Goal: Find contact information: Find contact information

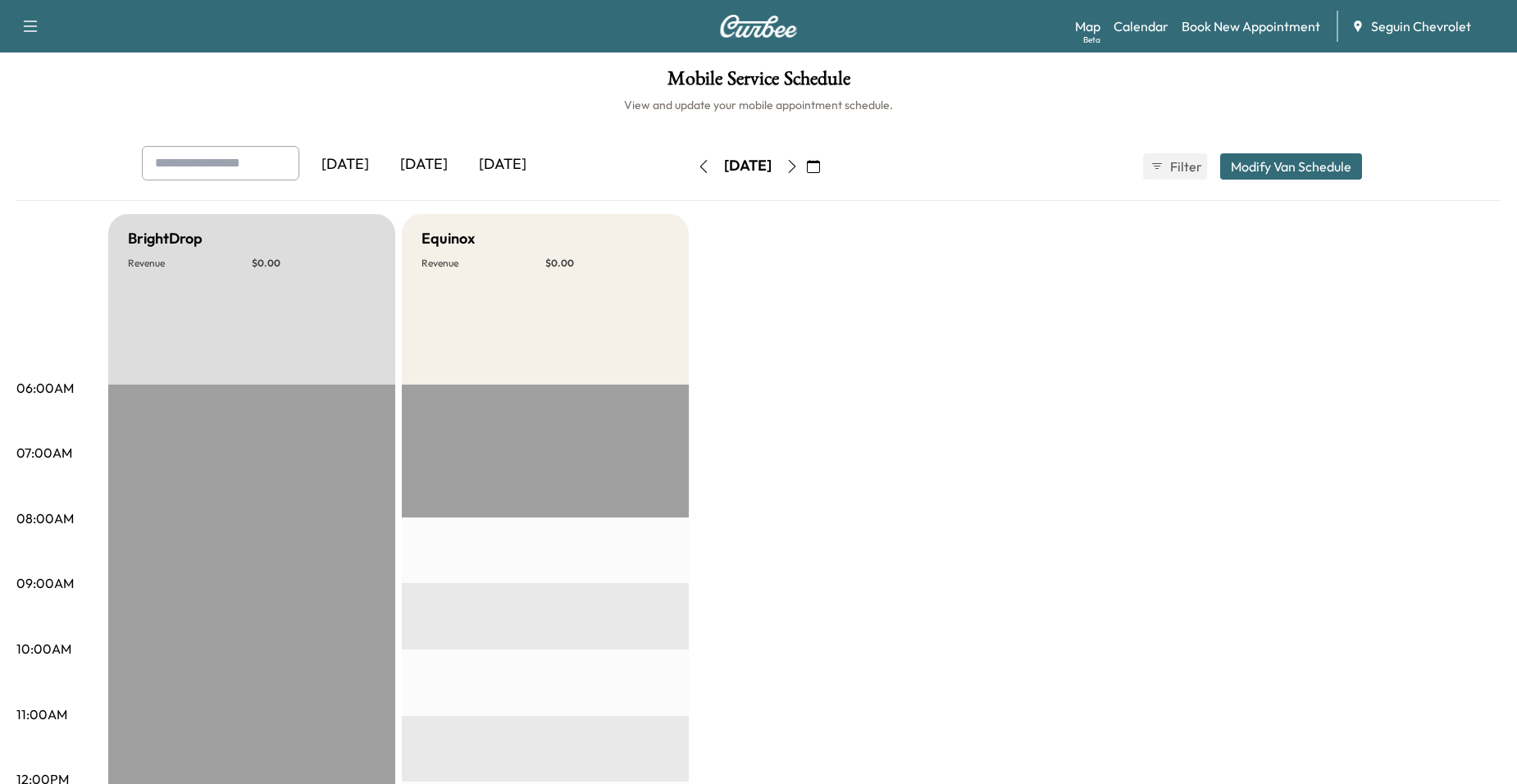
click at [799, 161] on icon "button" at bounding box center [791, 166] width 13 height 13
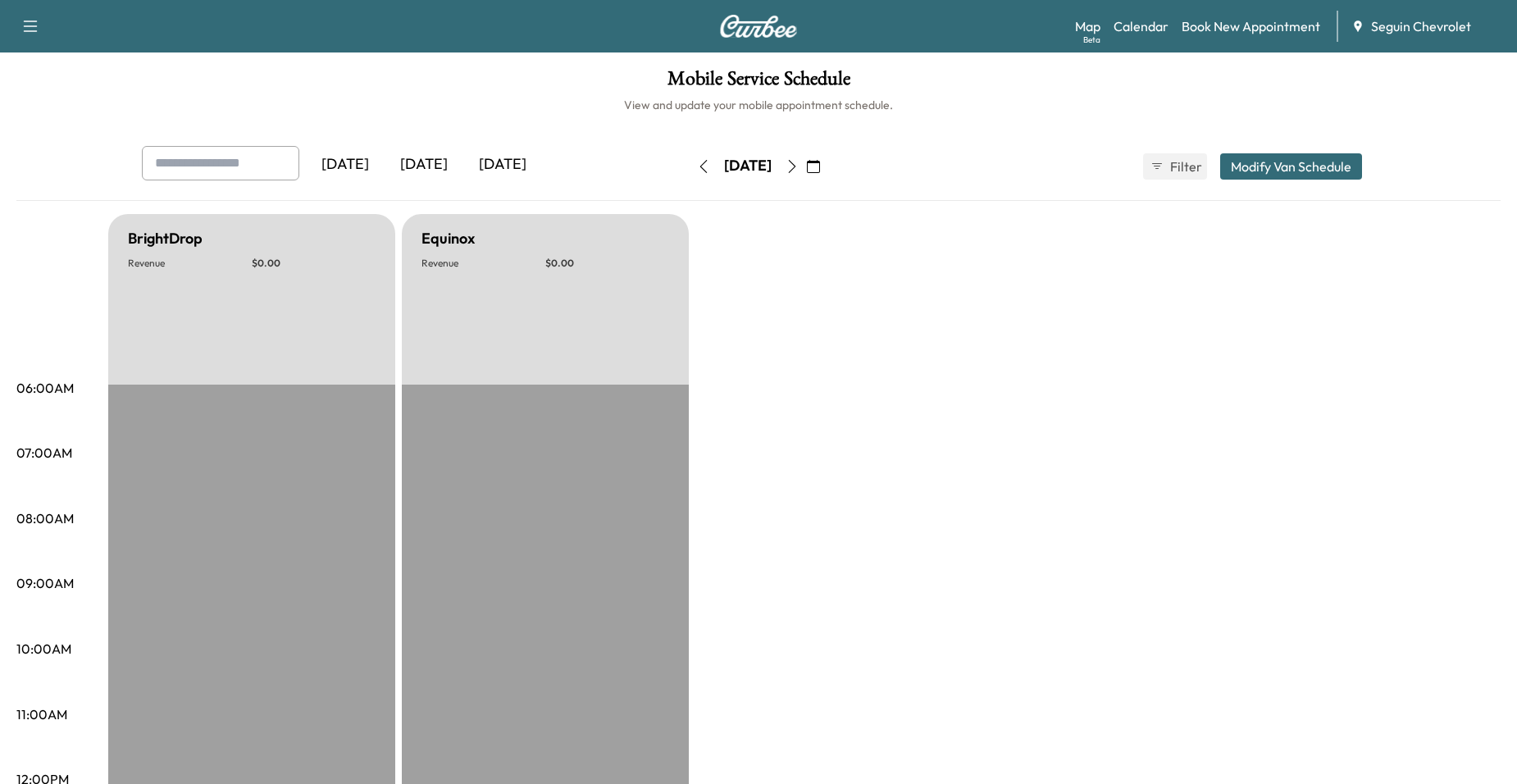
click at [799, 161] on icon "button" at bounding box center [791, 166] width 13 height 13
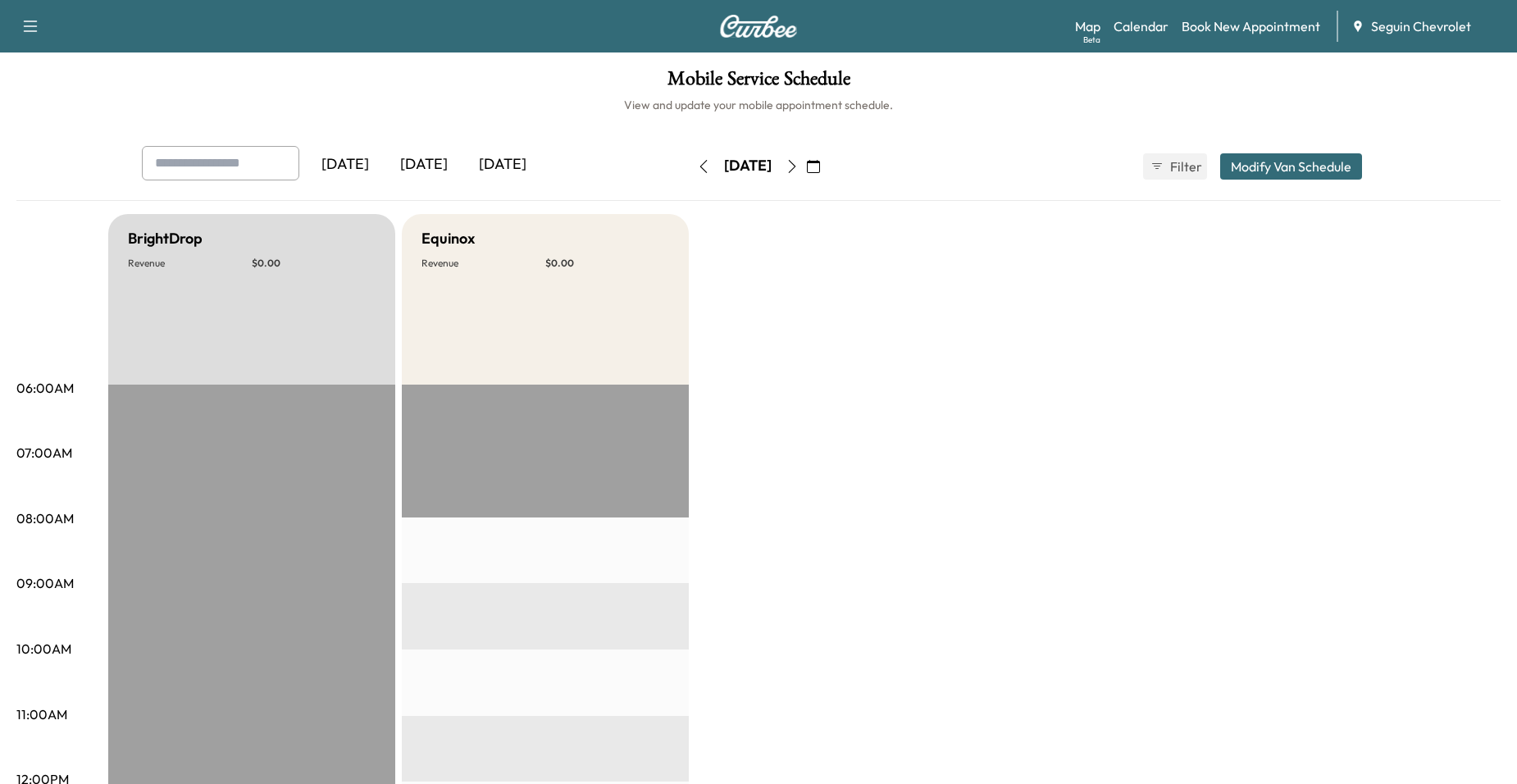
click at [799, 160] on icon "button" at bounding box center [791, 166] width 13 height 13
click at [807, 163] on button "button" at bounding box center [792, 166] width 28 height 26
click at [807, 158] on button "button" at bounding box center [792, 166] width 28 height 26
click at [828, 158] on button "button" at bounding box center [813, 166] width 28 height 26
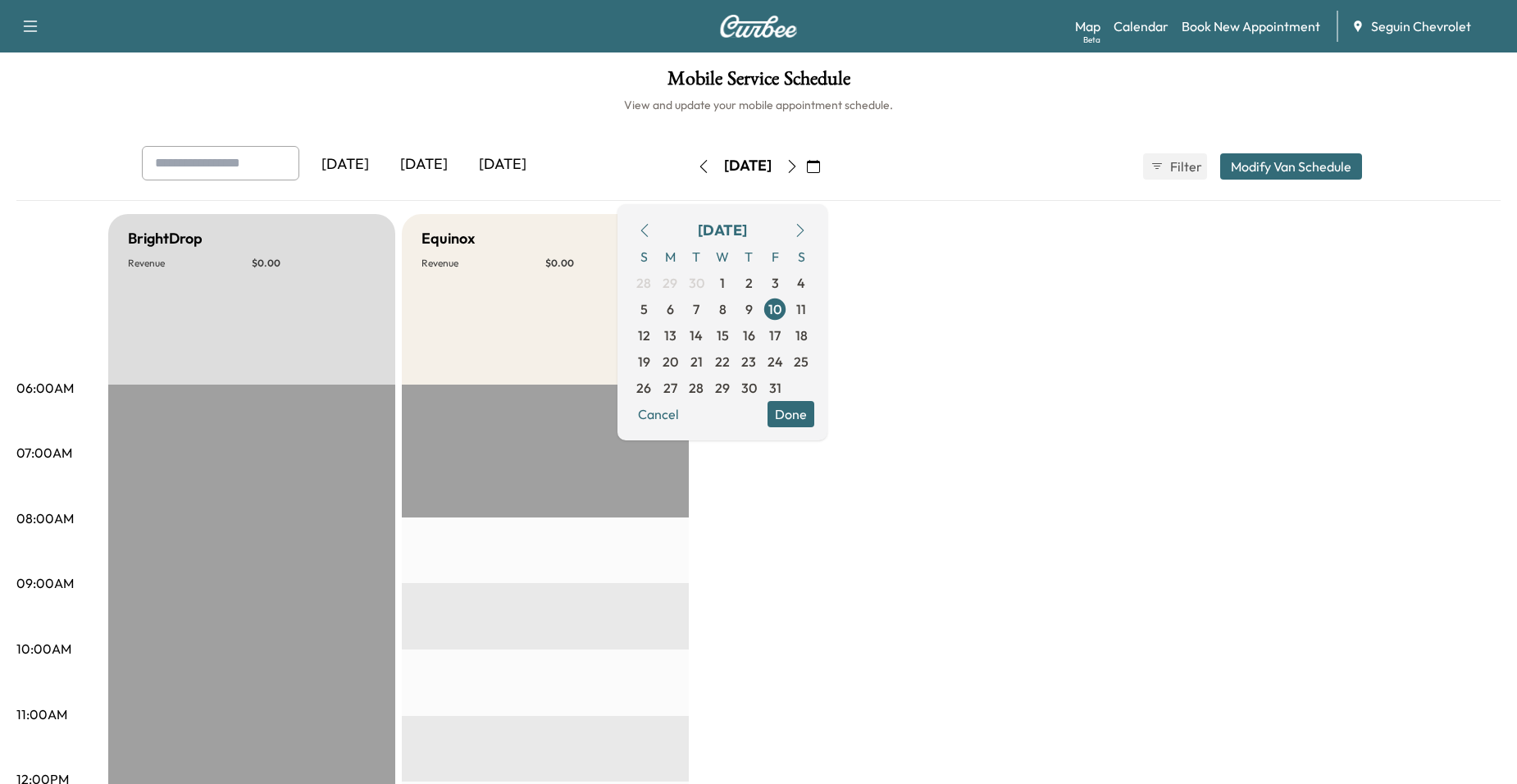
click at [807, 158] on button "button" at bounding box center [792, 166] width 28 height 26
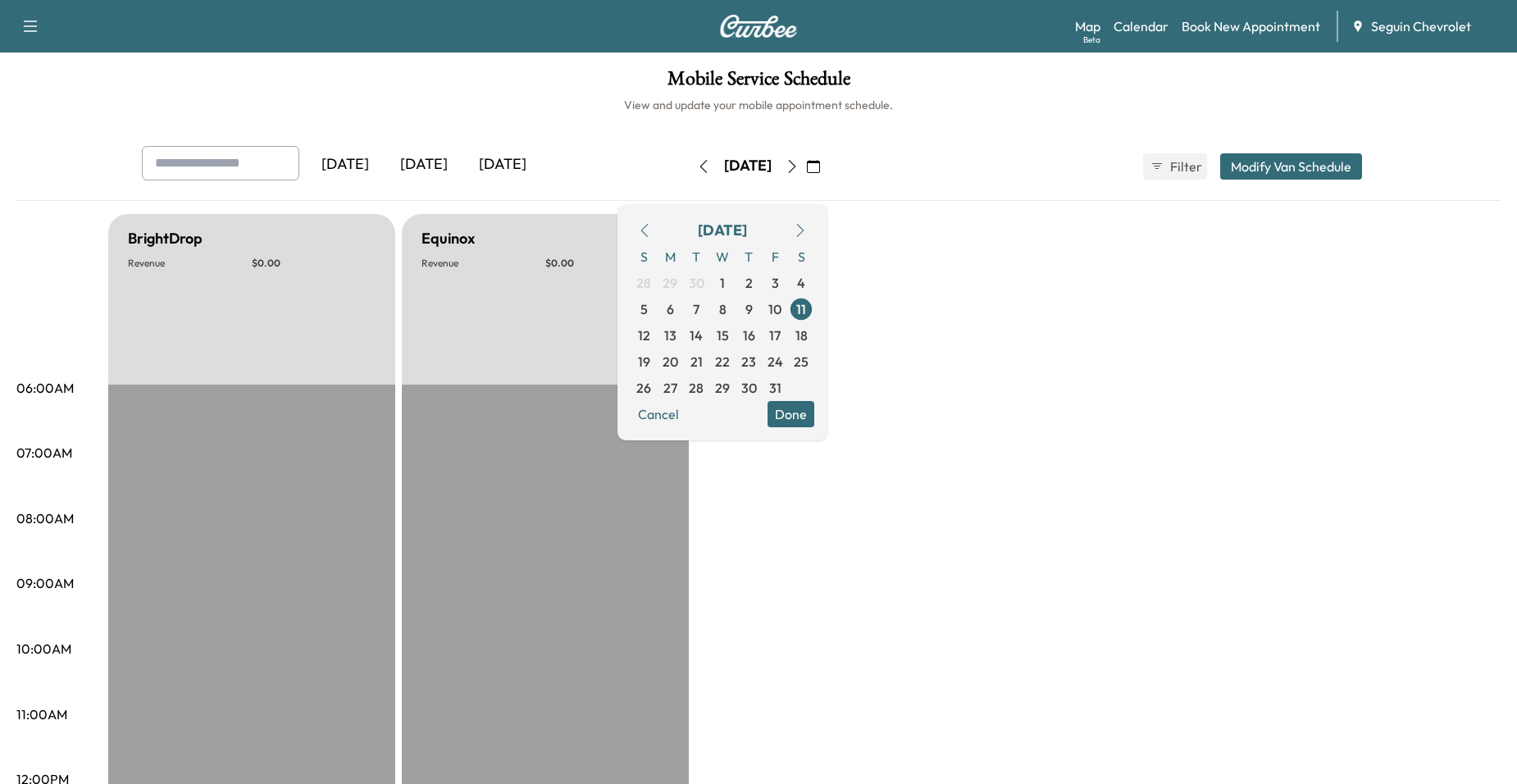
click at [828, 173] on button "button" at bounding box center [813, 166] width 28 height 26
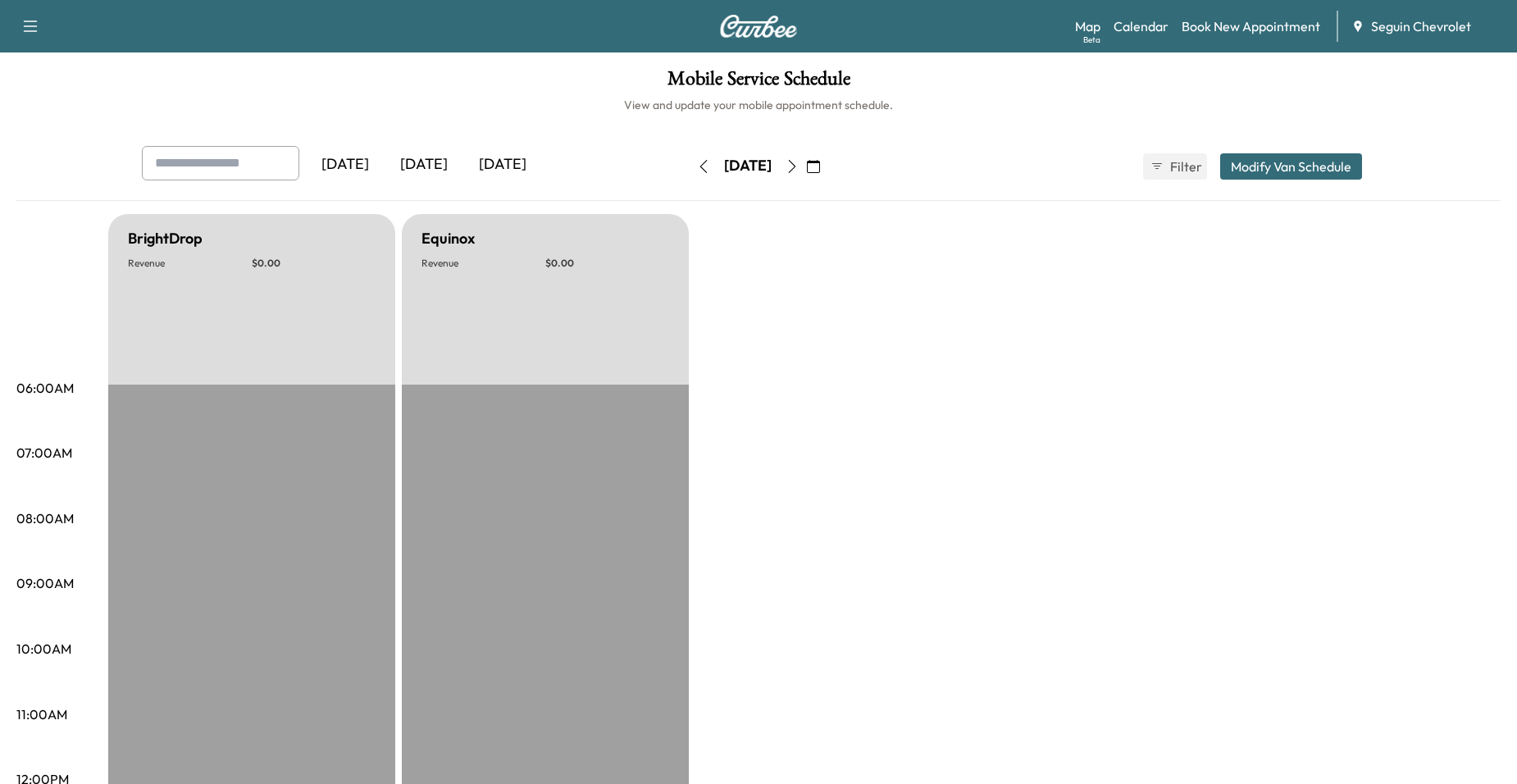
click at [820, 163] on icon "button" at bounding box center [813, 166] width 13 height 13
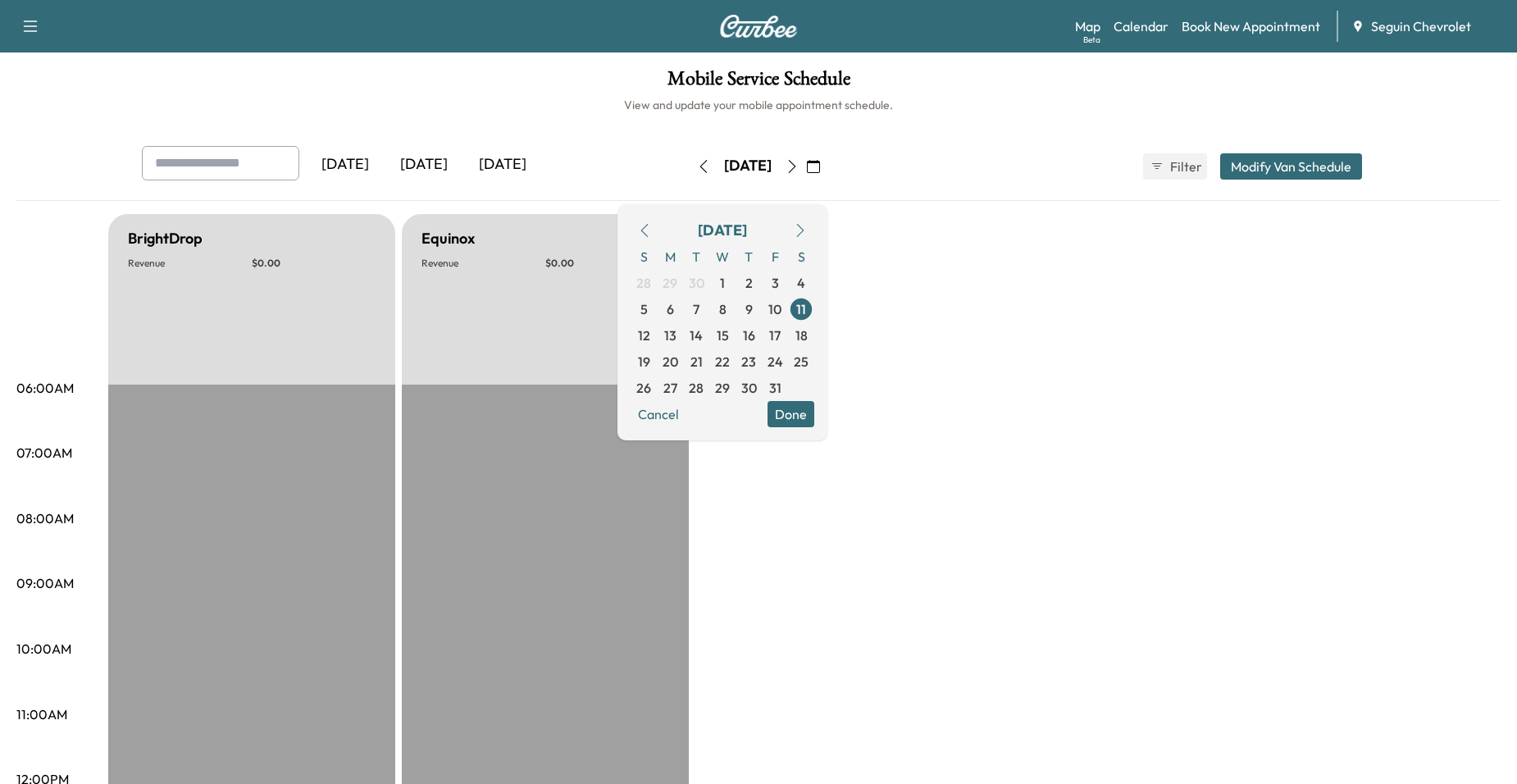
click at [658, 238] on button "button" at bounding box center [644, 230] width 28 height 26
click at [652, 231] on icon "button" at bounding box center [644, 230] width 13 height 13
click at [728, 338] on span "17" at bounding box center [722, 335] width 11 height 20
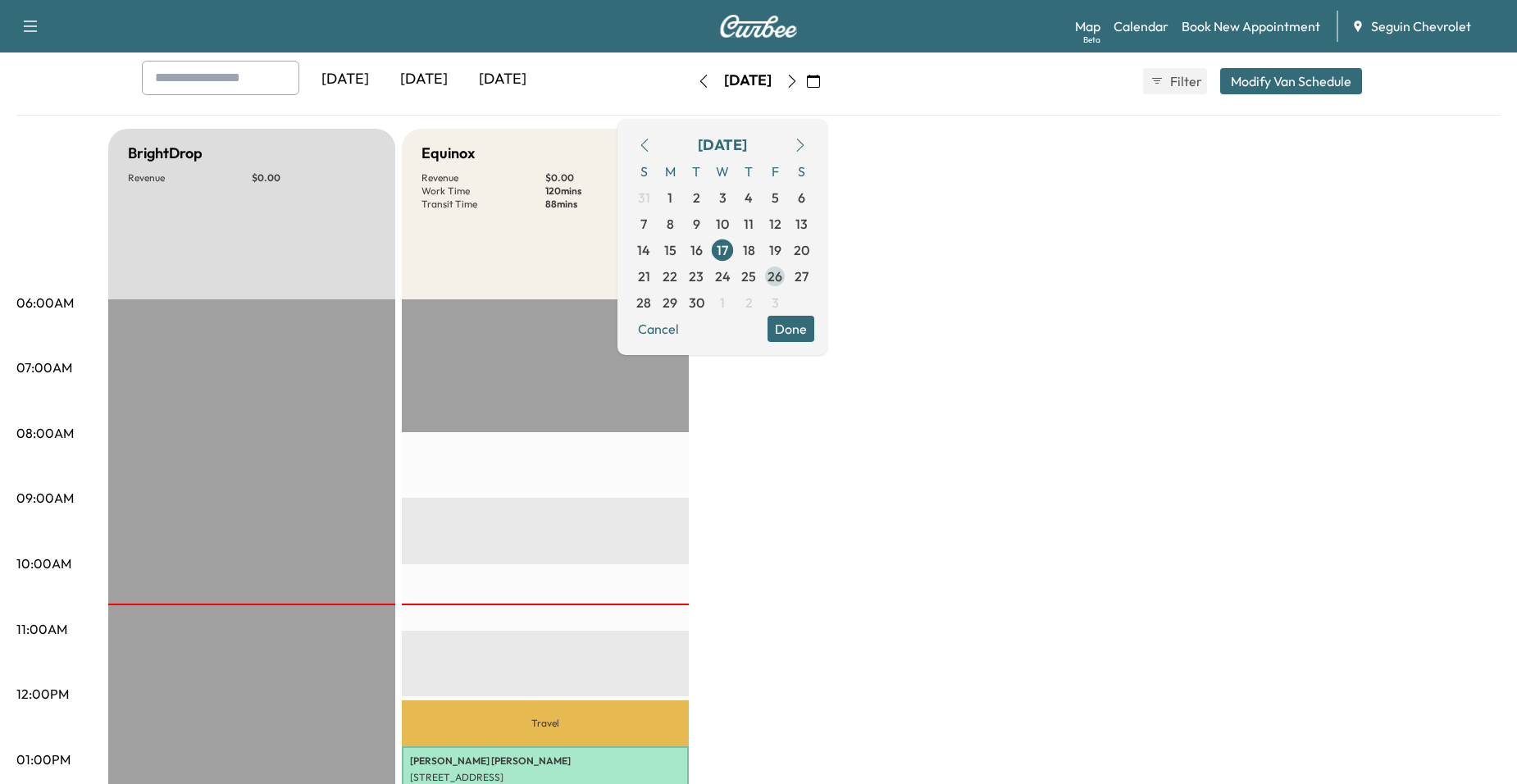
scroll to position [82, 0]
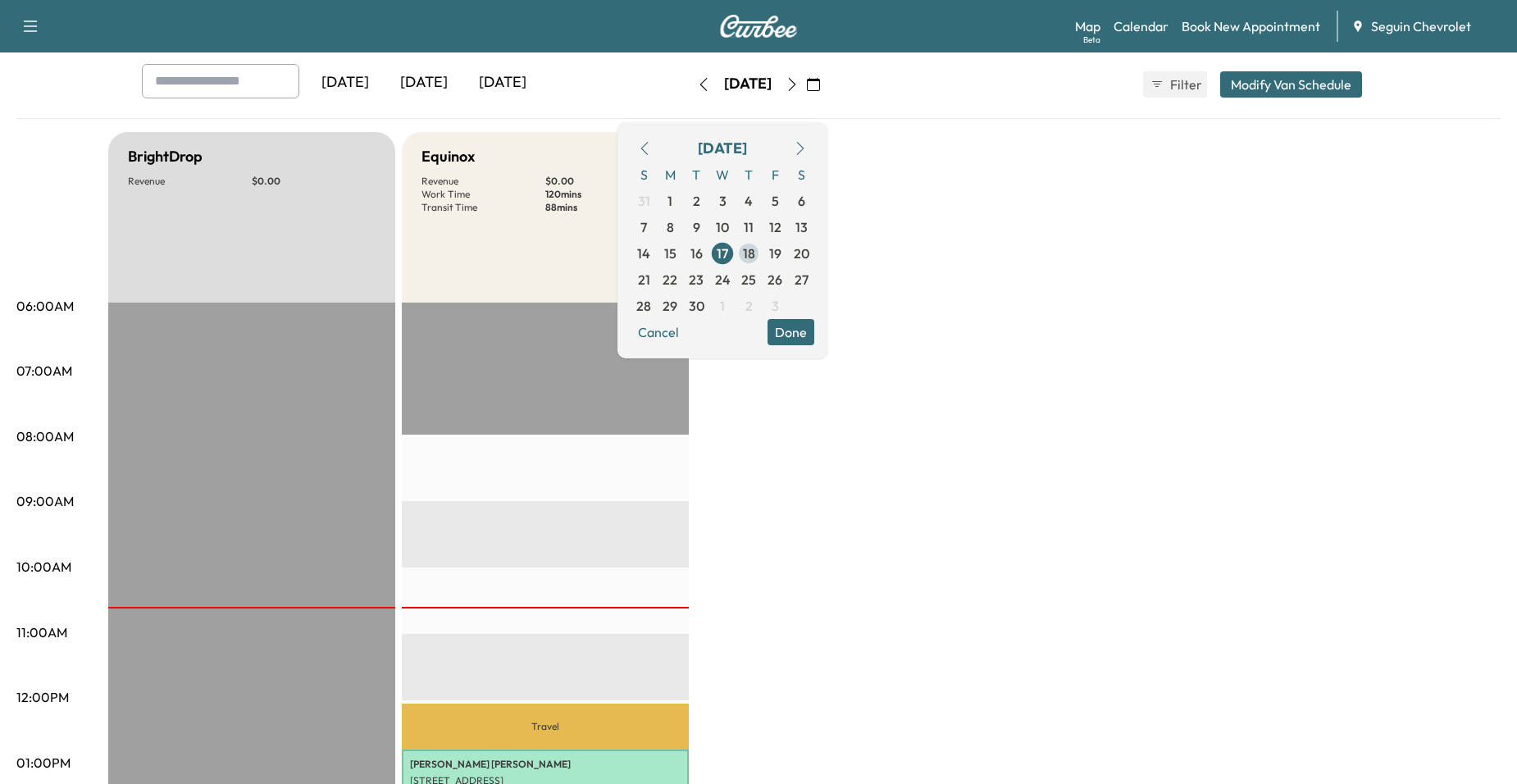
click at [756, 257] on span "18" at bounding box center [749, 253] width 12 height 20
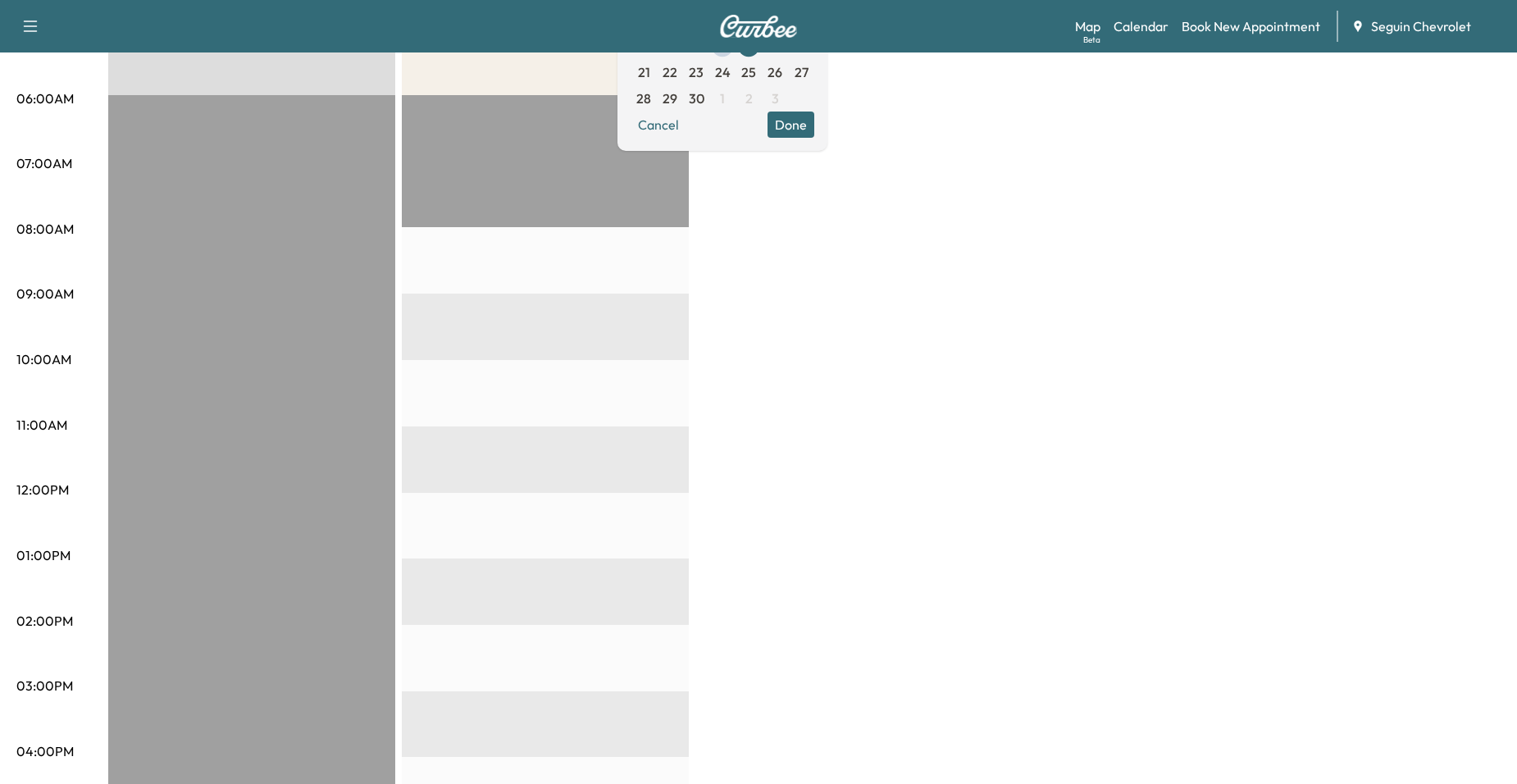
scroll to position [246, 0]
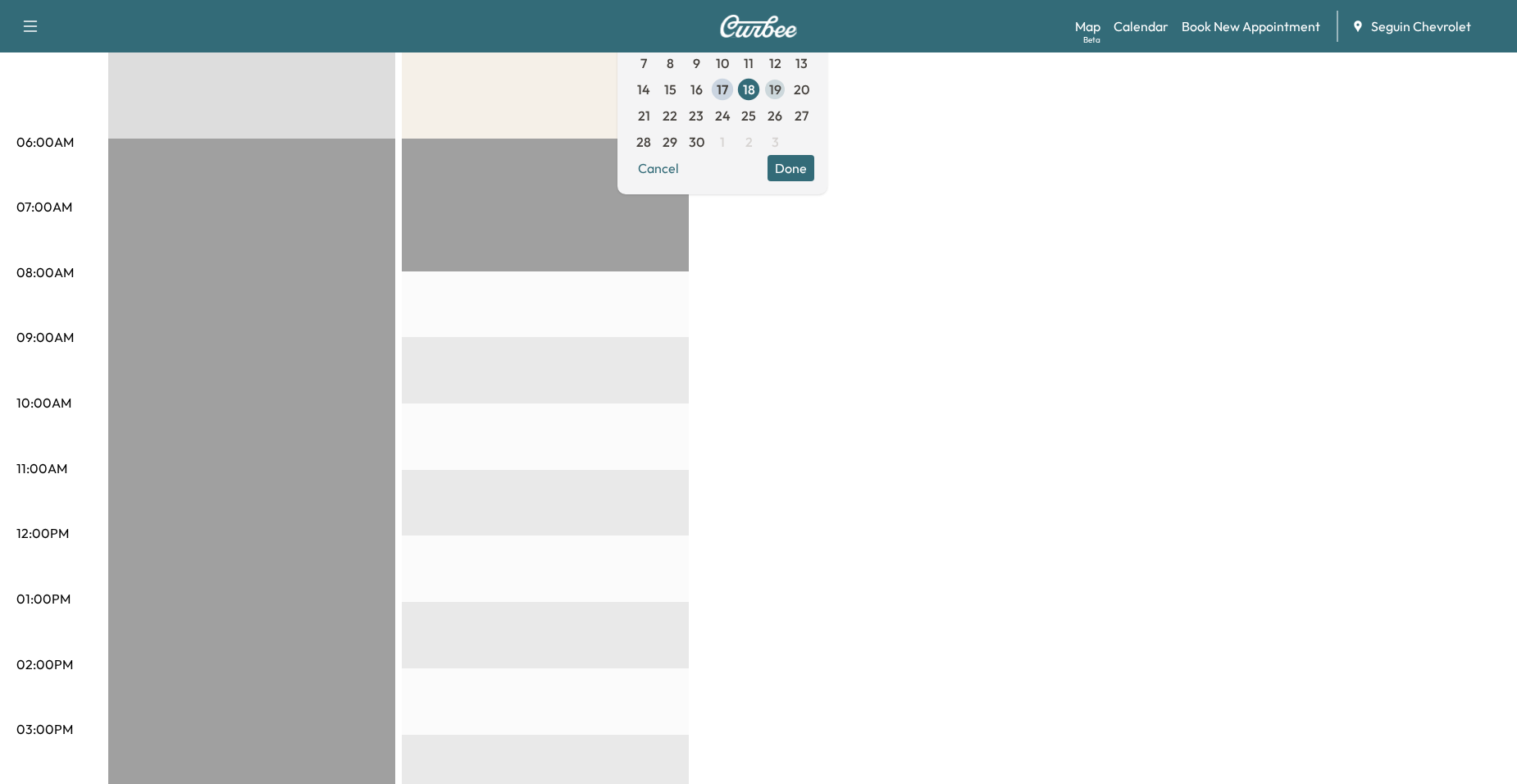
click at [782, 92] on span "19" at bounding box center [775, 89] width 12 height 20
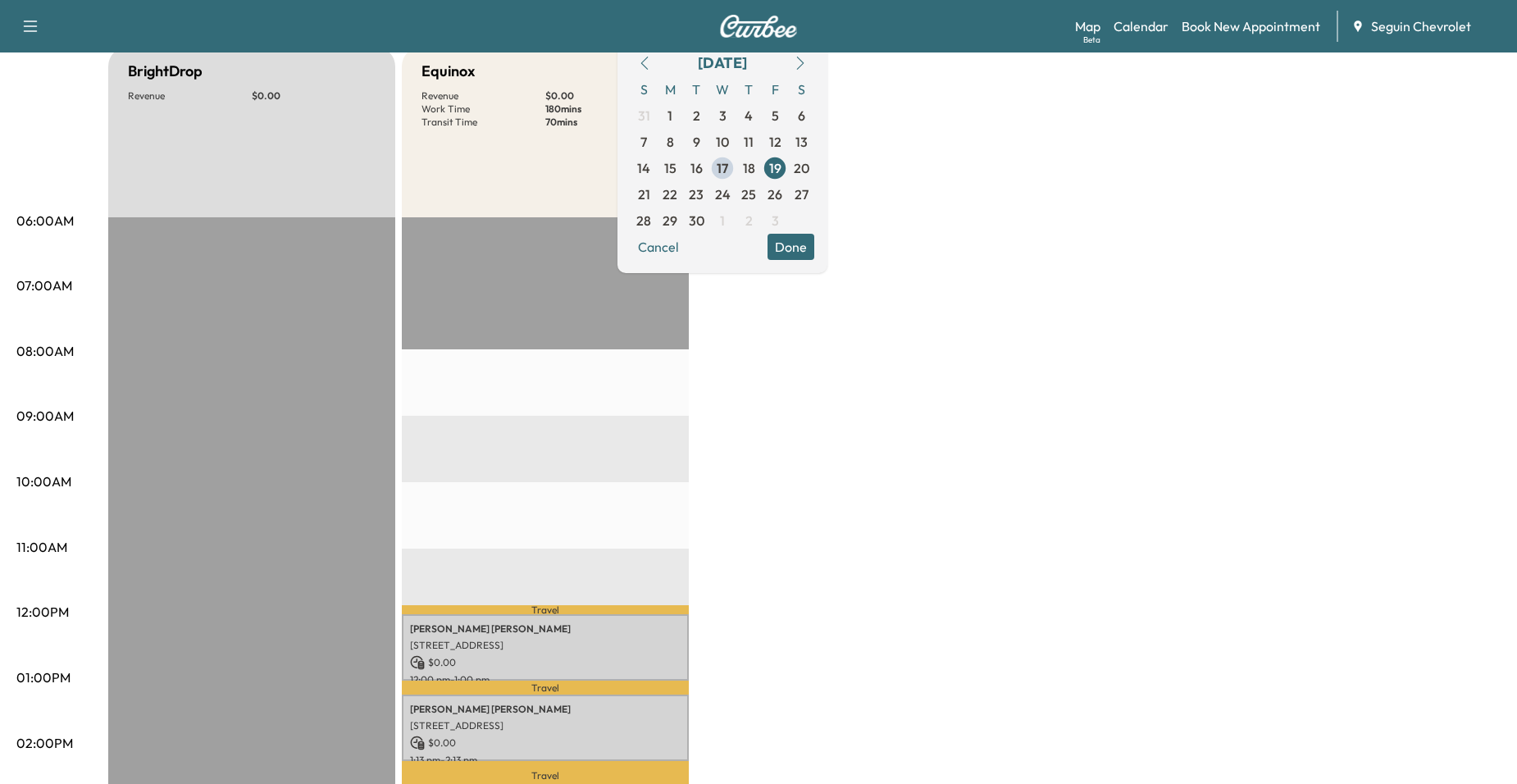
scroll to position [164, 0]
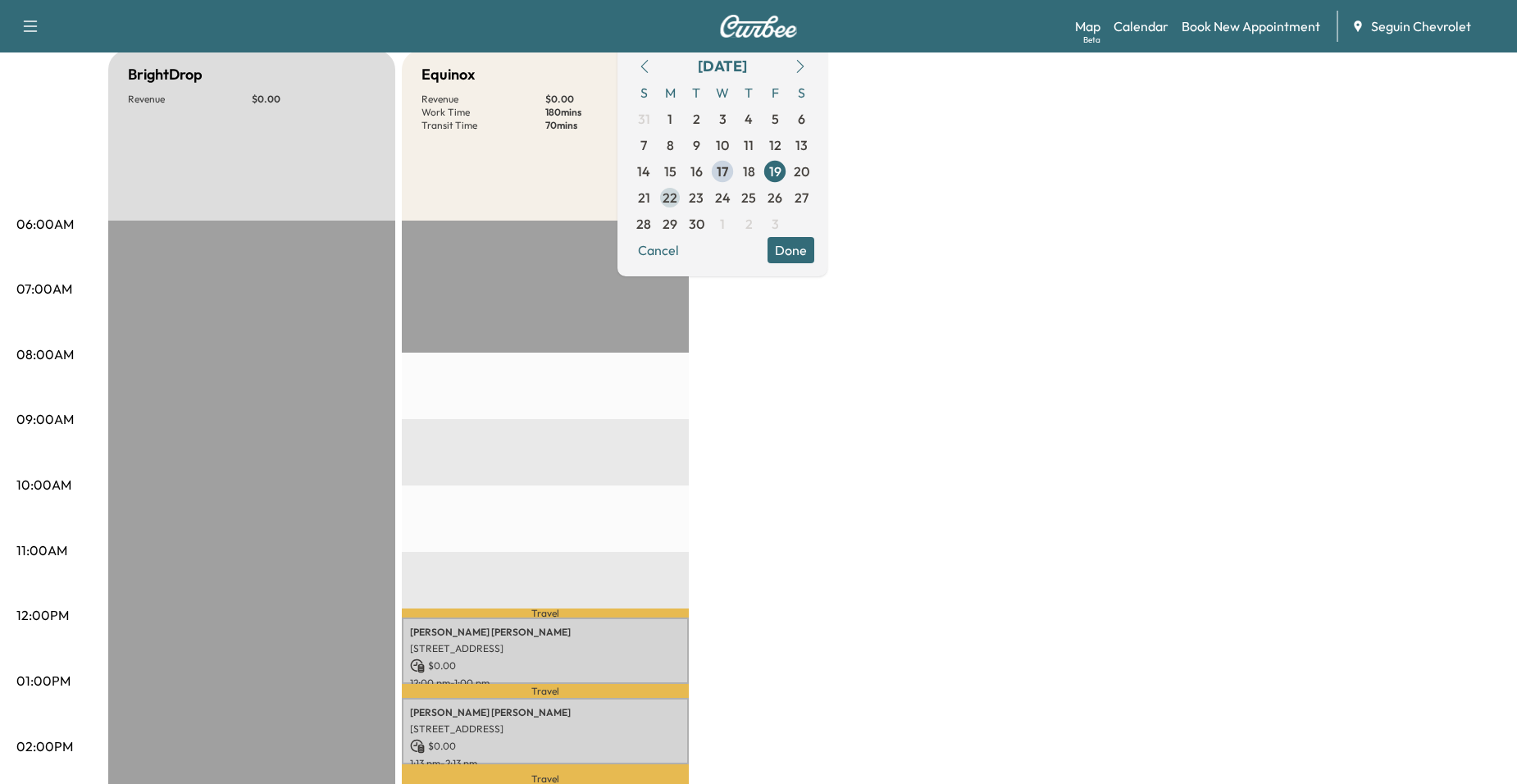
click at [677, 199] on span "22" at bounding box center [669, 197] width 14 height 20
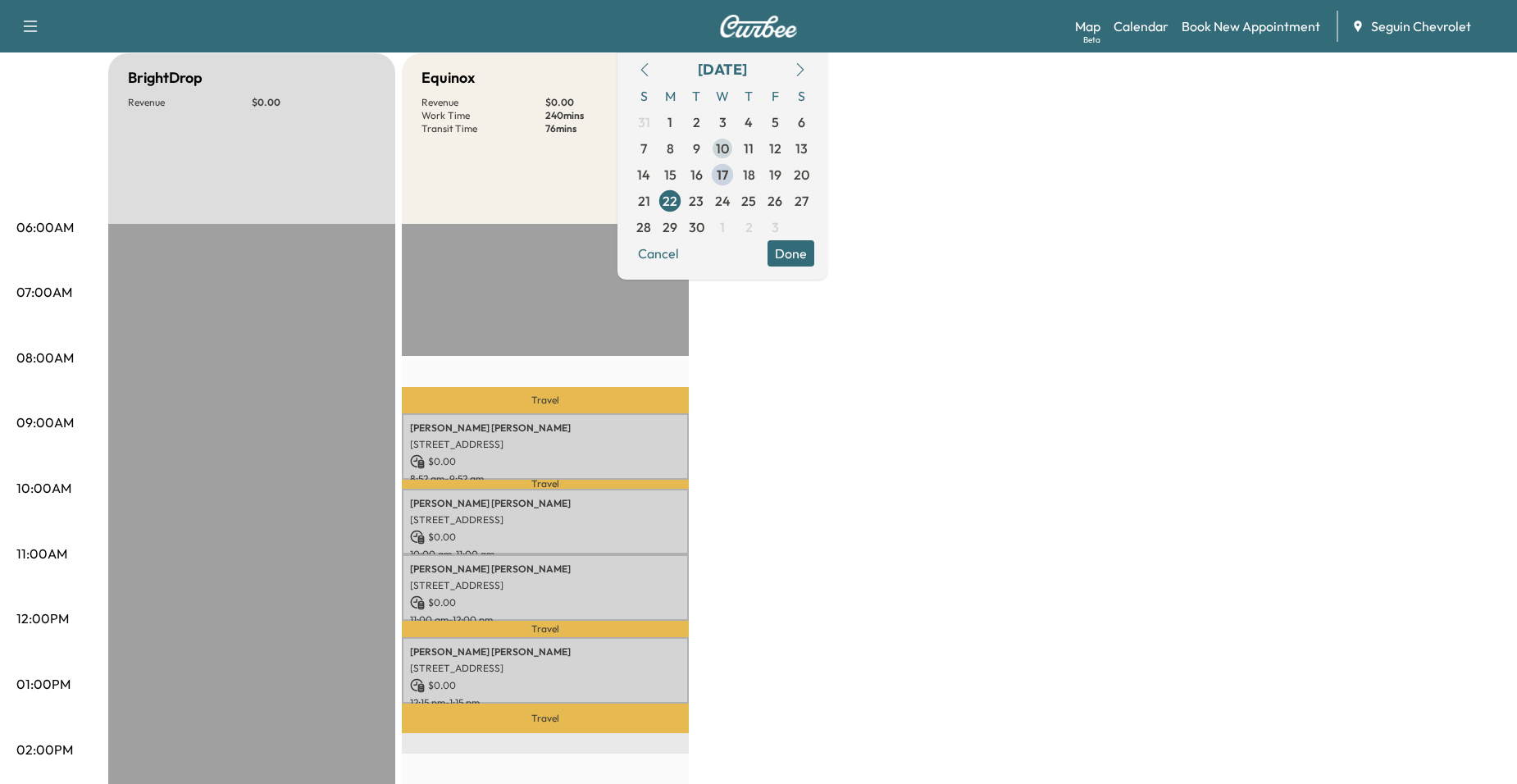
scroll to position [164, 0]
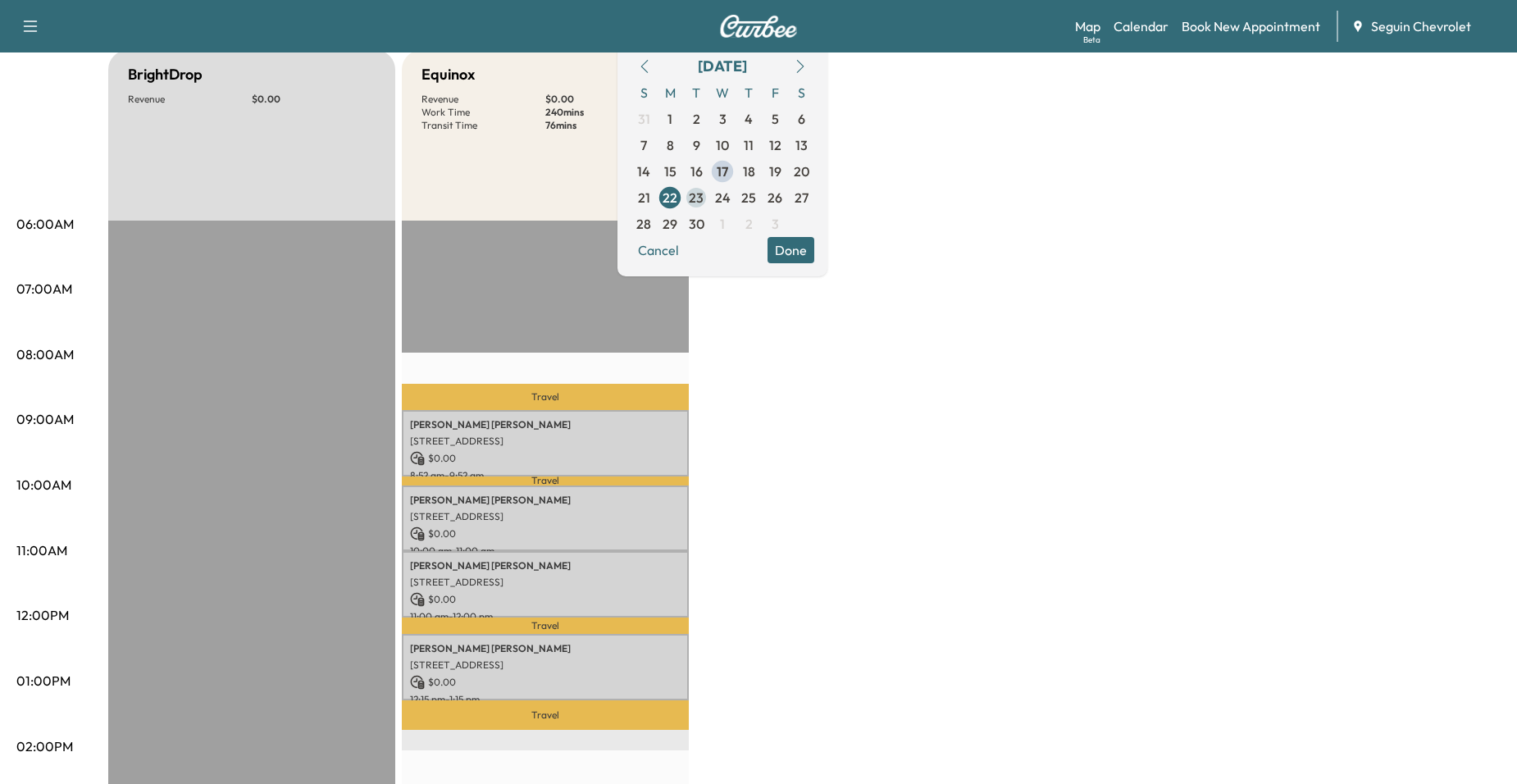
click at [704, 204] on span "23" at bounding box center [696, 197] width 14 height 20
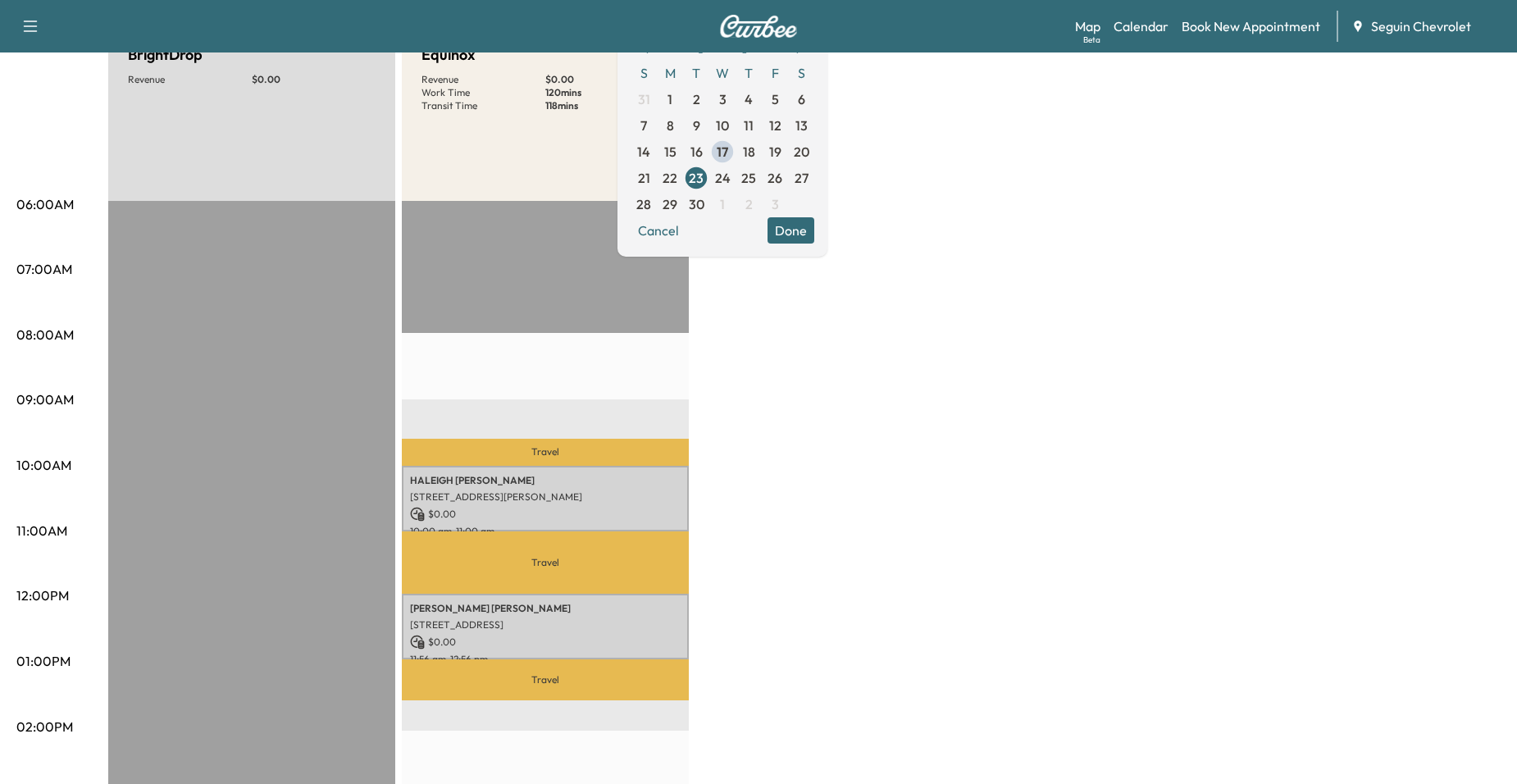
scroll to position [164, 0]
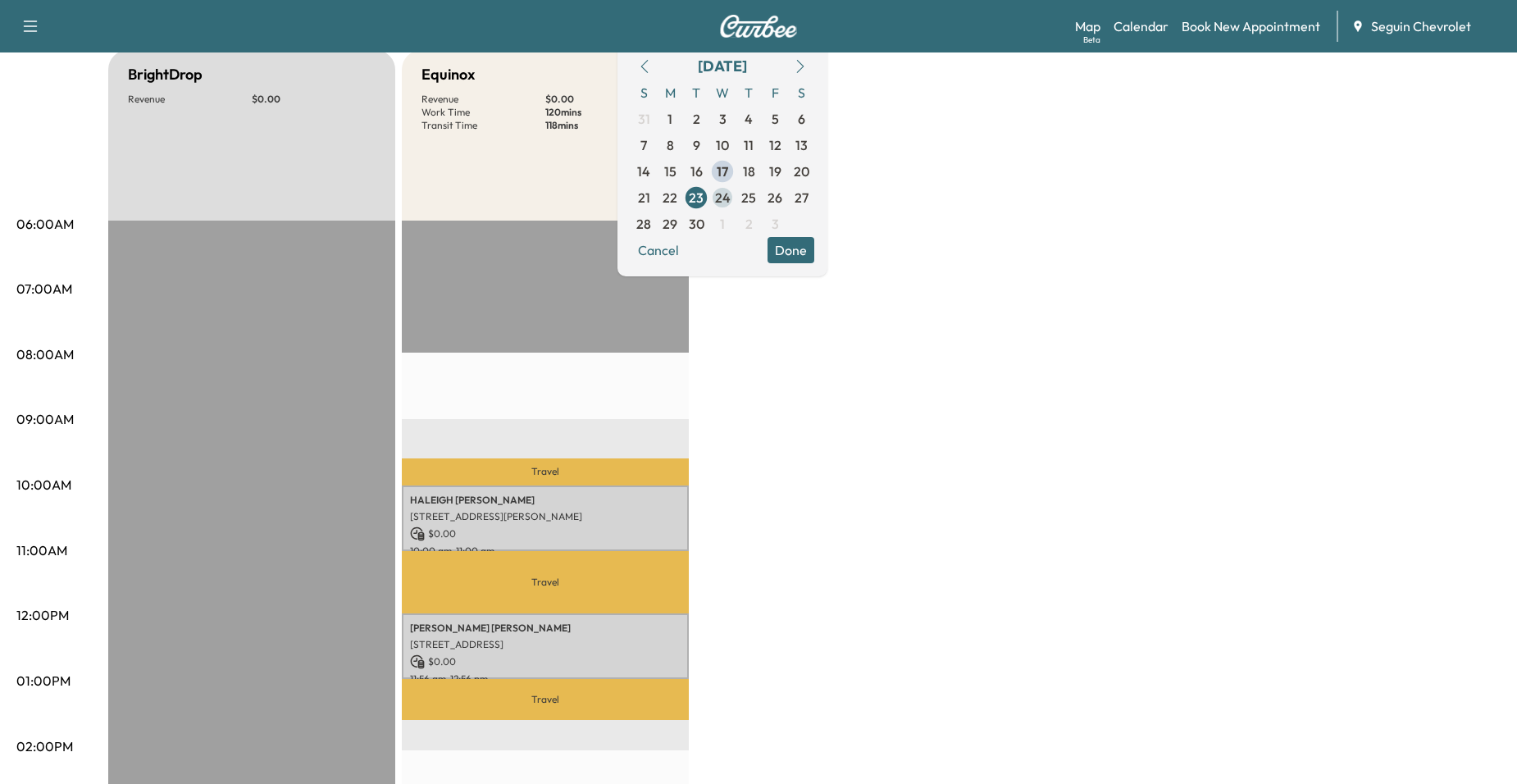
click at [731, 202] on span "24" at bounding box center [723, 197] width 15 height 20
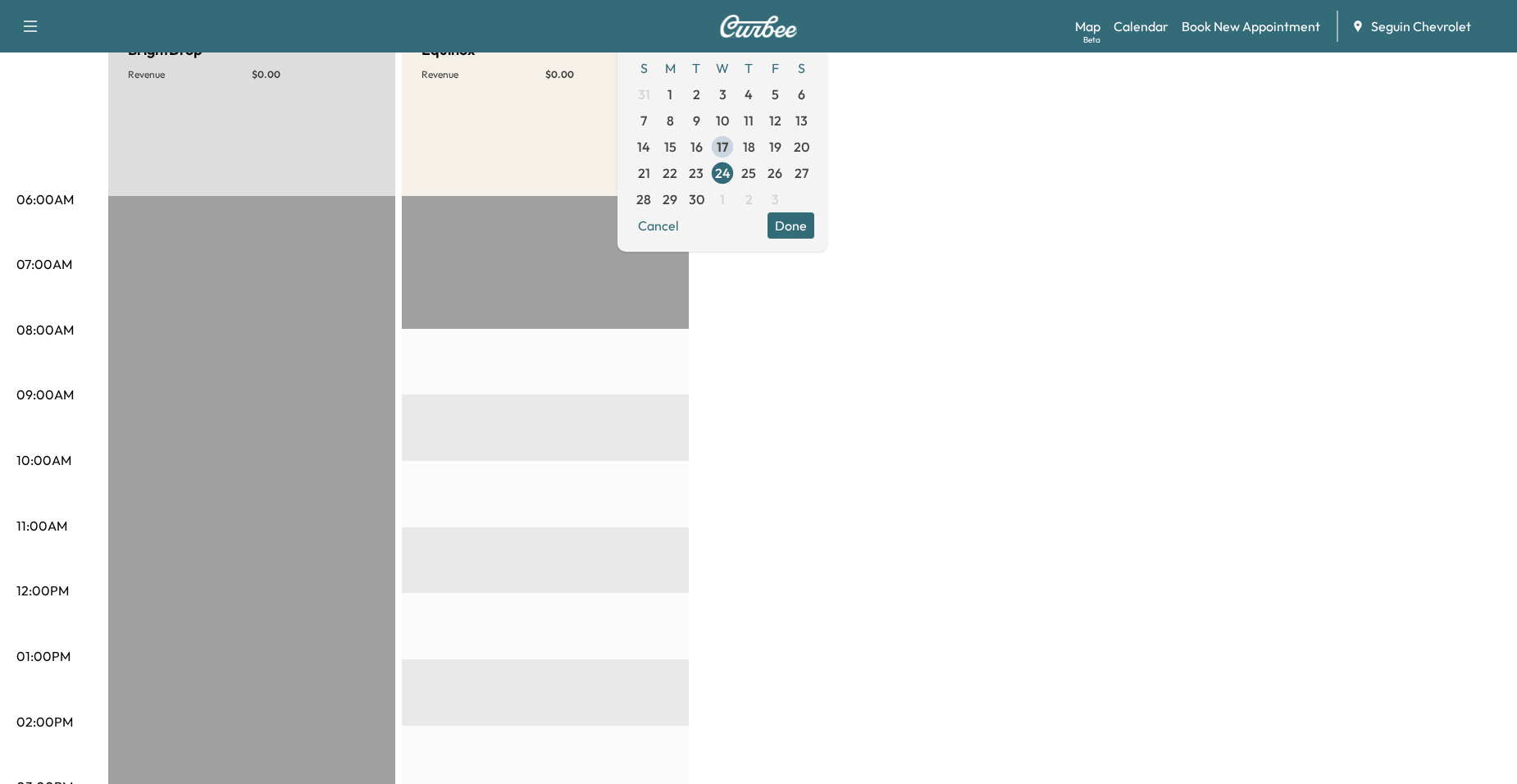
scroll to position [246, 0]
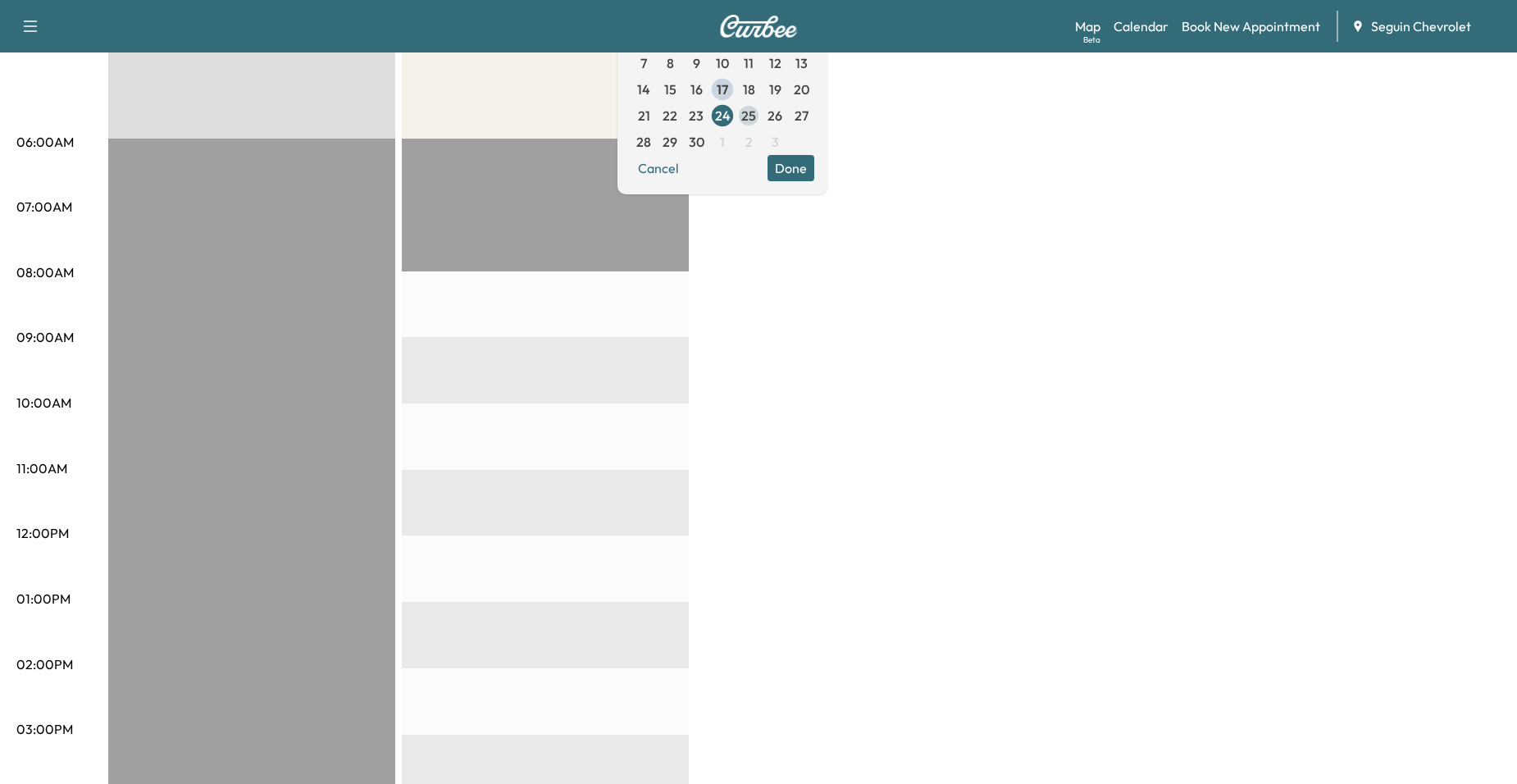
click at [756, 117] on span "25" at bounding box center [748, 115] width 14 height 20
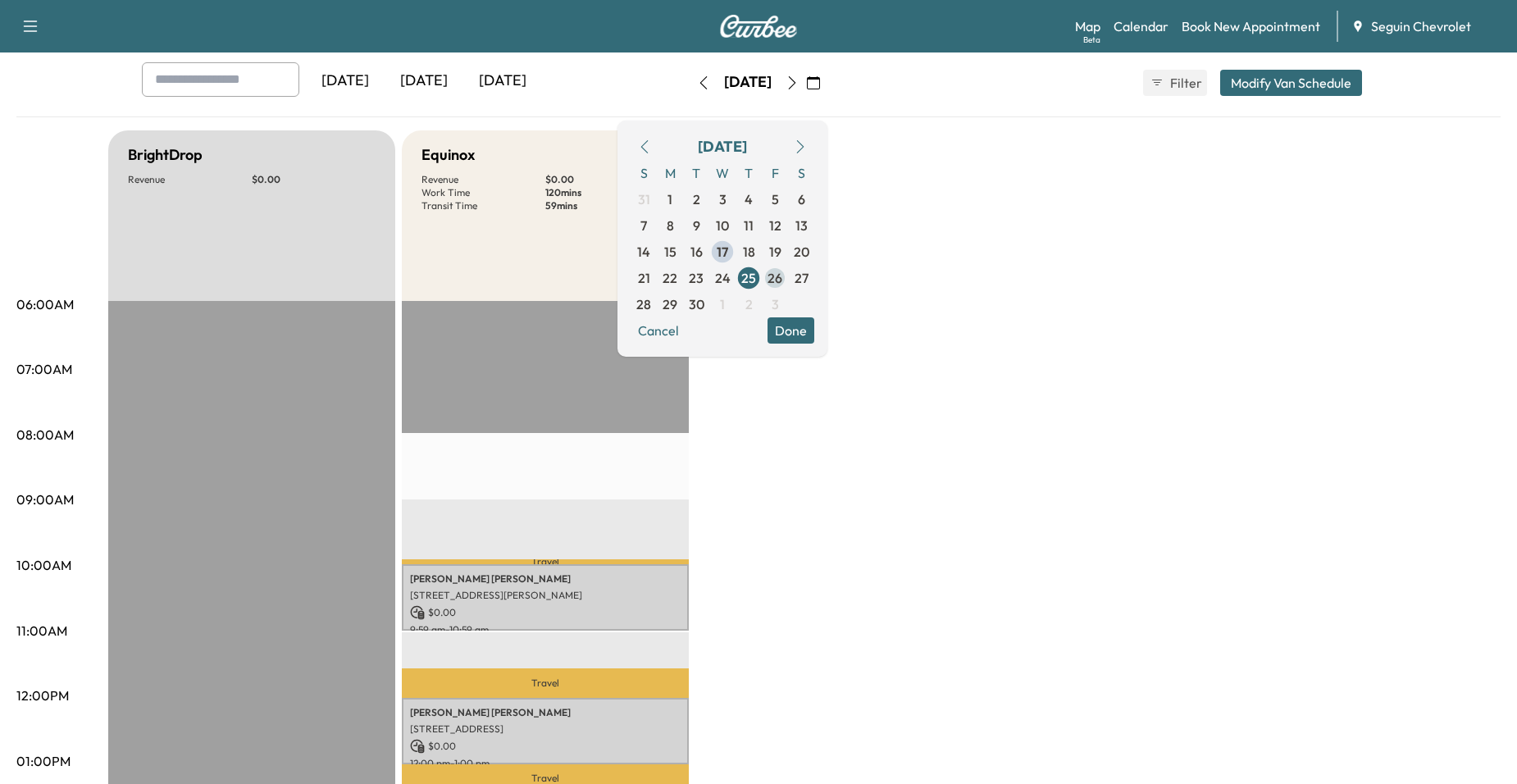
scroll to position [82, 0]
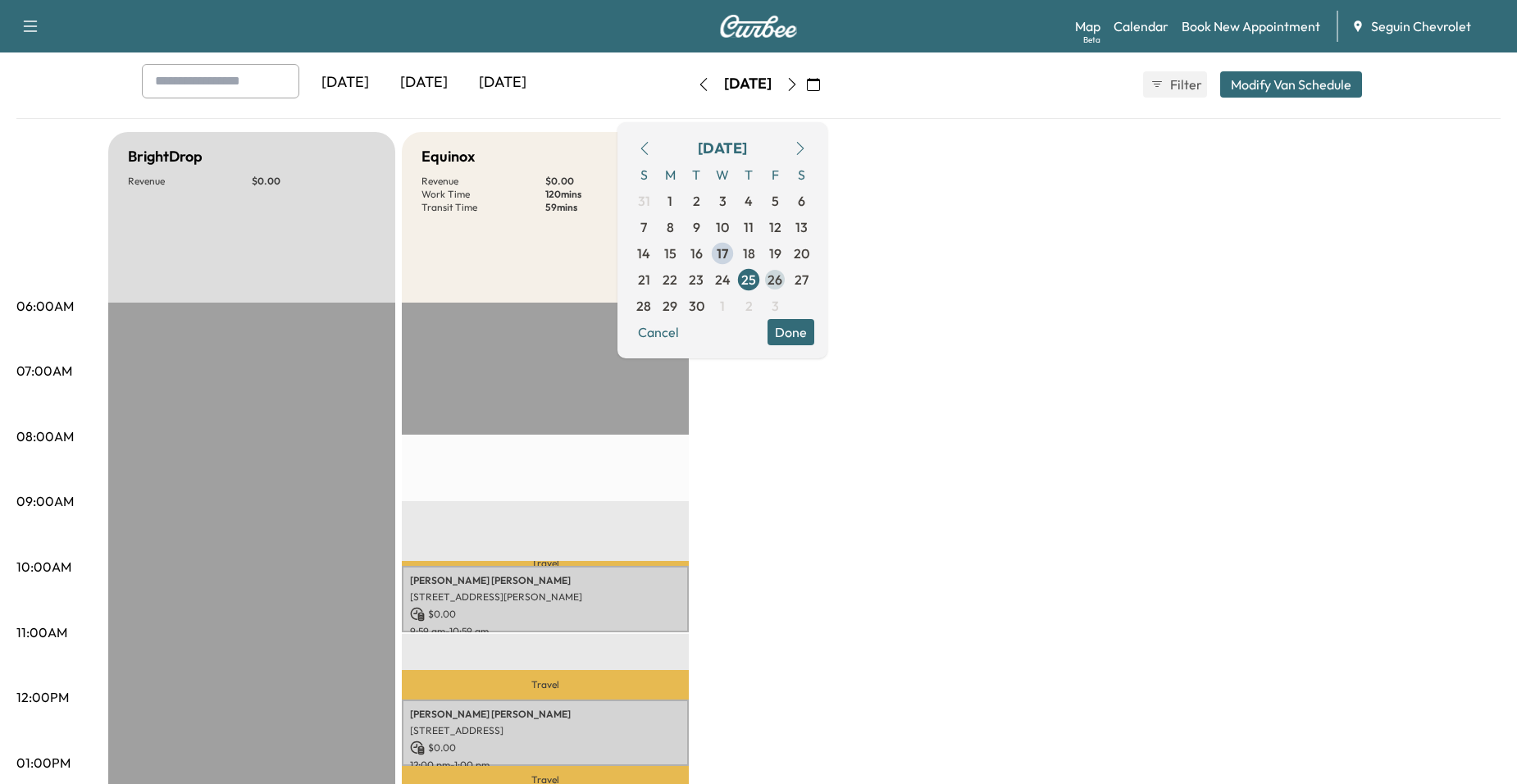
click at [788, 272] on span "26" at bounding box center [775, 279] width 26 height 26
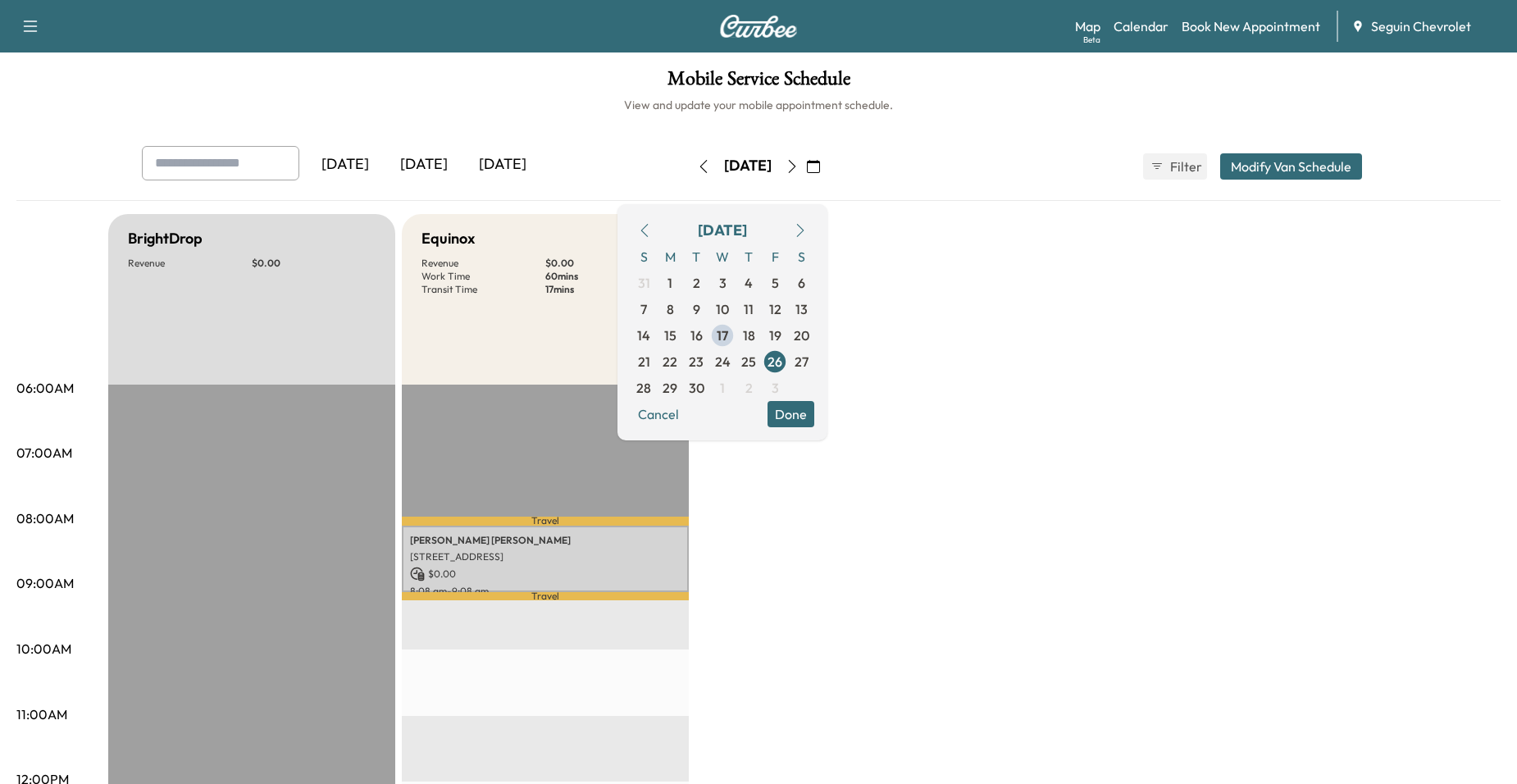
click at [814, 416] on button "Done" at bounding box center [790, 414] width 47 height 26
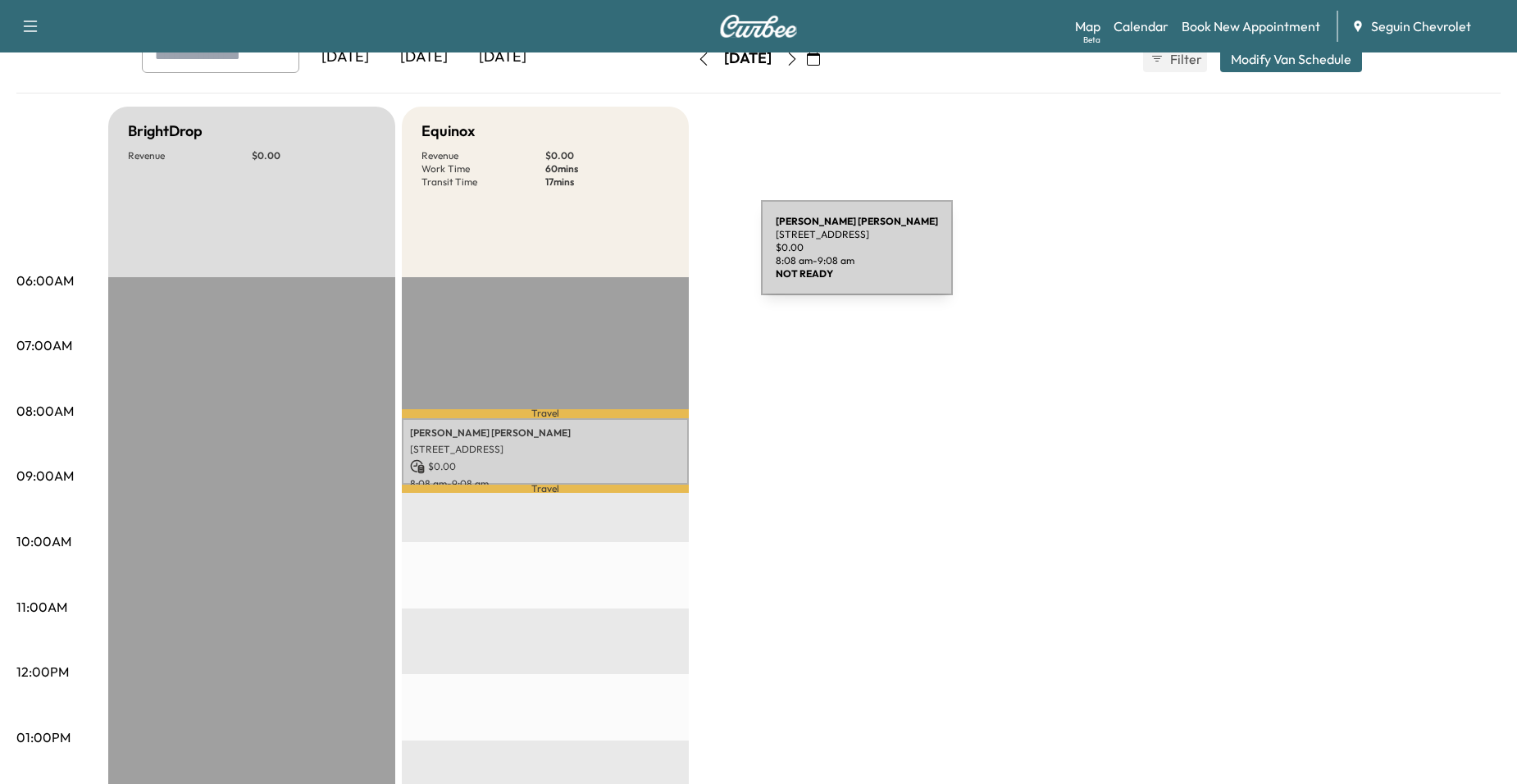
scroll to position [82, 0]
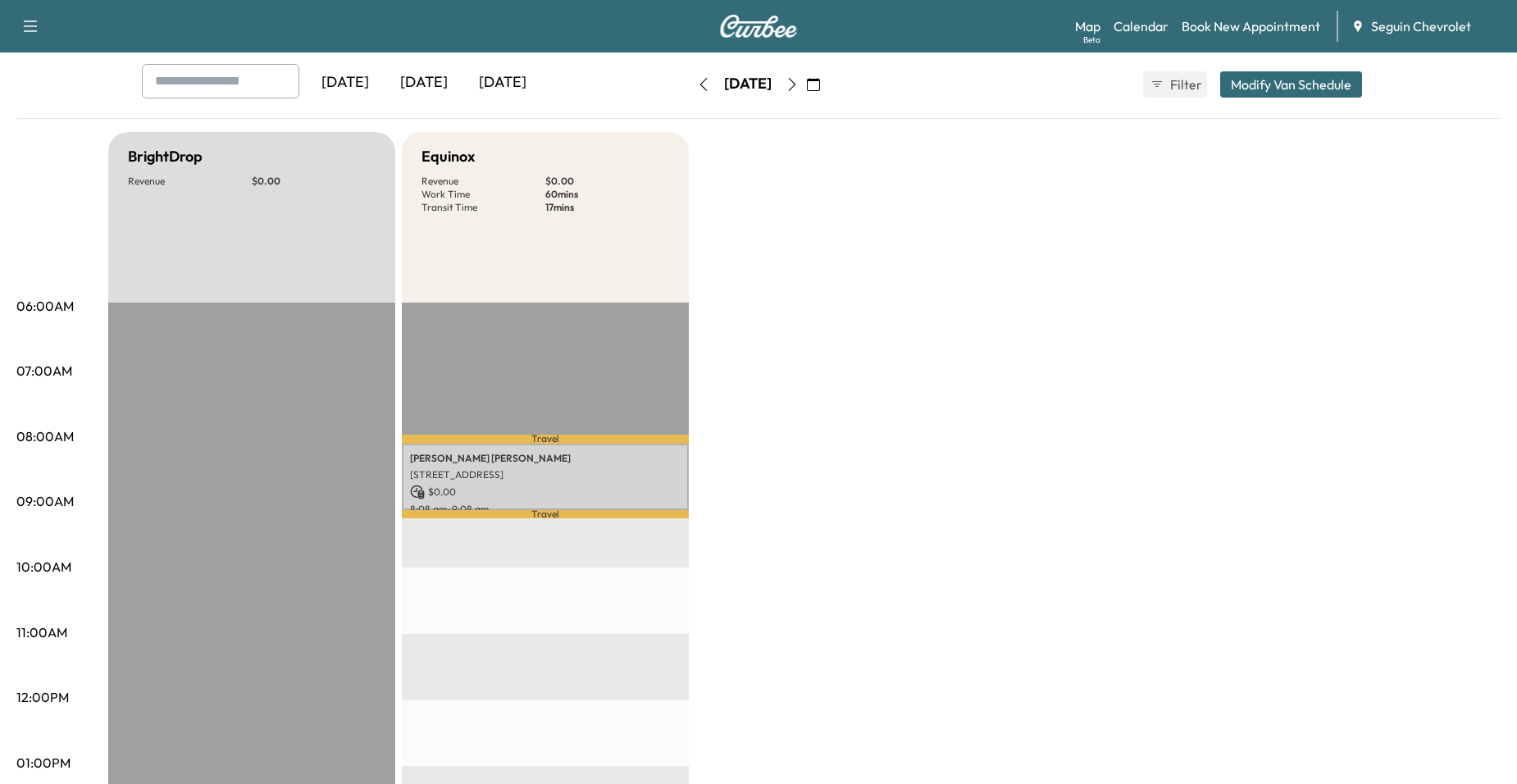
click at [828, 92] on button "button" at bounding box center [813, 84] width 28 height 26
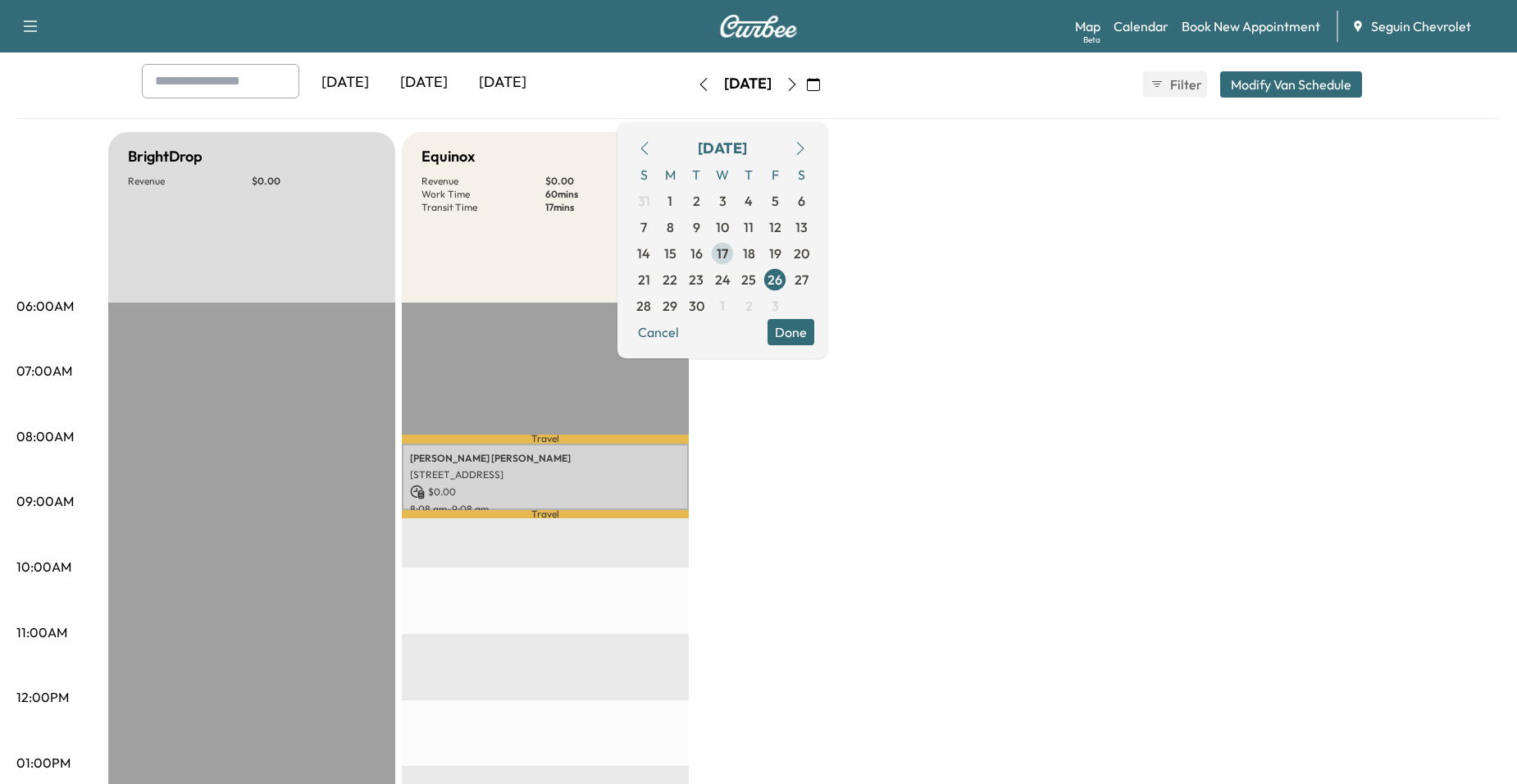
click at [728, 250] on span "17" at bounding box center [722, 253] width 11 height 20
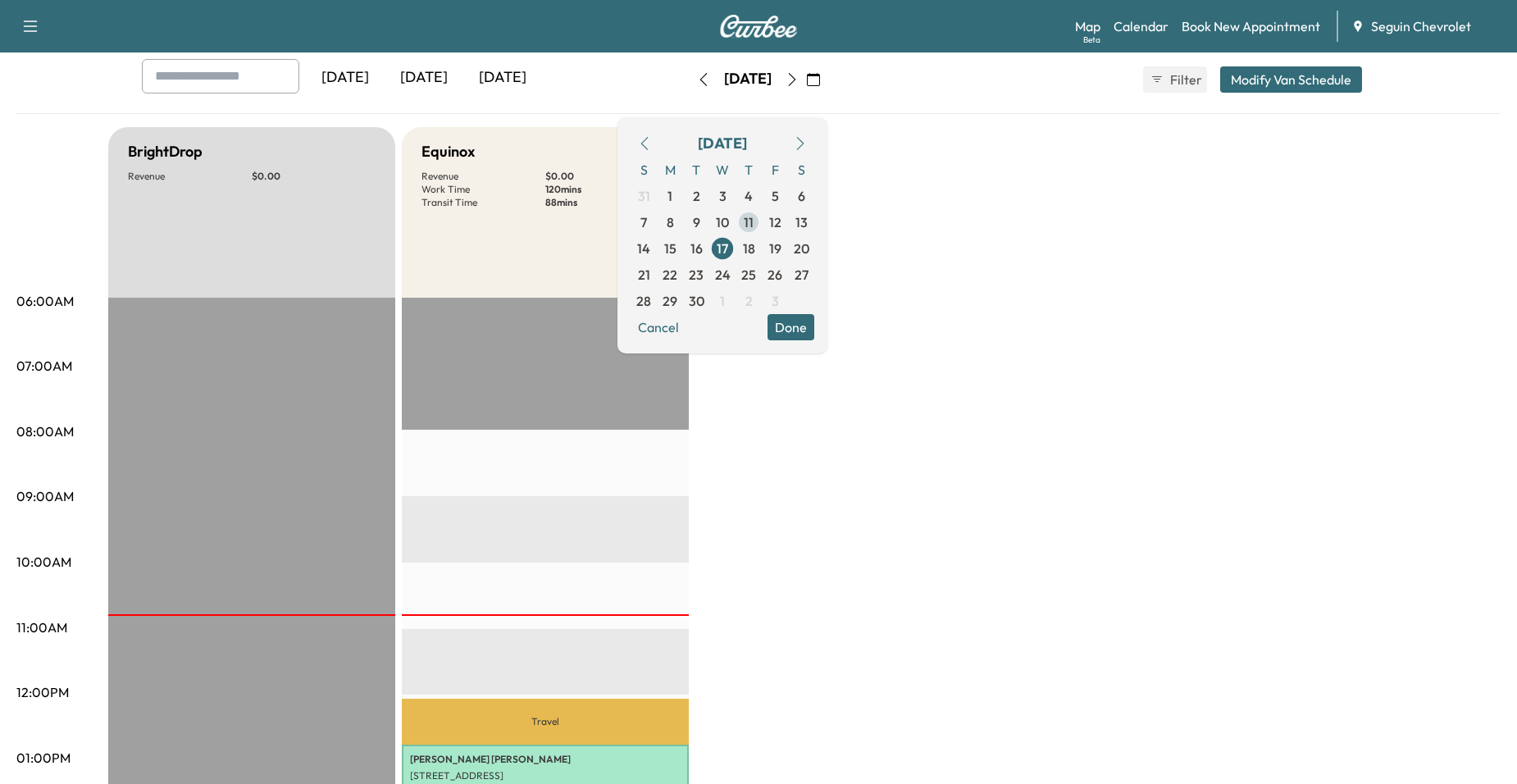
scroll to position [82, 0]
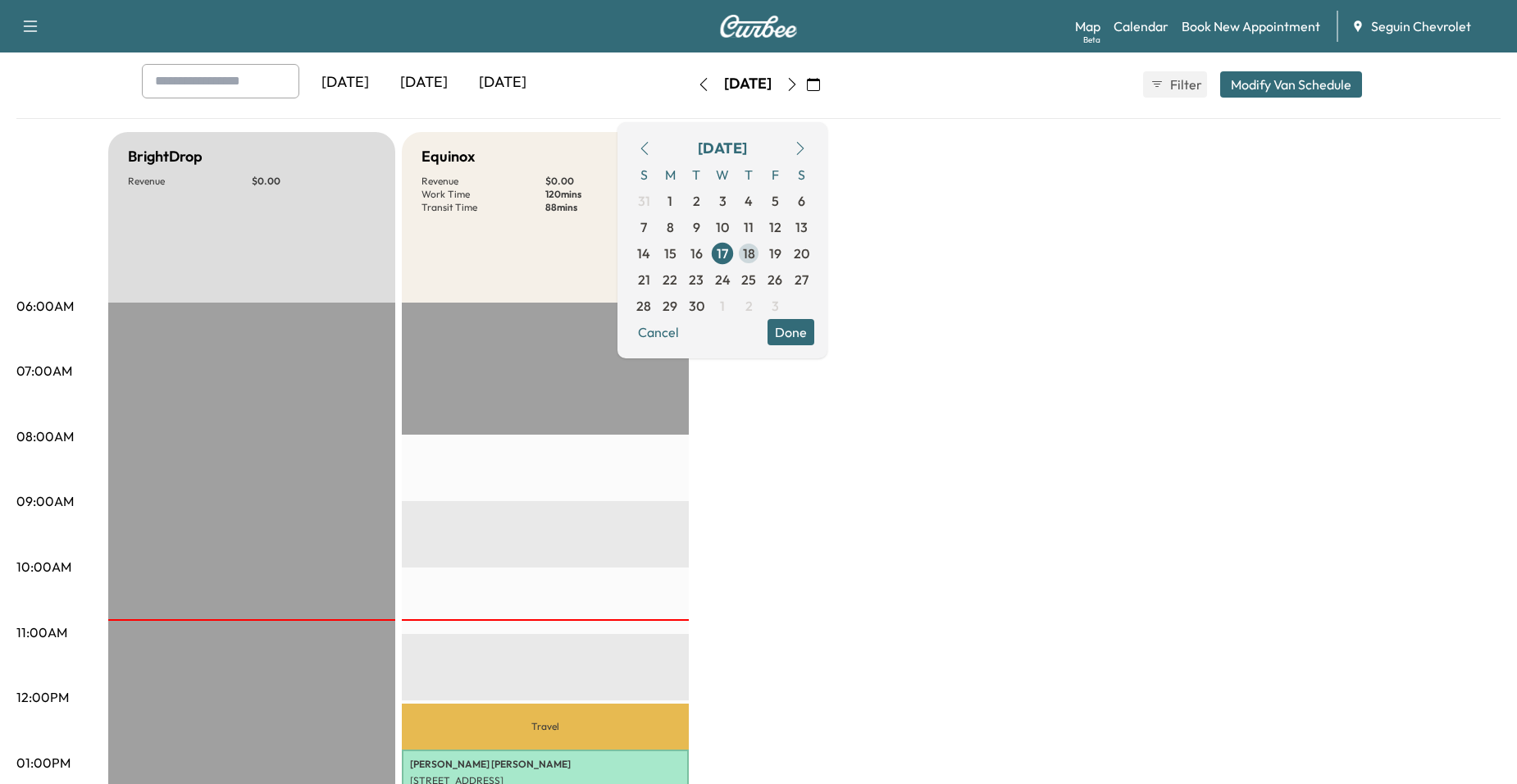
click at [756, 245] on span "18" at bounding box center [749, 253] width 12 height 20
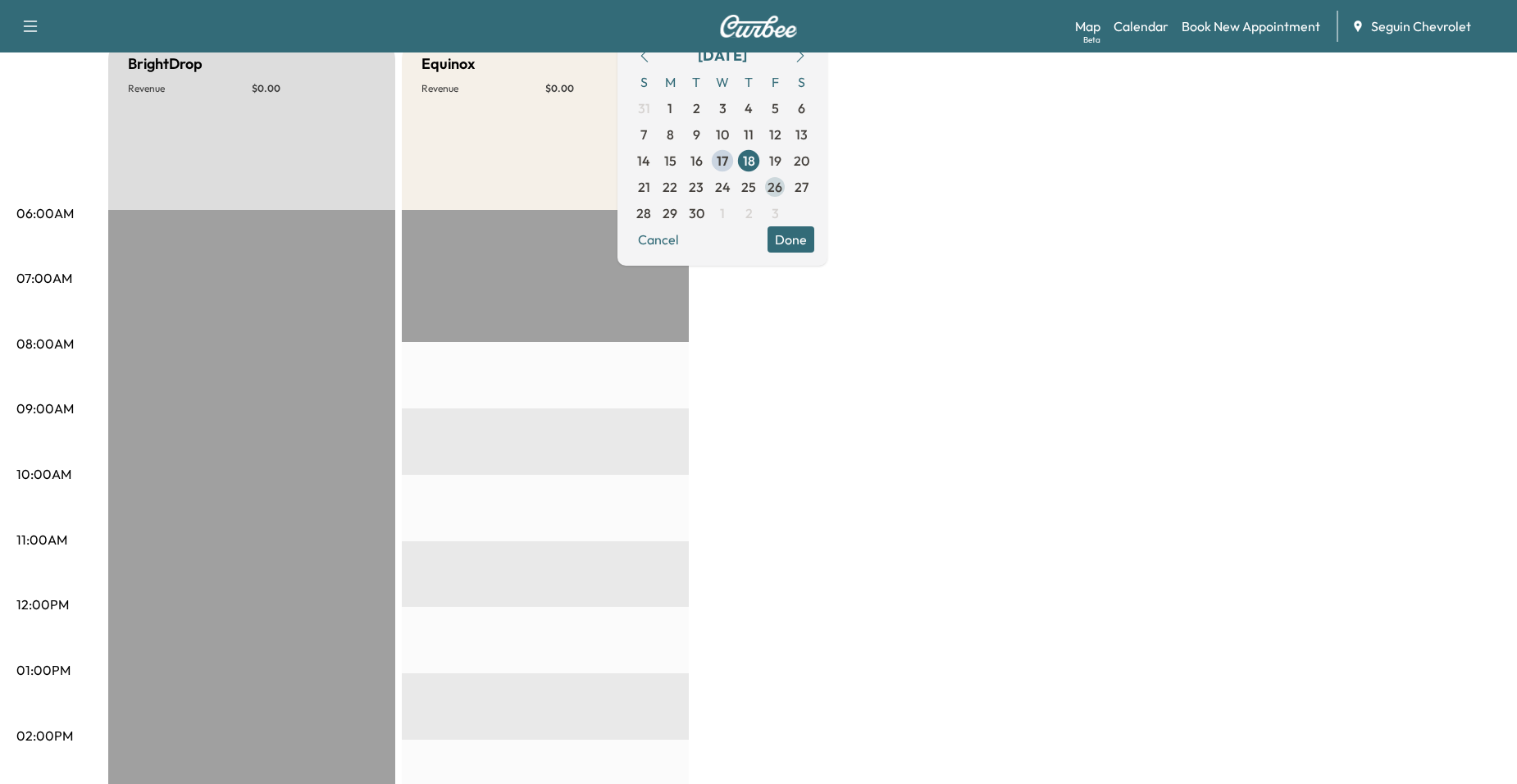
scroll to position [164, 0]
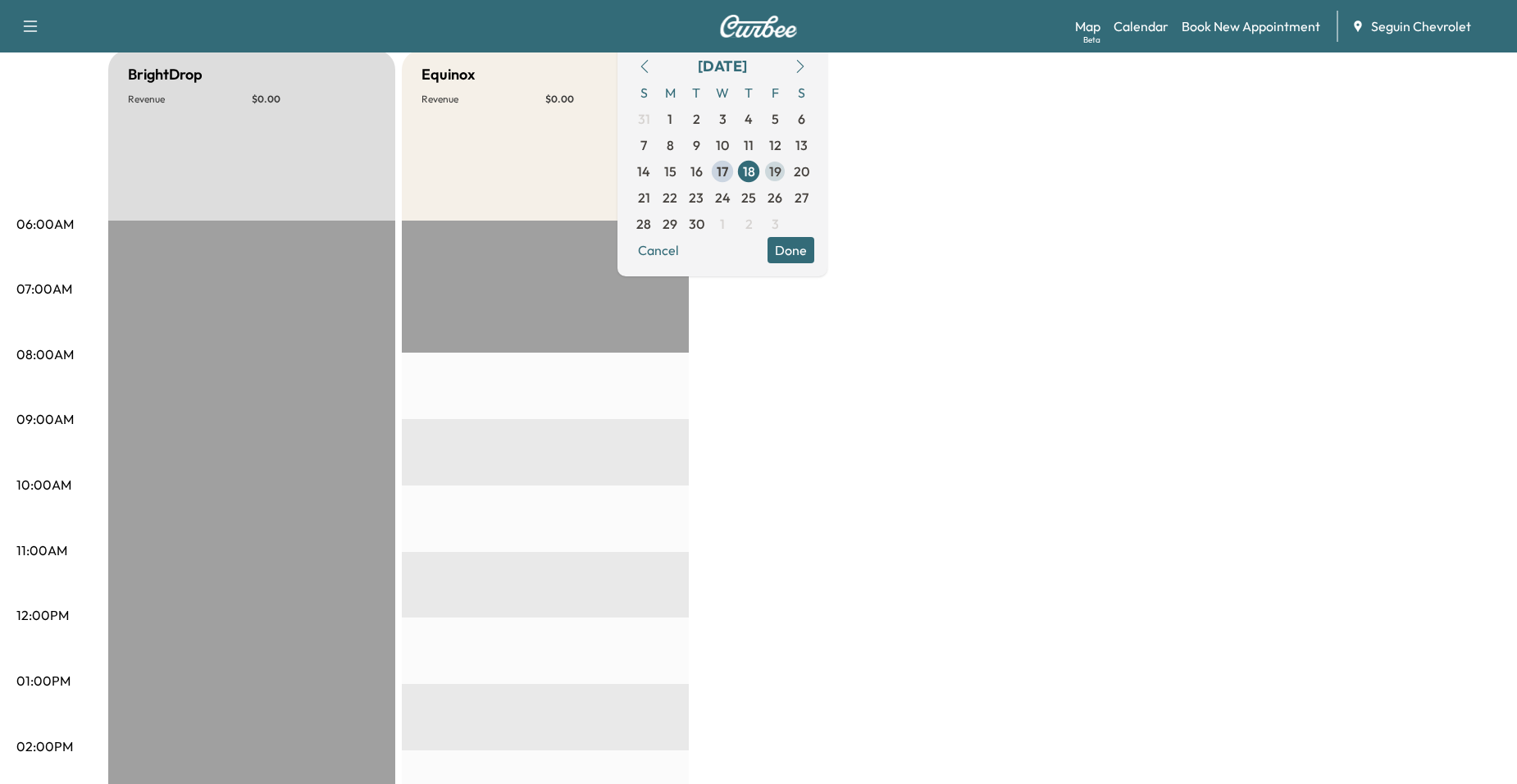
click at [782, 176] on span "19" at bounding box center [775, 171] width 12 height 20
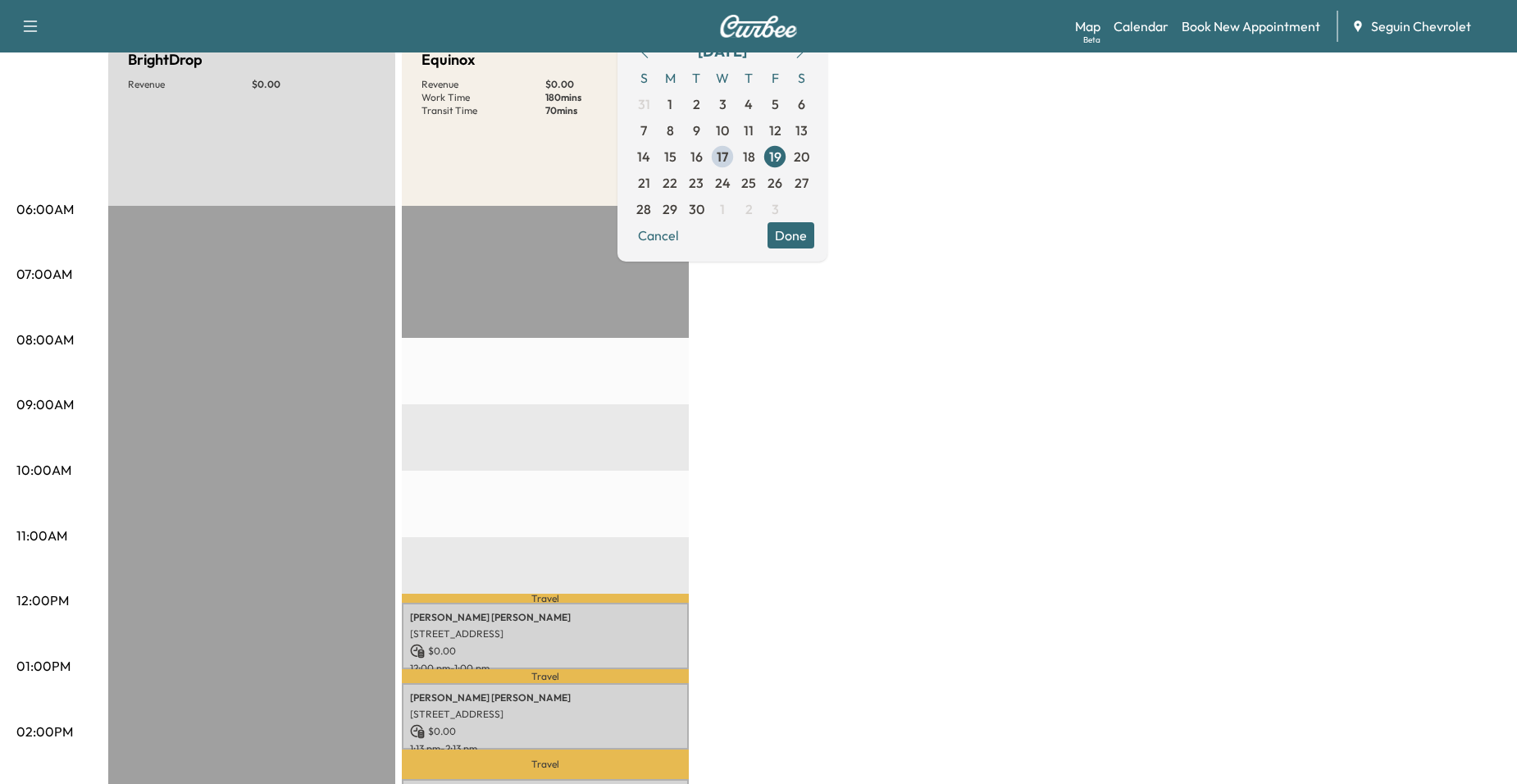
scroll to position [164, 0]
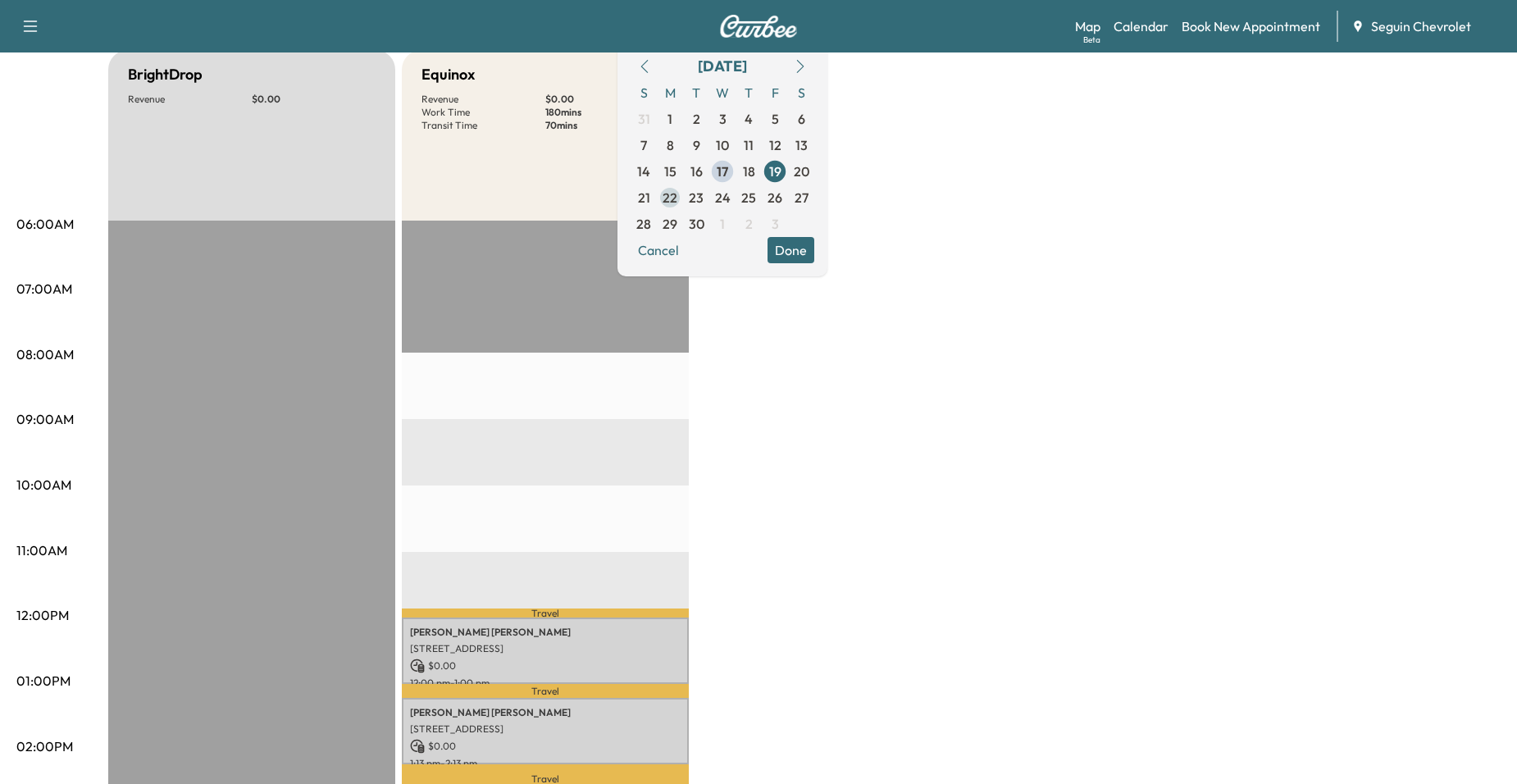
click at [677, 188] on span "22" at bounding box center [669, 197] width 14 height 20
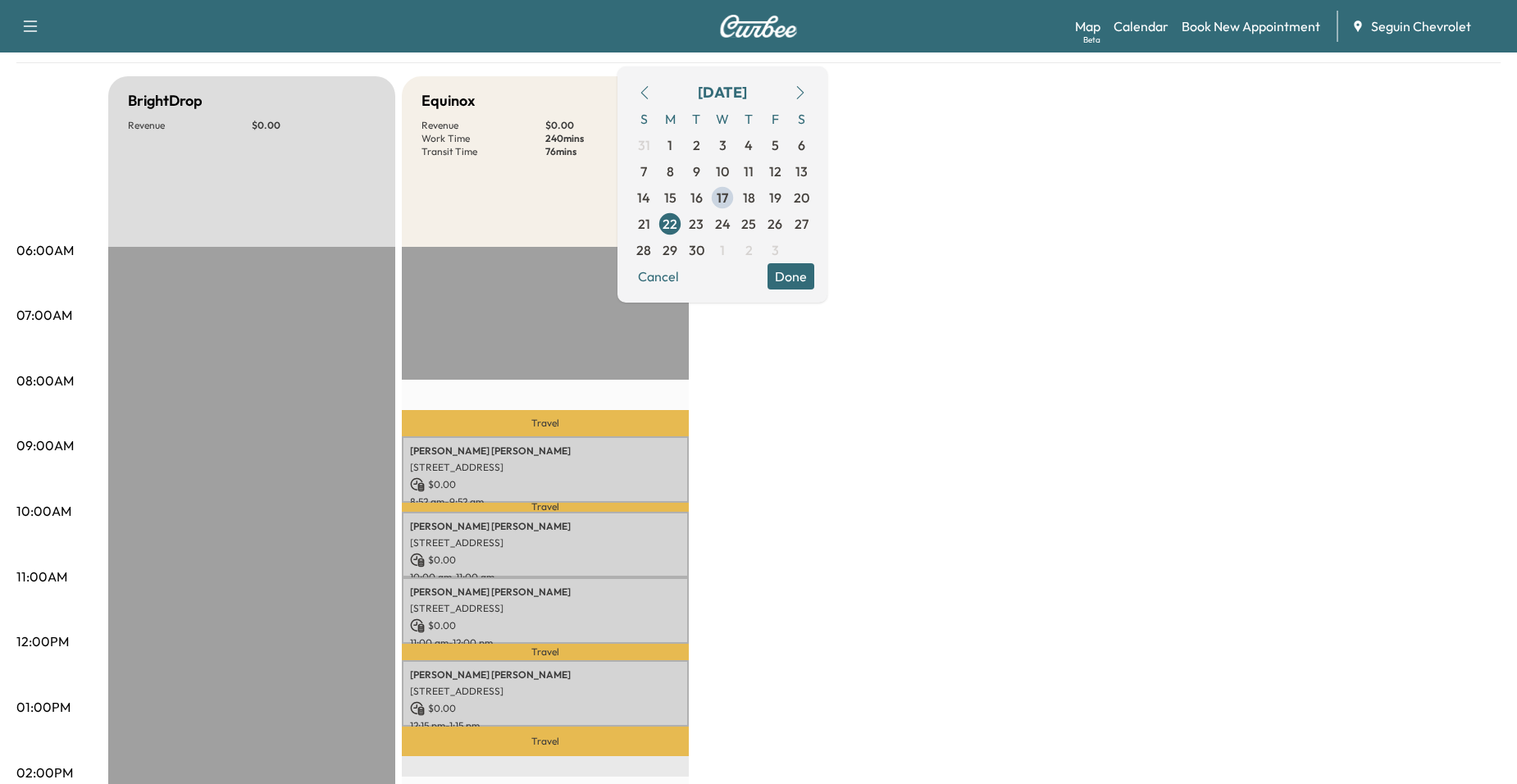
scroll to position [164, 0]
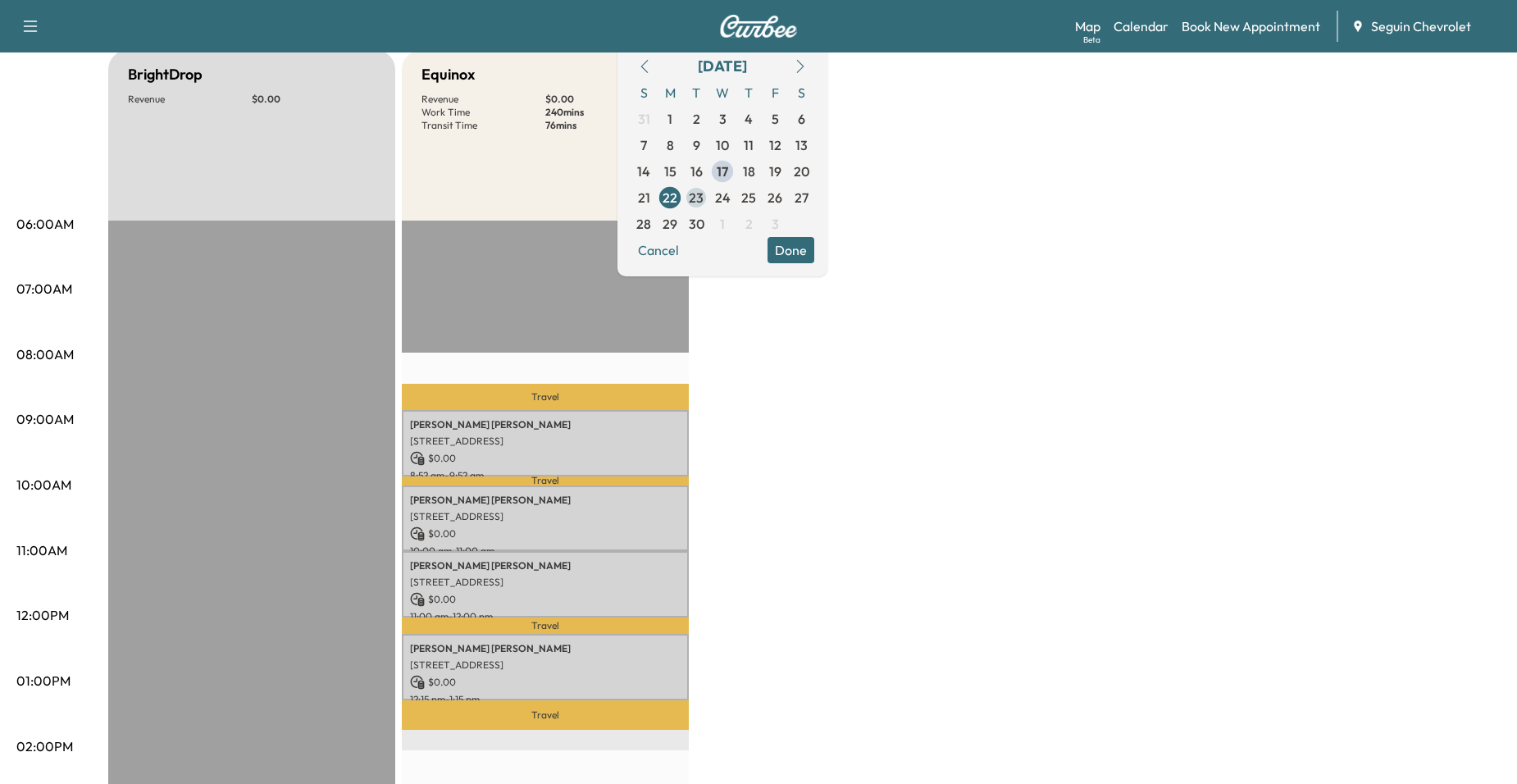
click at [704, 201] on span "23" at bounding box center [696, 197] width 14 height 20
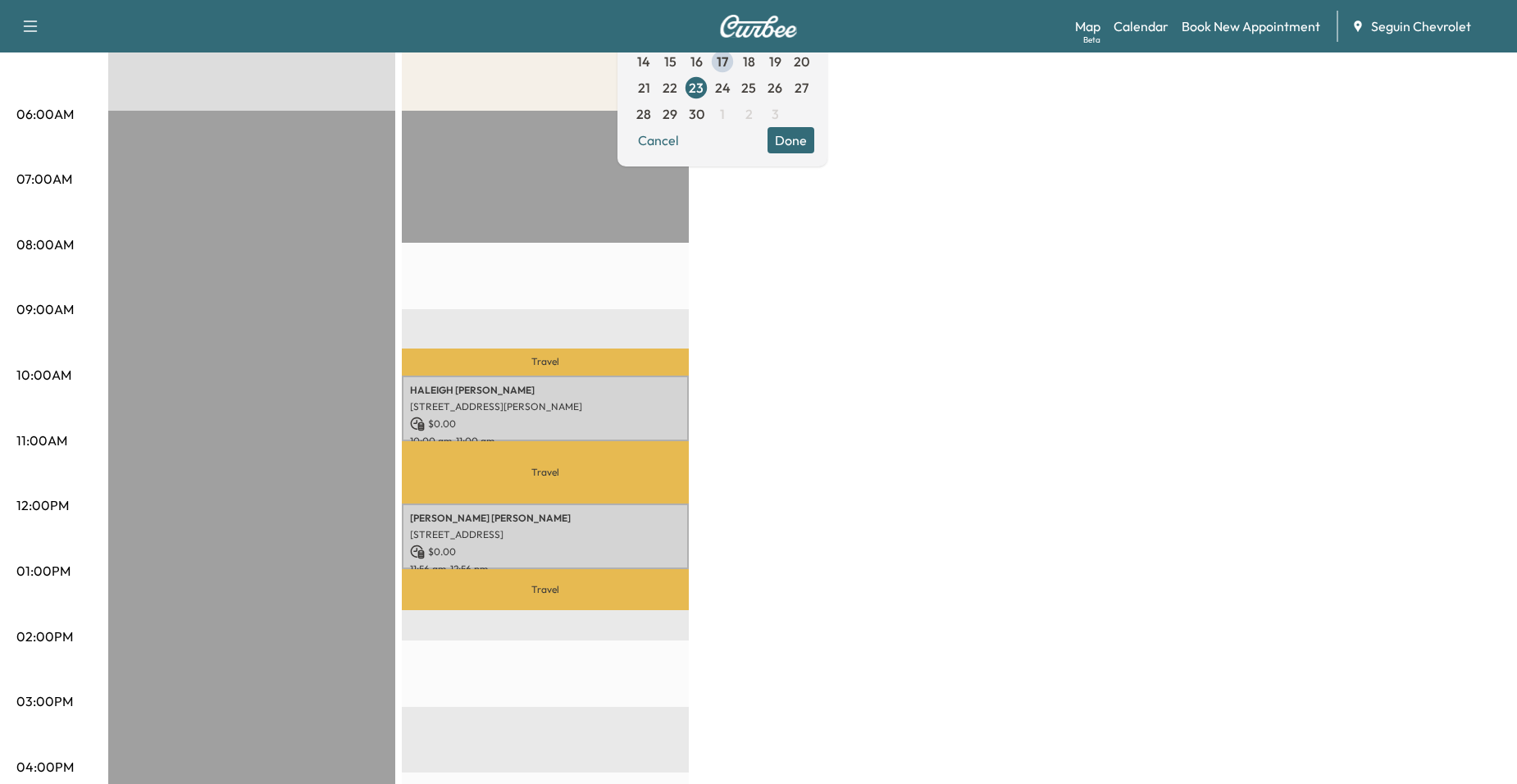
scroll to position [246, 0]
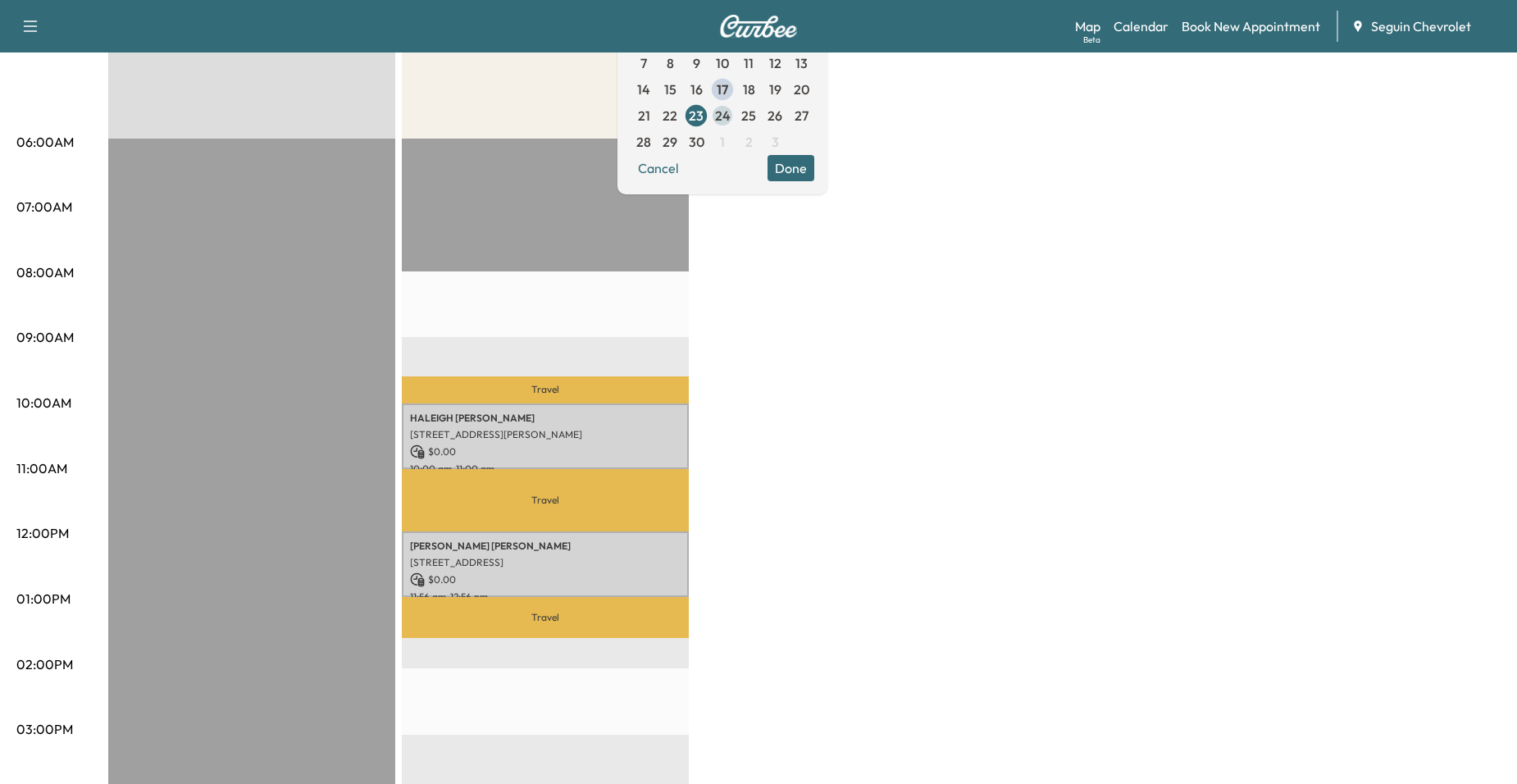
click at [731, 122] on span "24" at bounding box center [723, 115] width 15 height 20
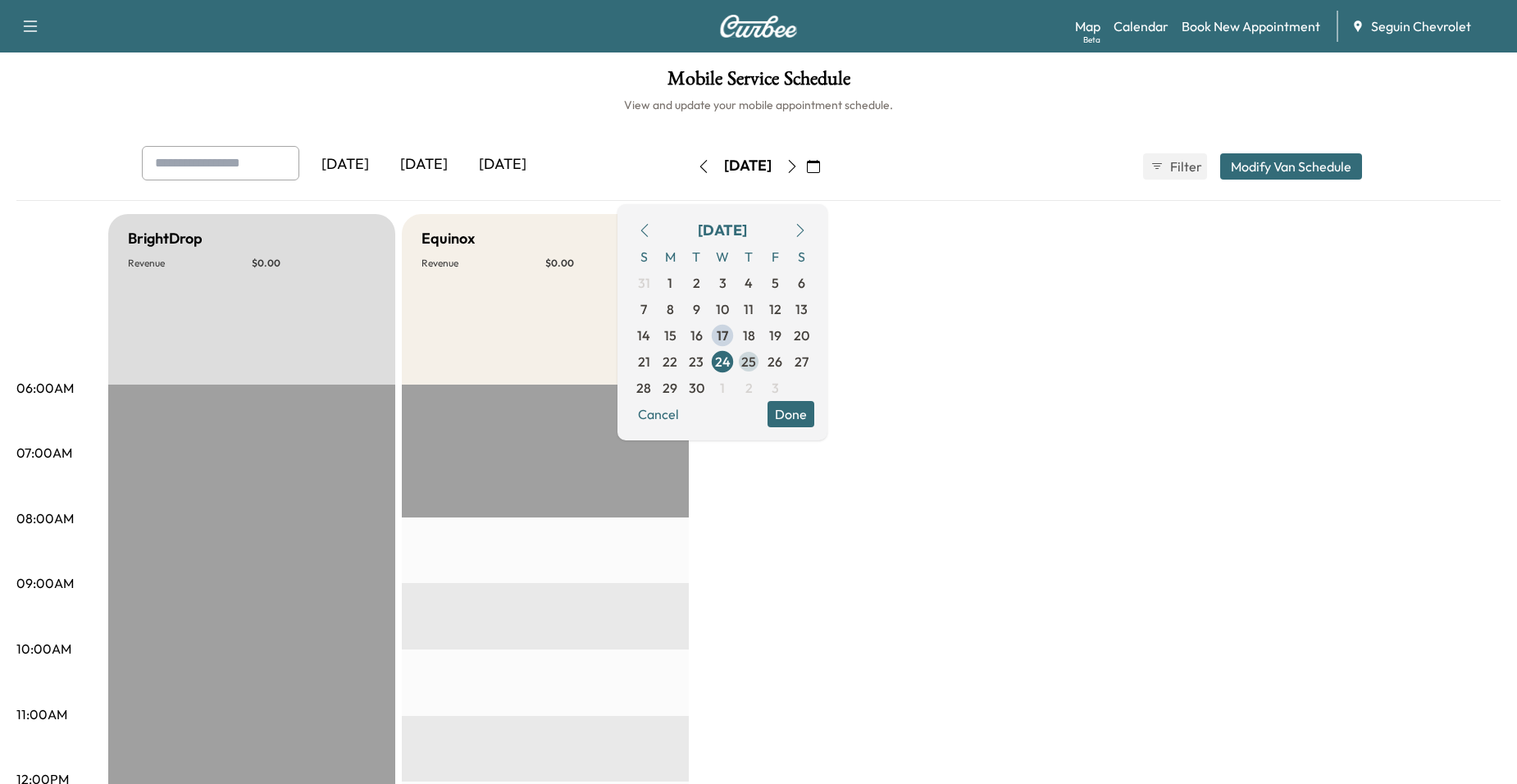
click at [756, 360] on span "25" at bounding box center [748, 361] width 14 height 20
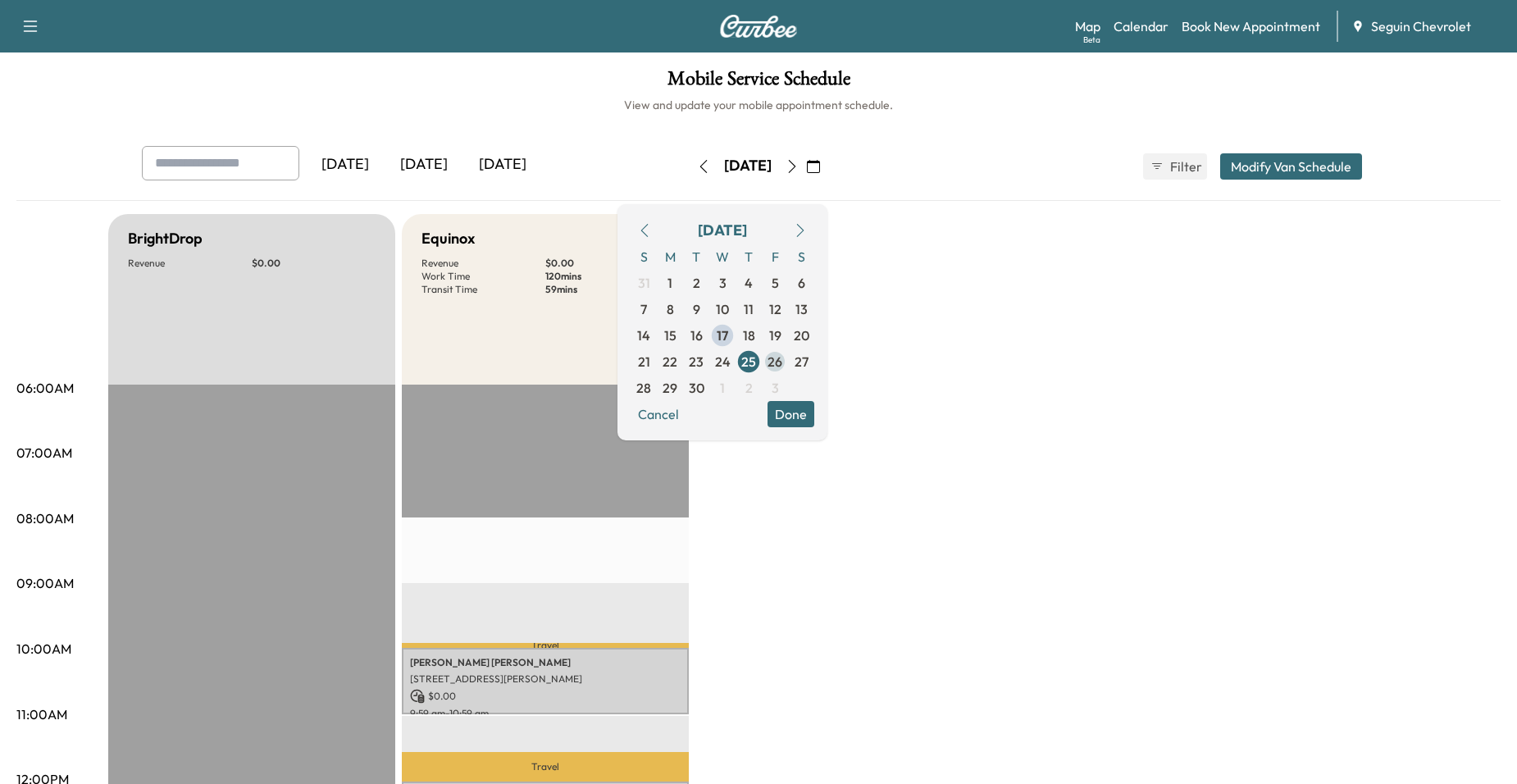
click at [783, 359] on span "26" at bounding box center [774, 361] width 14 height 20
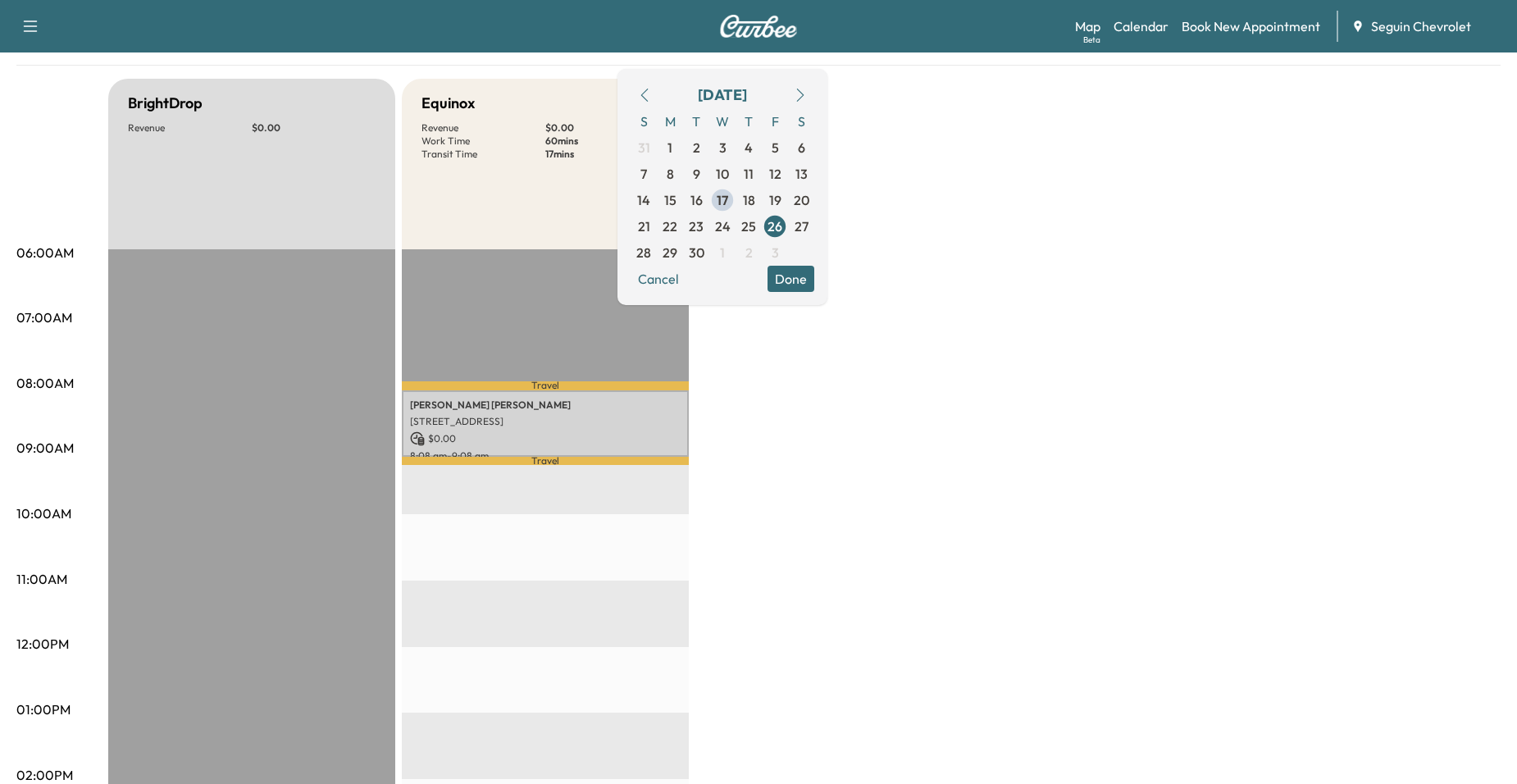
scroll to position [164, 0]
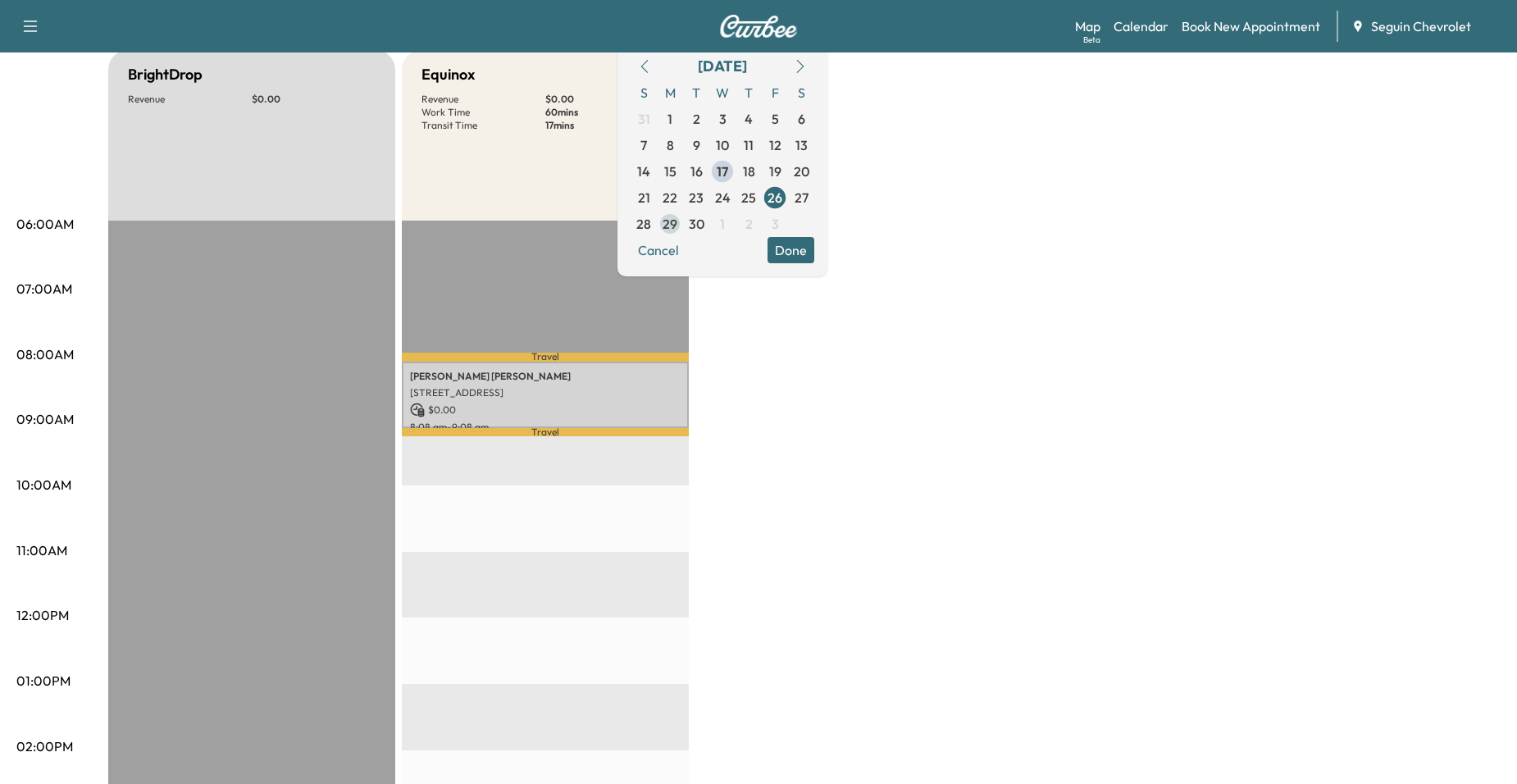
click at [677, 228] on span "29" at bounding box center [669, 223] width 14 height 20
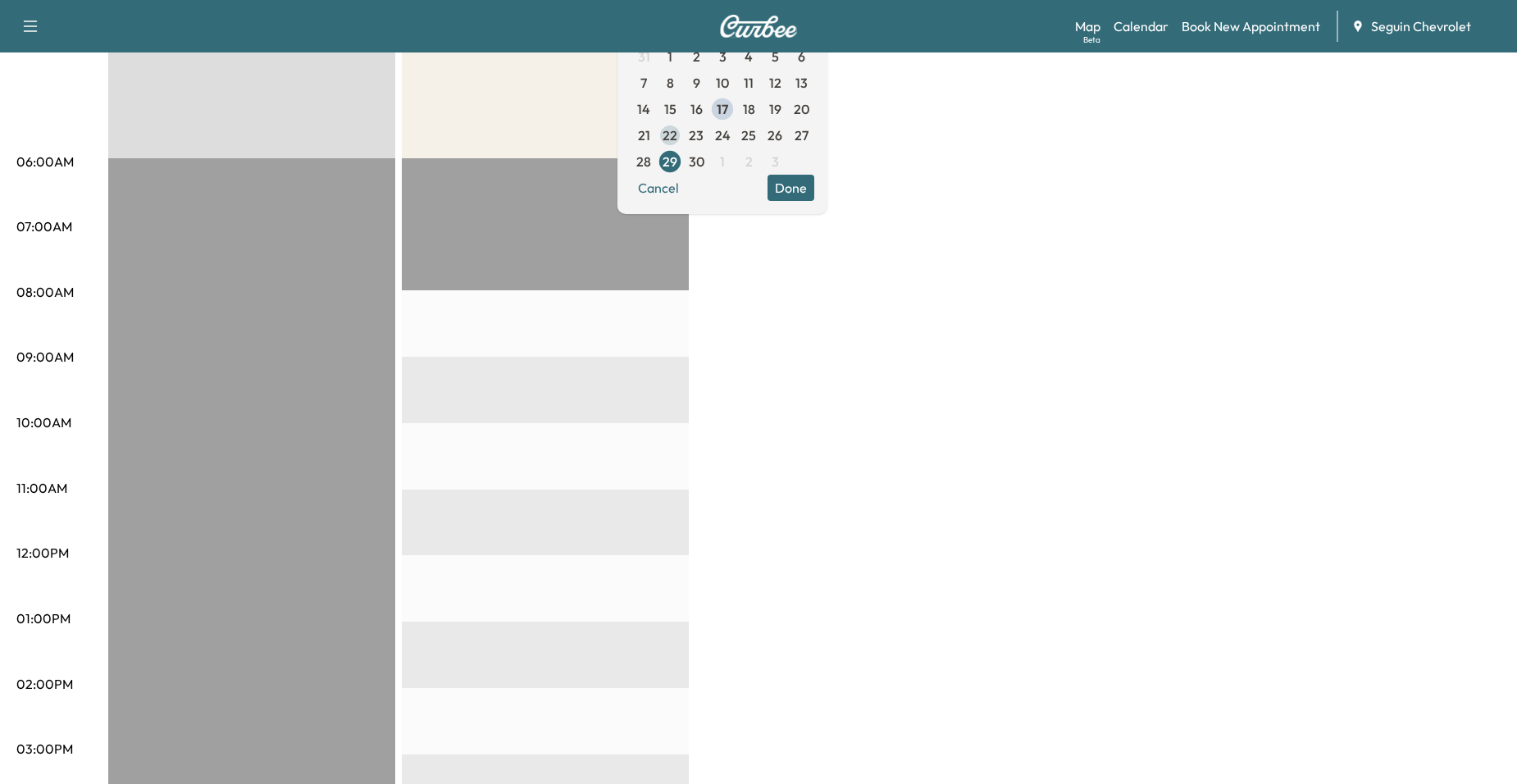
scroll to position [246, 0]
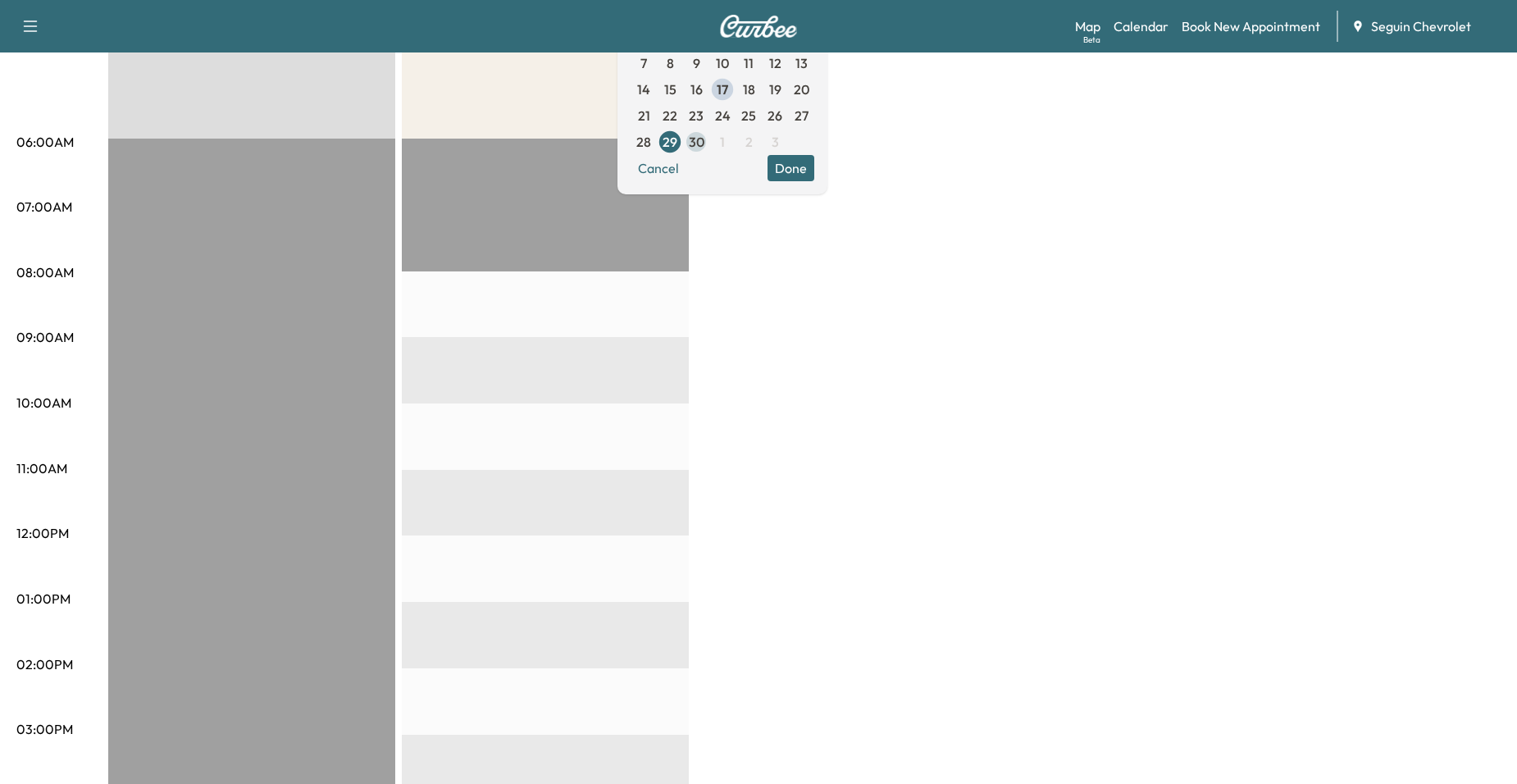
click at [704, 149] on span "30" at bounding box center [697, 141] width 15 height 20
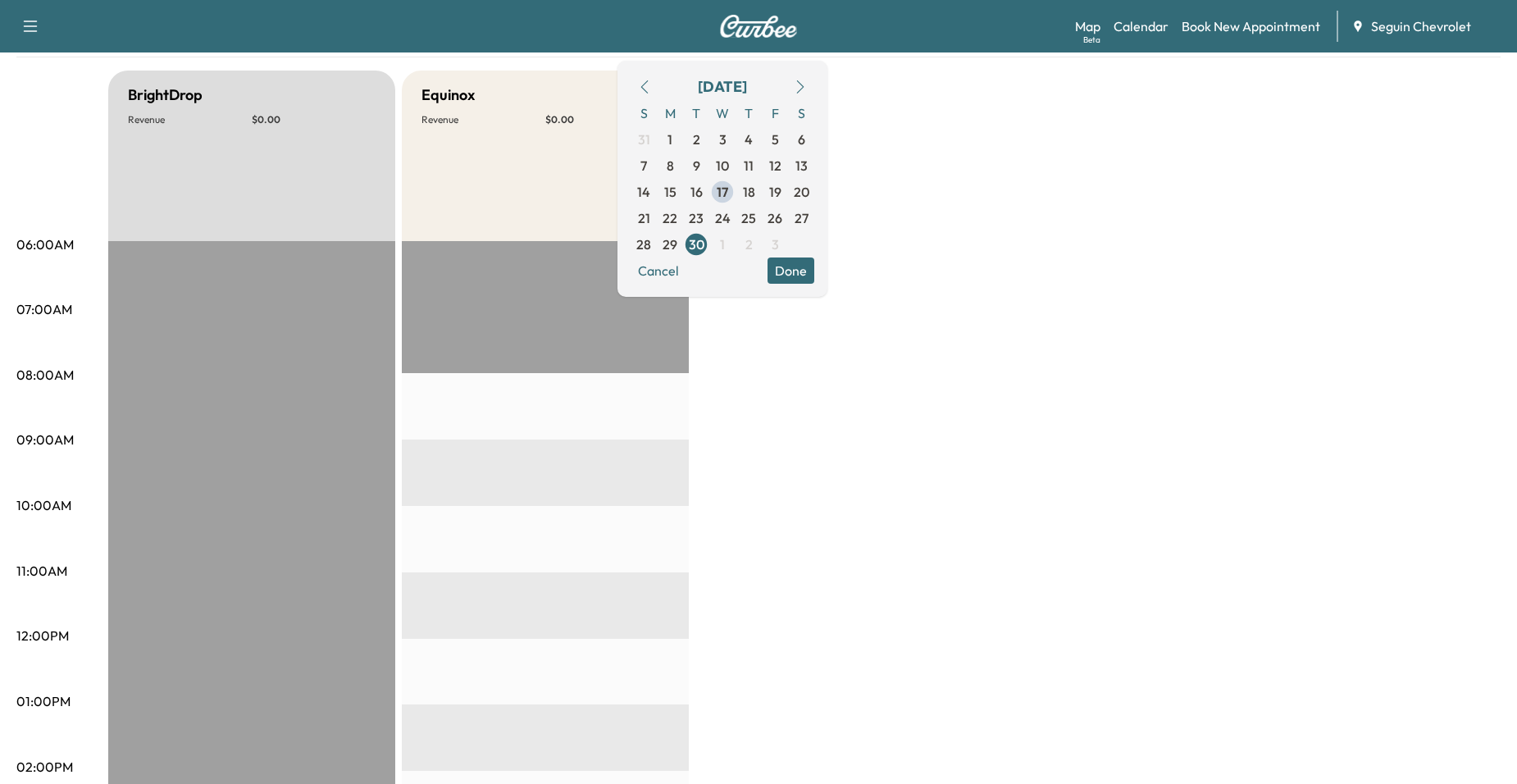
scroll to position [164, 0]
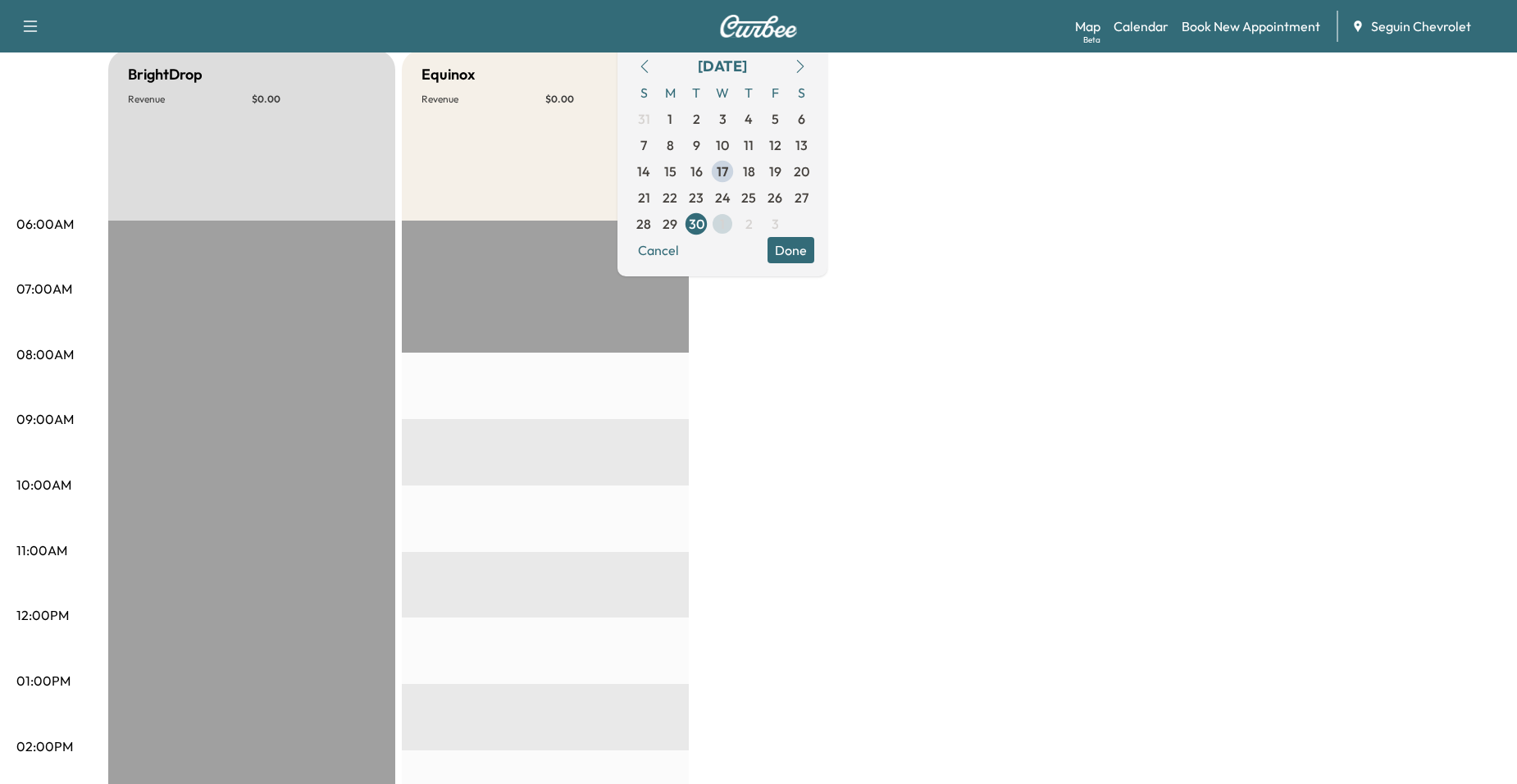
click at [725, 222] on span "1" at bounding box center [722, 223] width 5 height 20
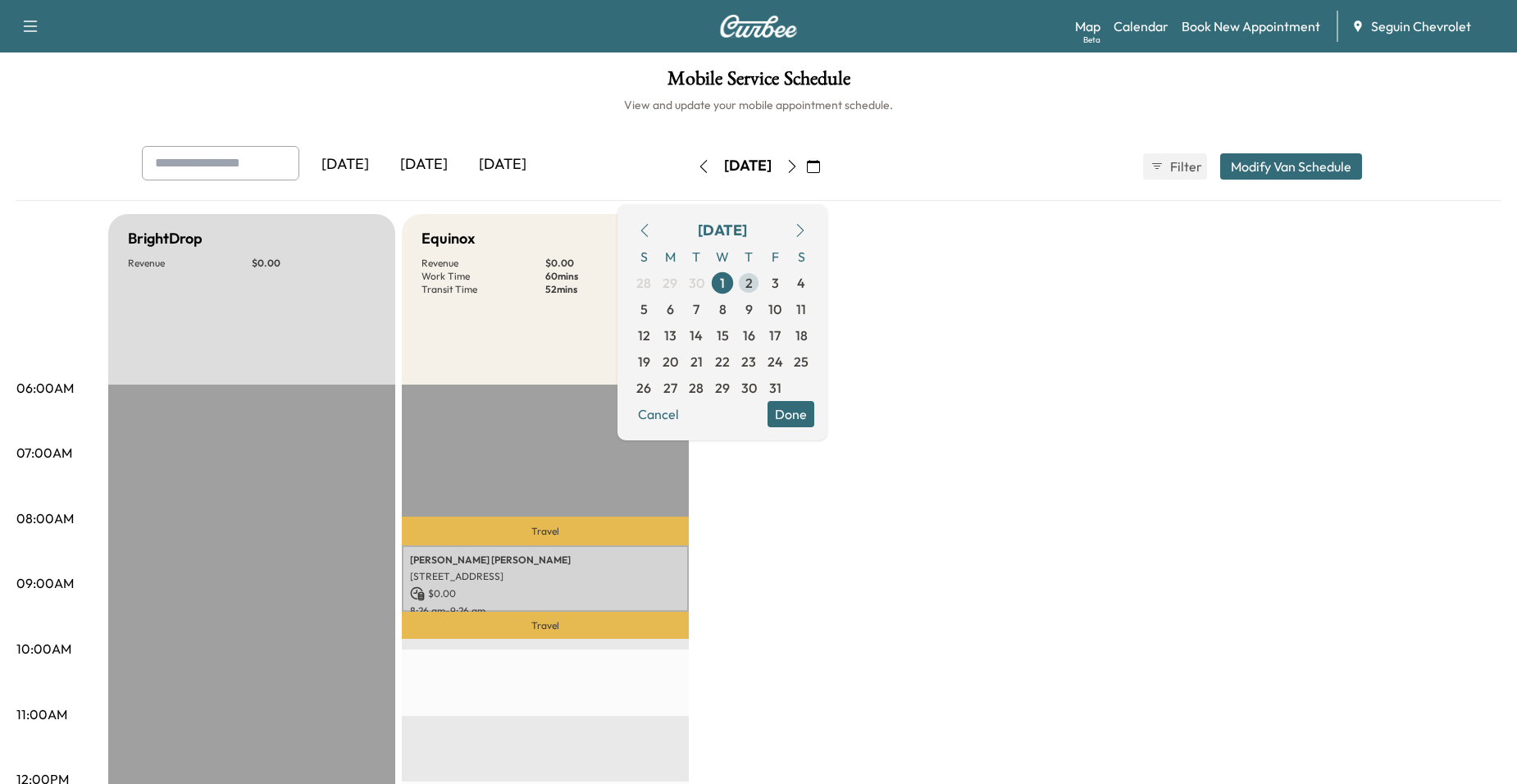
click at [762, 283] on span "2" at bounding box center [749, 283] width 26 height 26
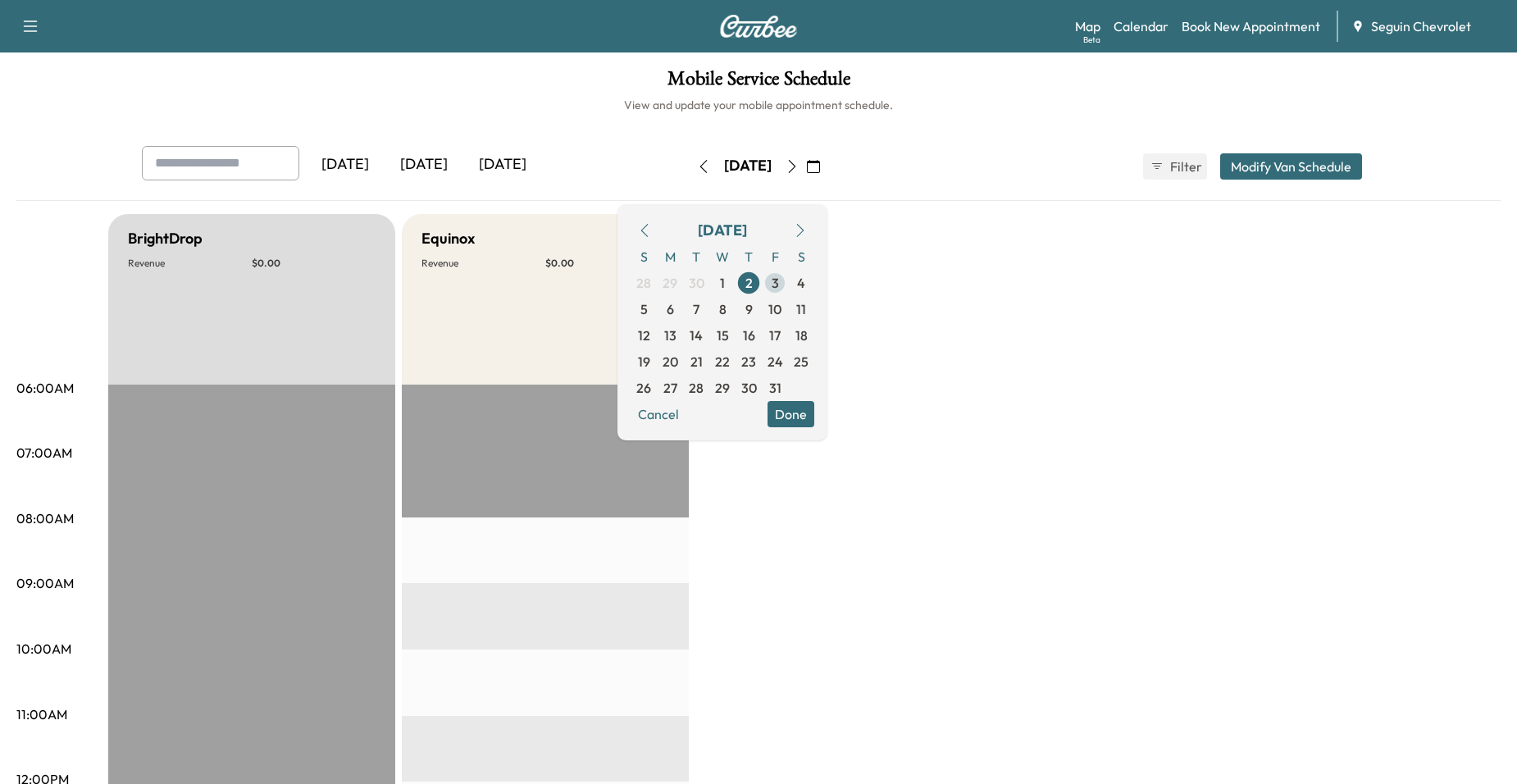
click at [779, 290] on span "3" at bounding box center [775, 283] width 8 height 20
click at [652, 232] on icon "button" at bounding box center [644, 230] width 13 height 13
click at [736, 338] on span "17" at bounding box center [722, 335] width 26 height 26
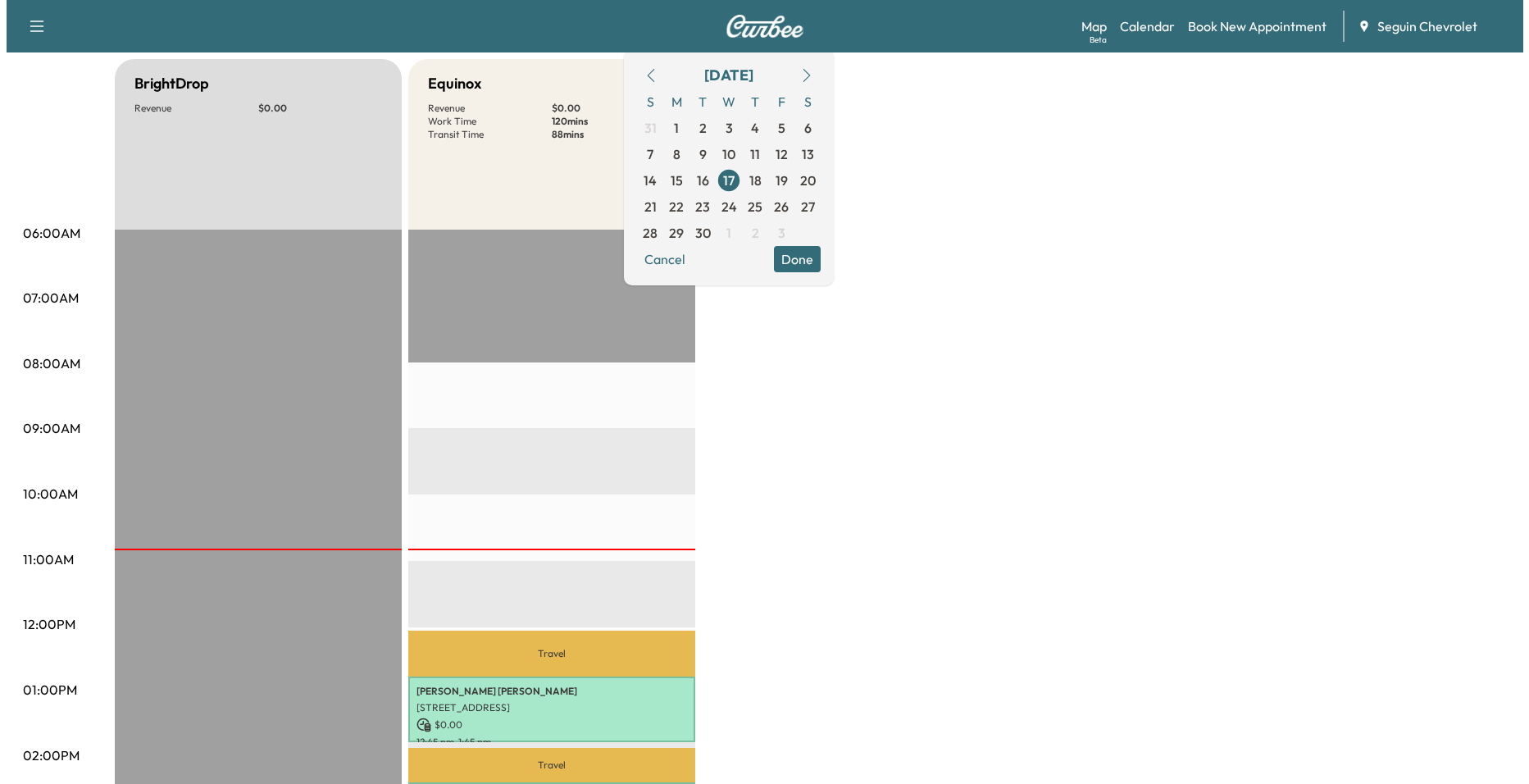
scroll to position [328, 0]
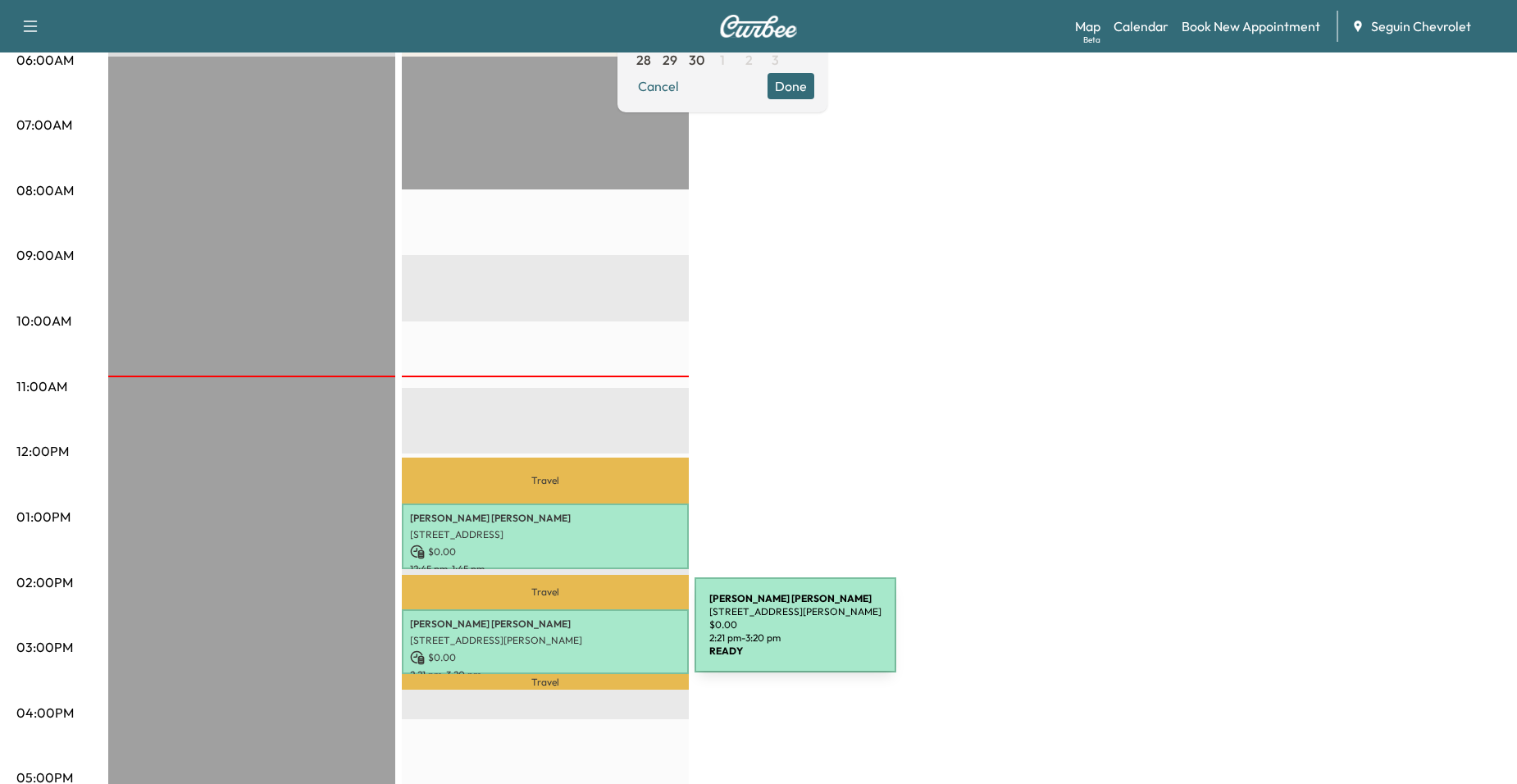
click at [572, 635] on p "[STREET_ADDRESS][PERSON_NAME]" at bounding box center [545, 639] width 271 height 13
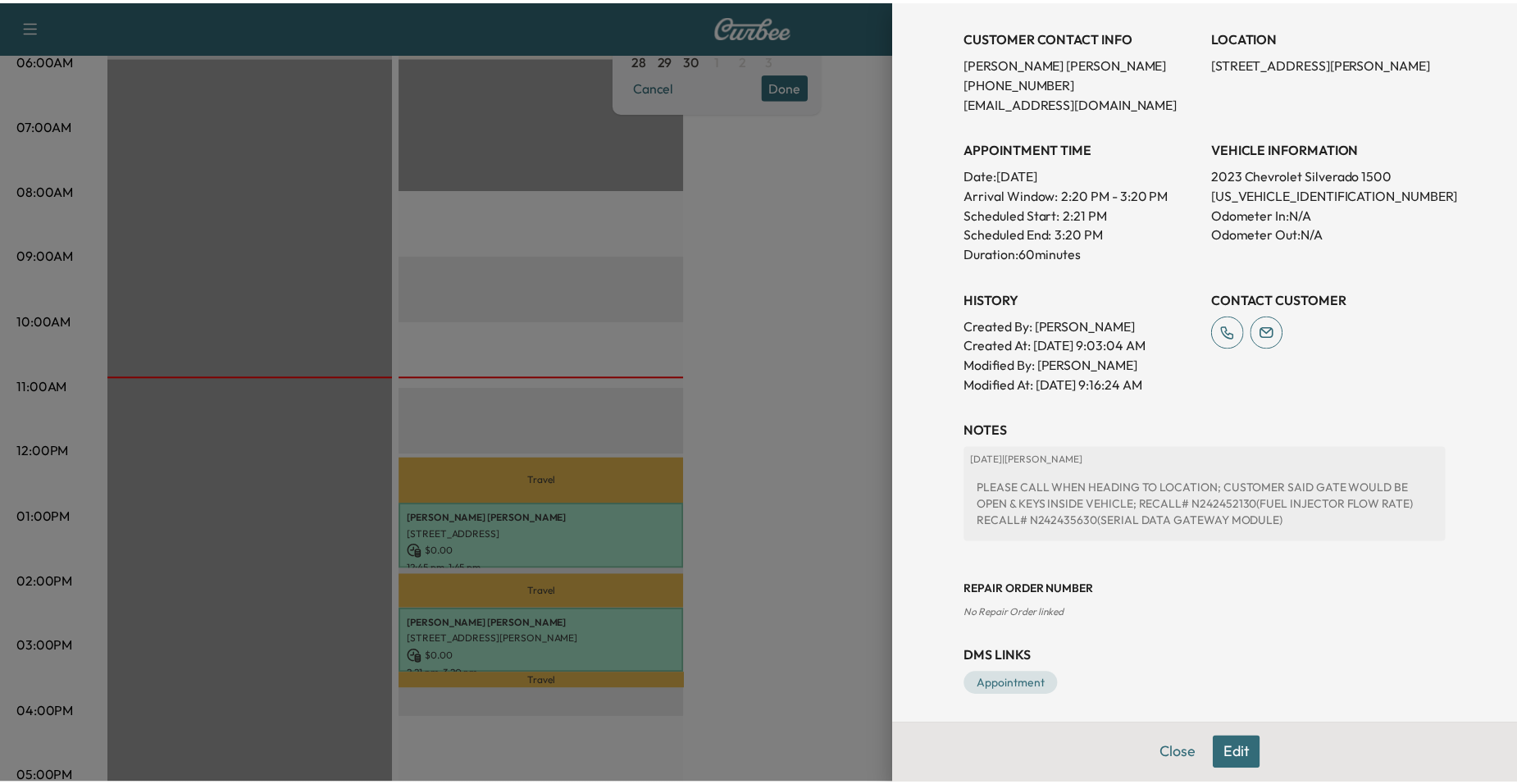
scroll to position [335, 0]
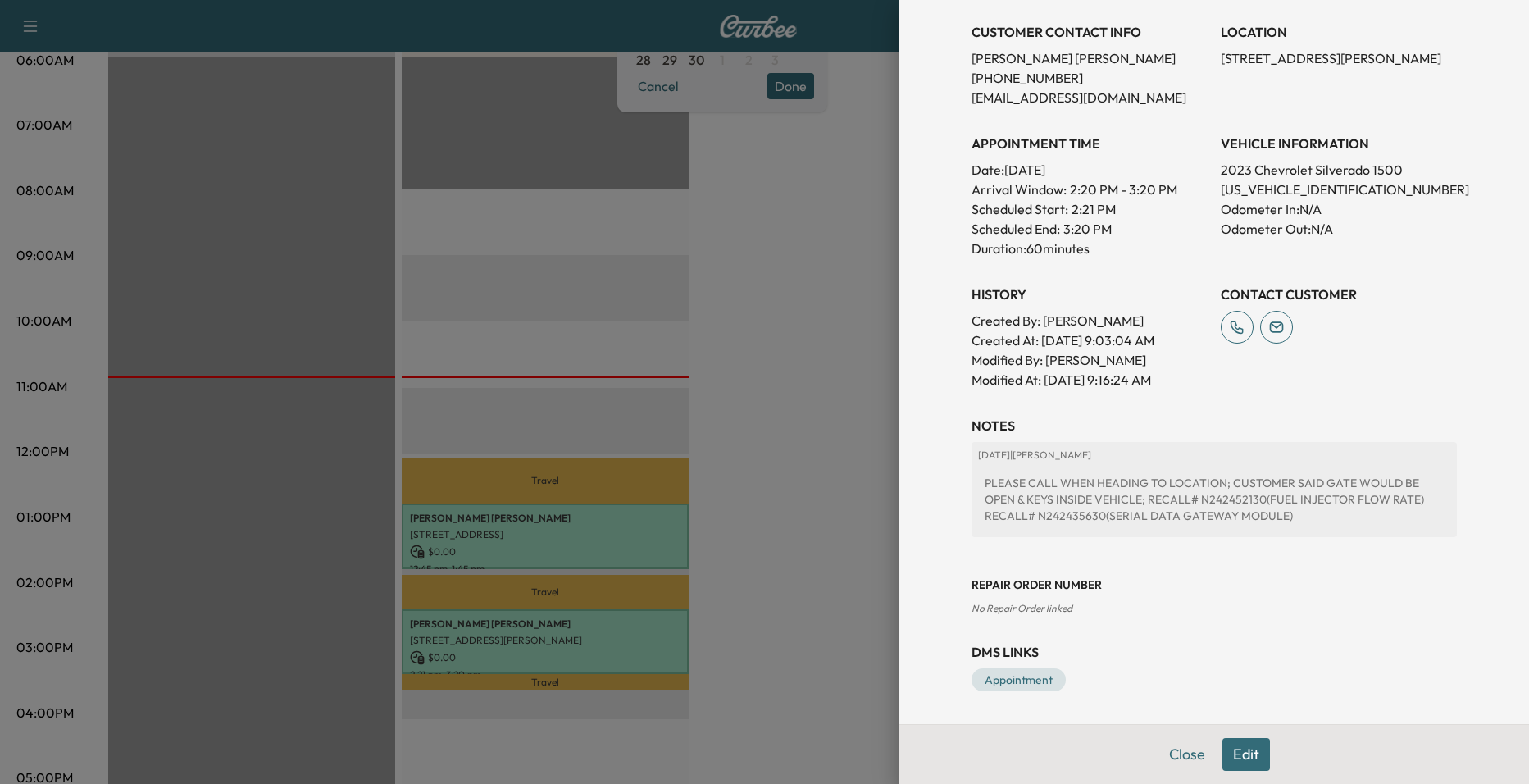
click at [769, 493] on div at bounding box center [764, 392] width 1529 height 784
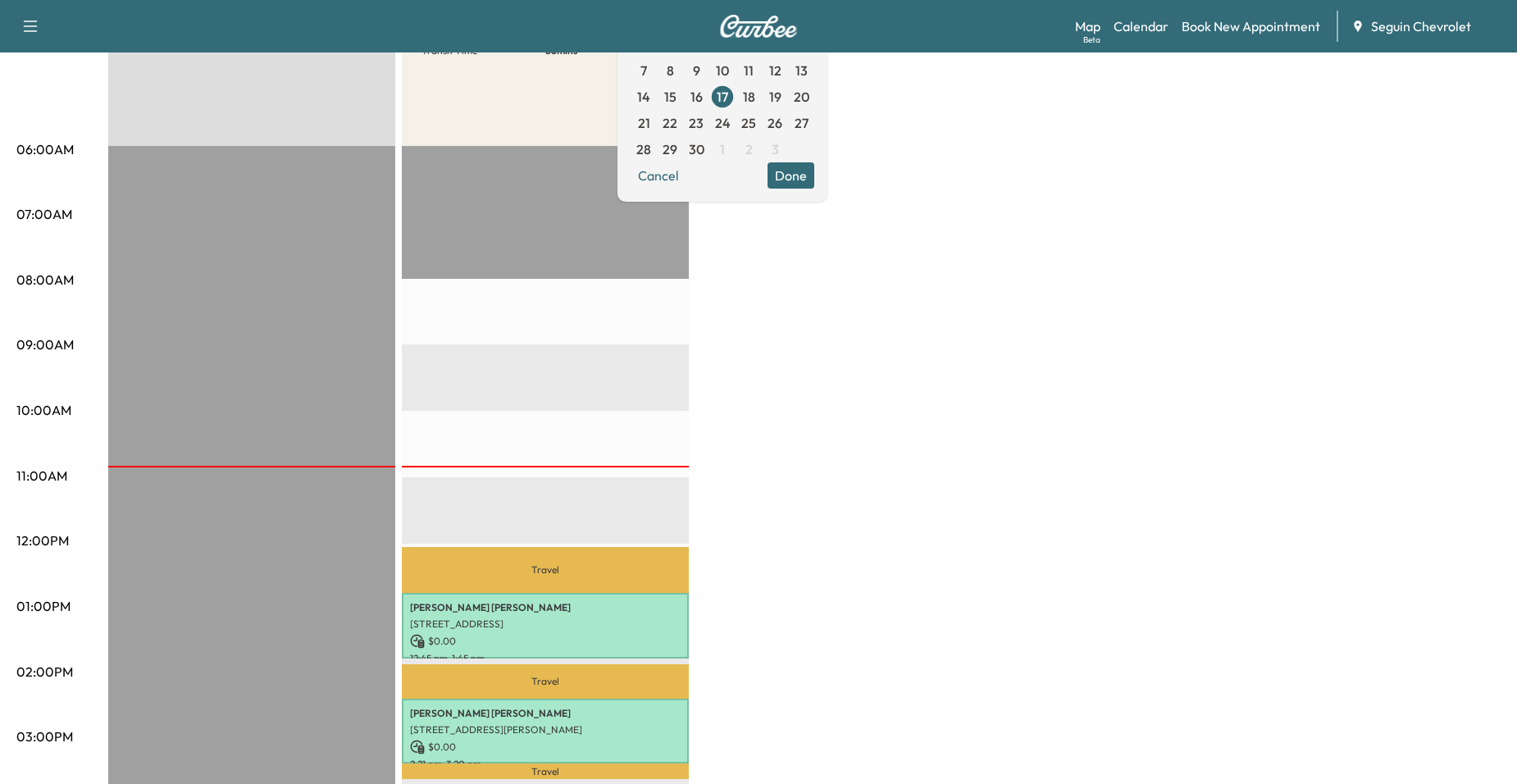
scroll to position [82, 0]
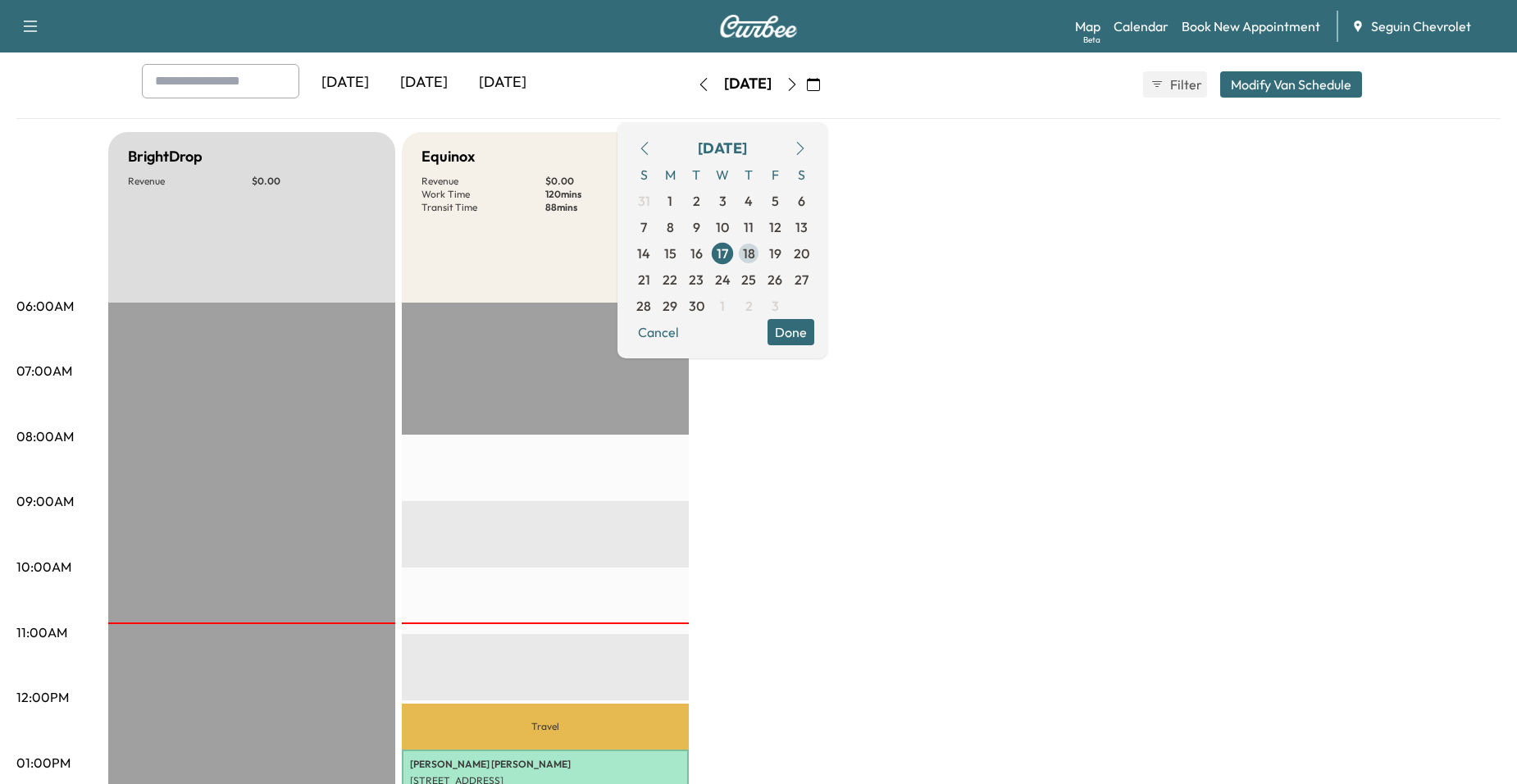
click at [756, 256] on span "18" at bounding box center [749, 253] width 12 height 20
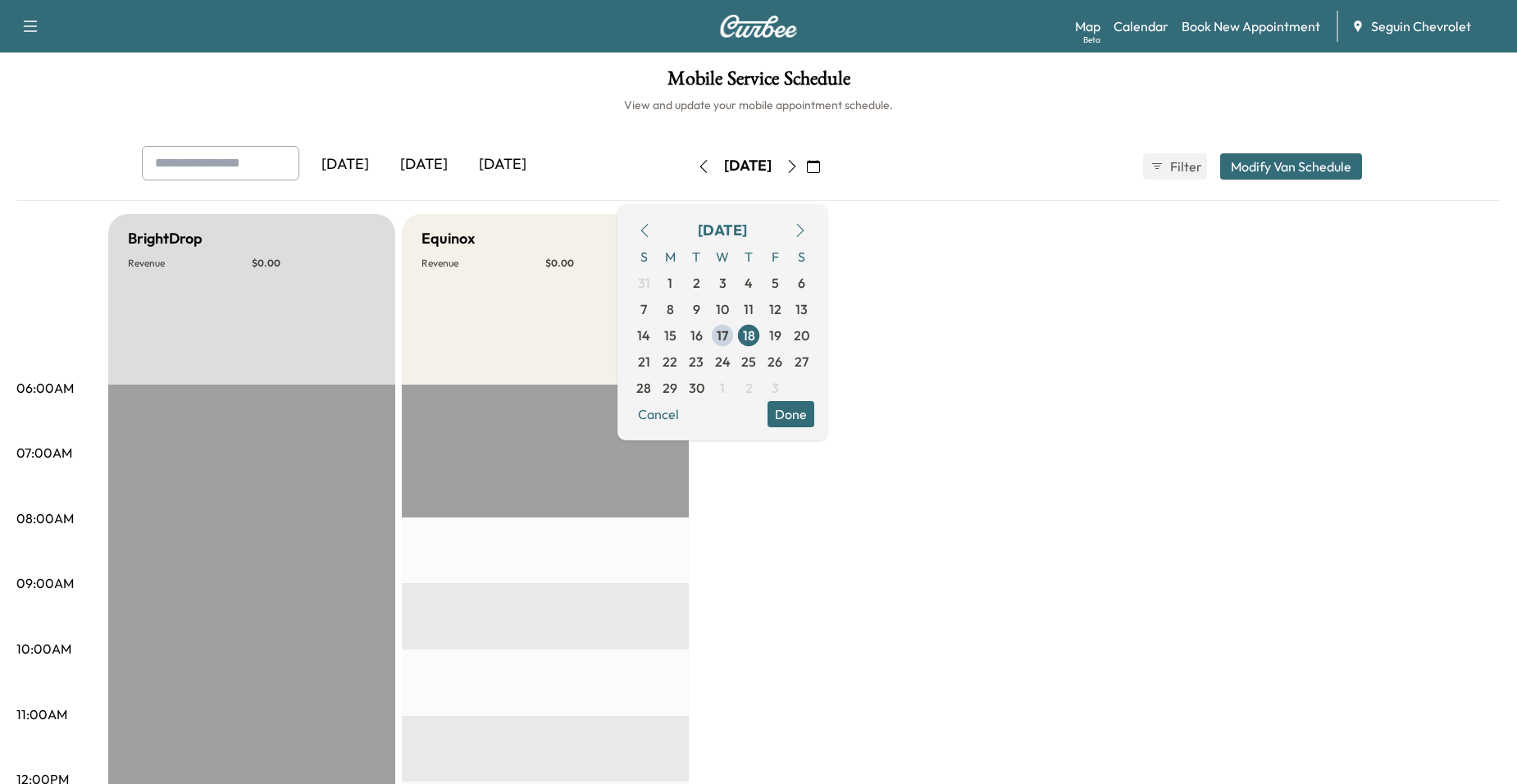
click at [728, 333] on span "17" at bounding box center [722, 335] width 11 height 20
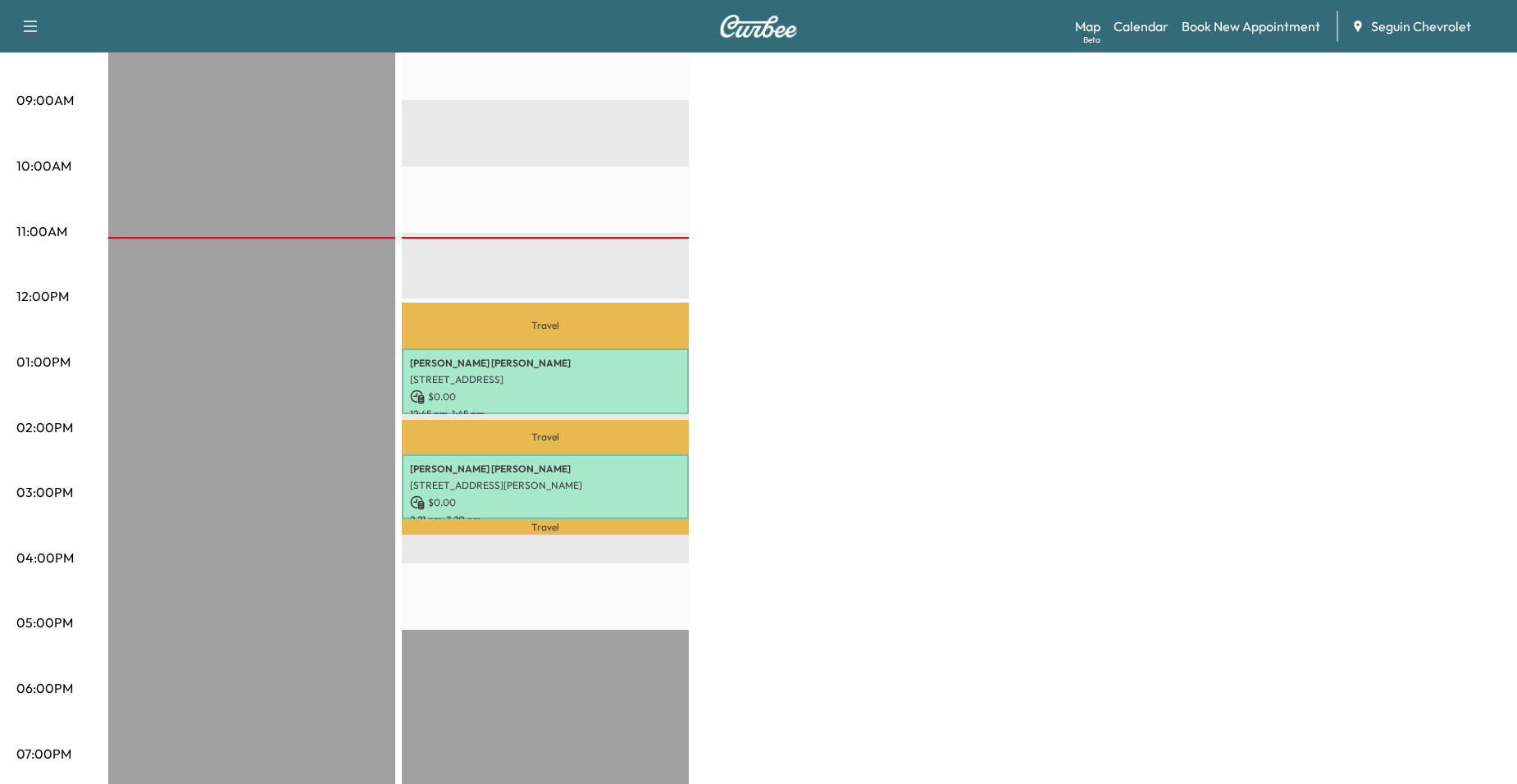
scroll to position [164, 0]
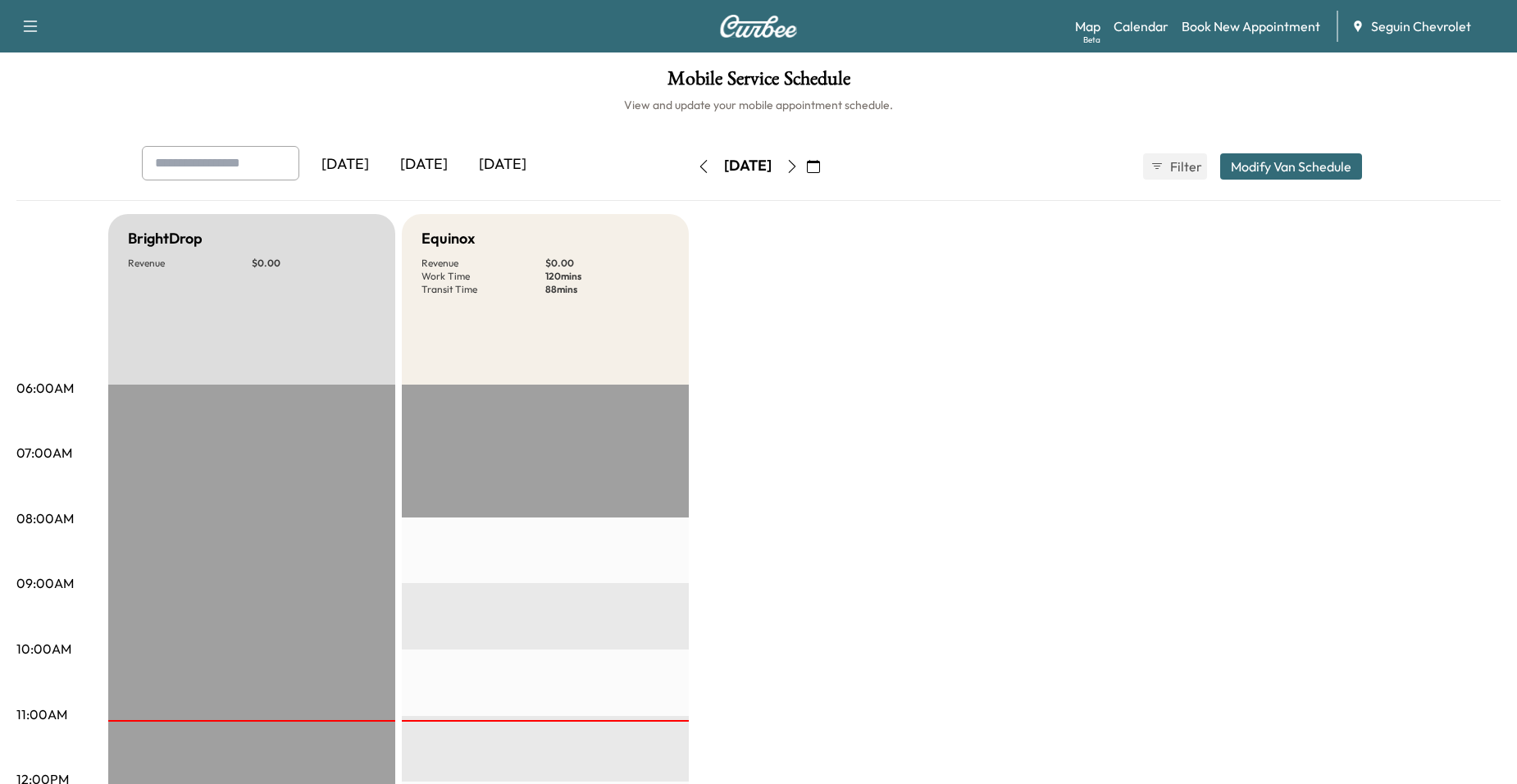
click at [807, 158] on button "button" at bounding box center [792, 166] width 28 height 26
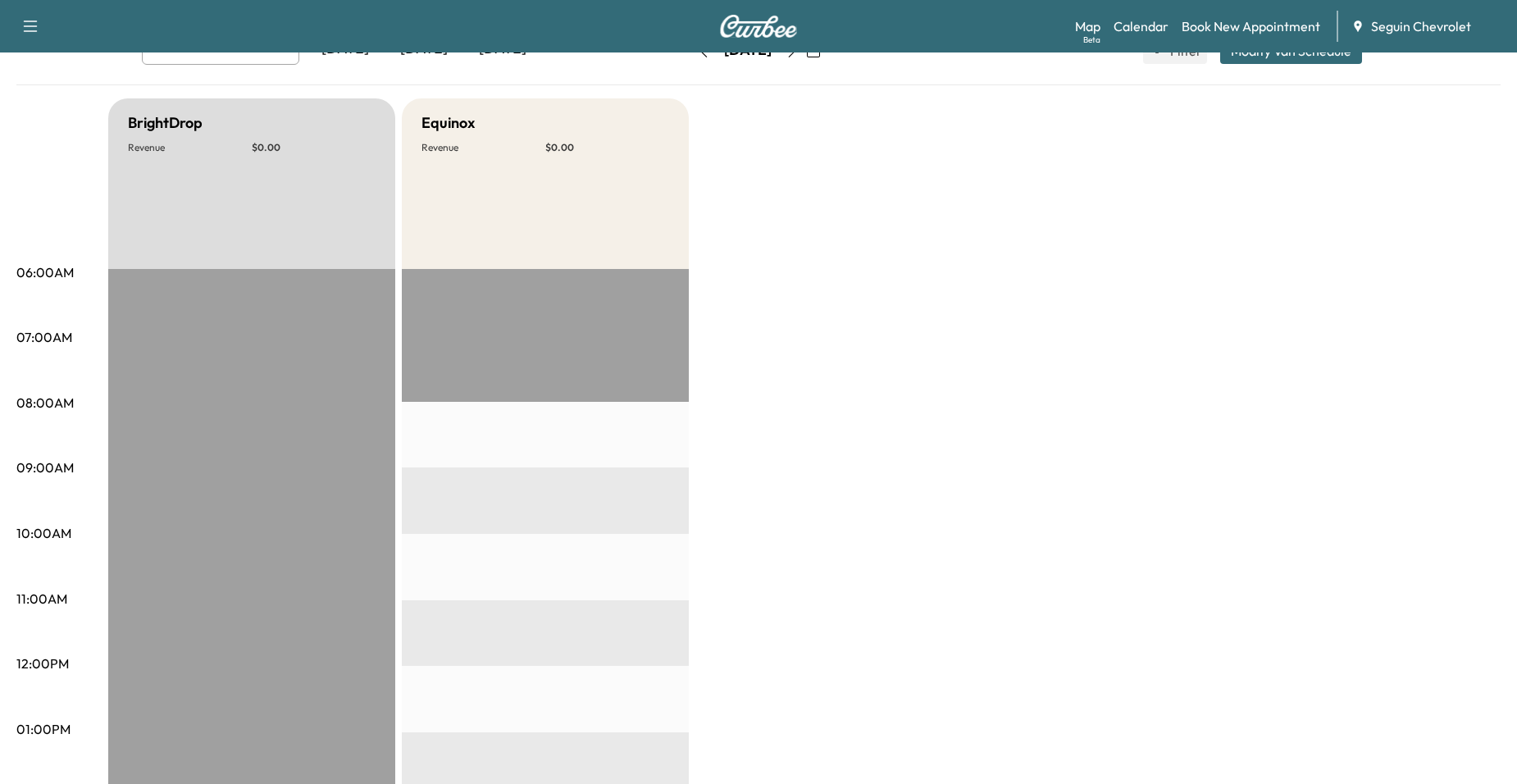
scroll to position [82, 0]
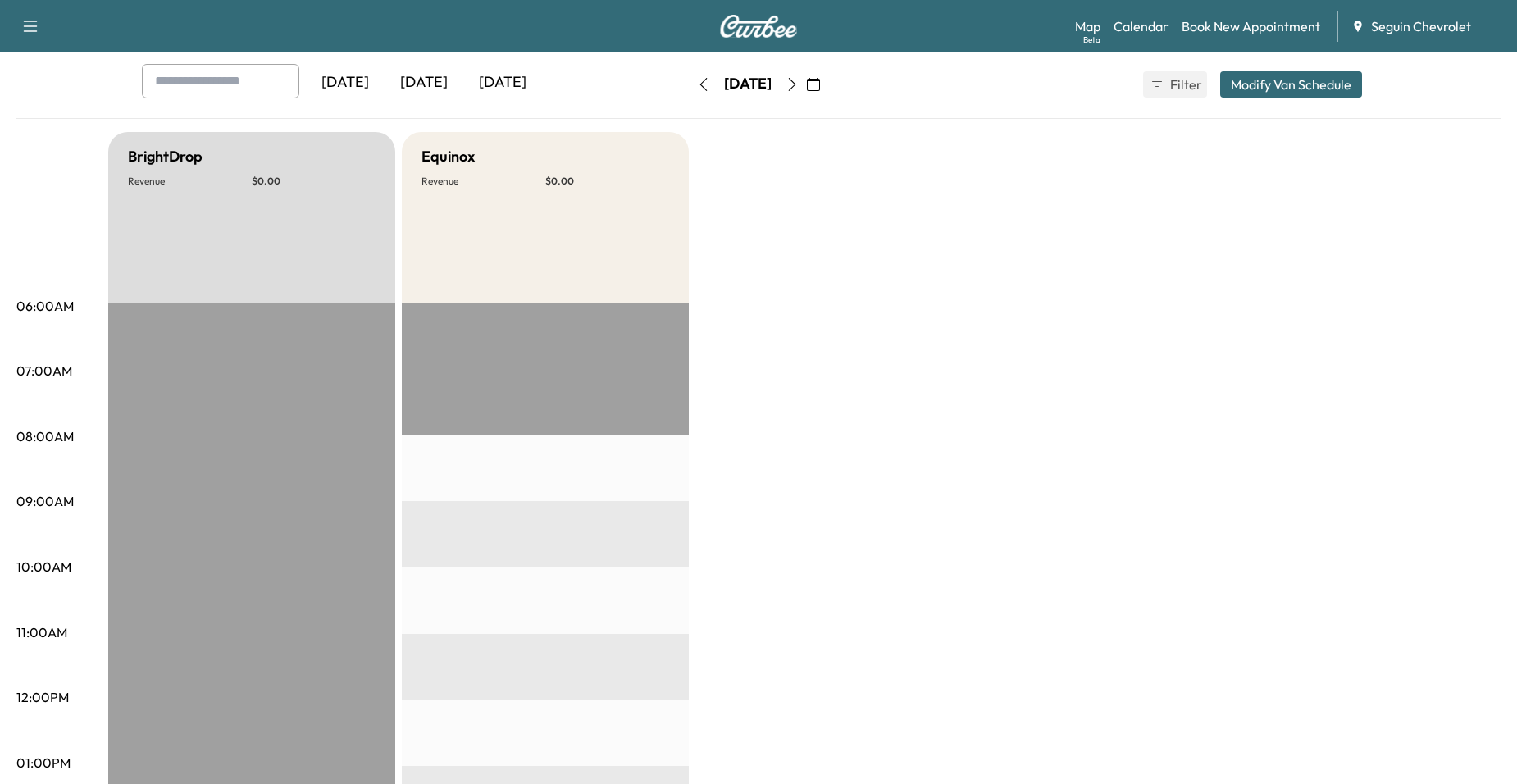
click at [807, 90] on div "[DATE]" at bounding box center [748, 84] width 117 height 26
click at [799, 90] on icon "button" at bounding box center [791, 83] width 13 height 13
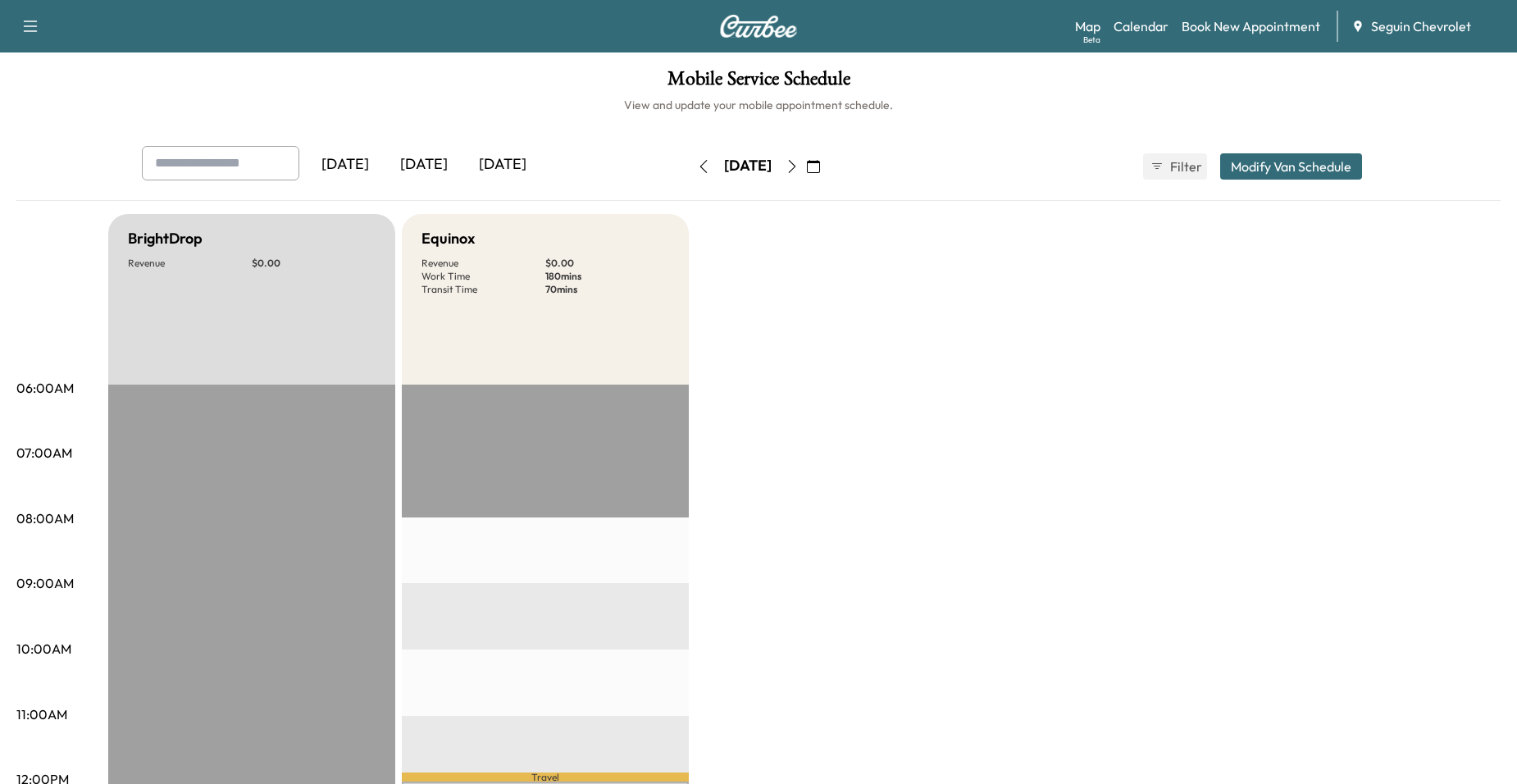
click at [807, 169] on button "button" at bounding box center [792, 166] width 28 height 26
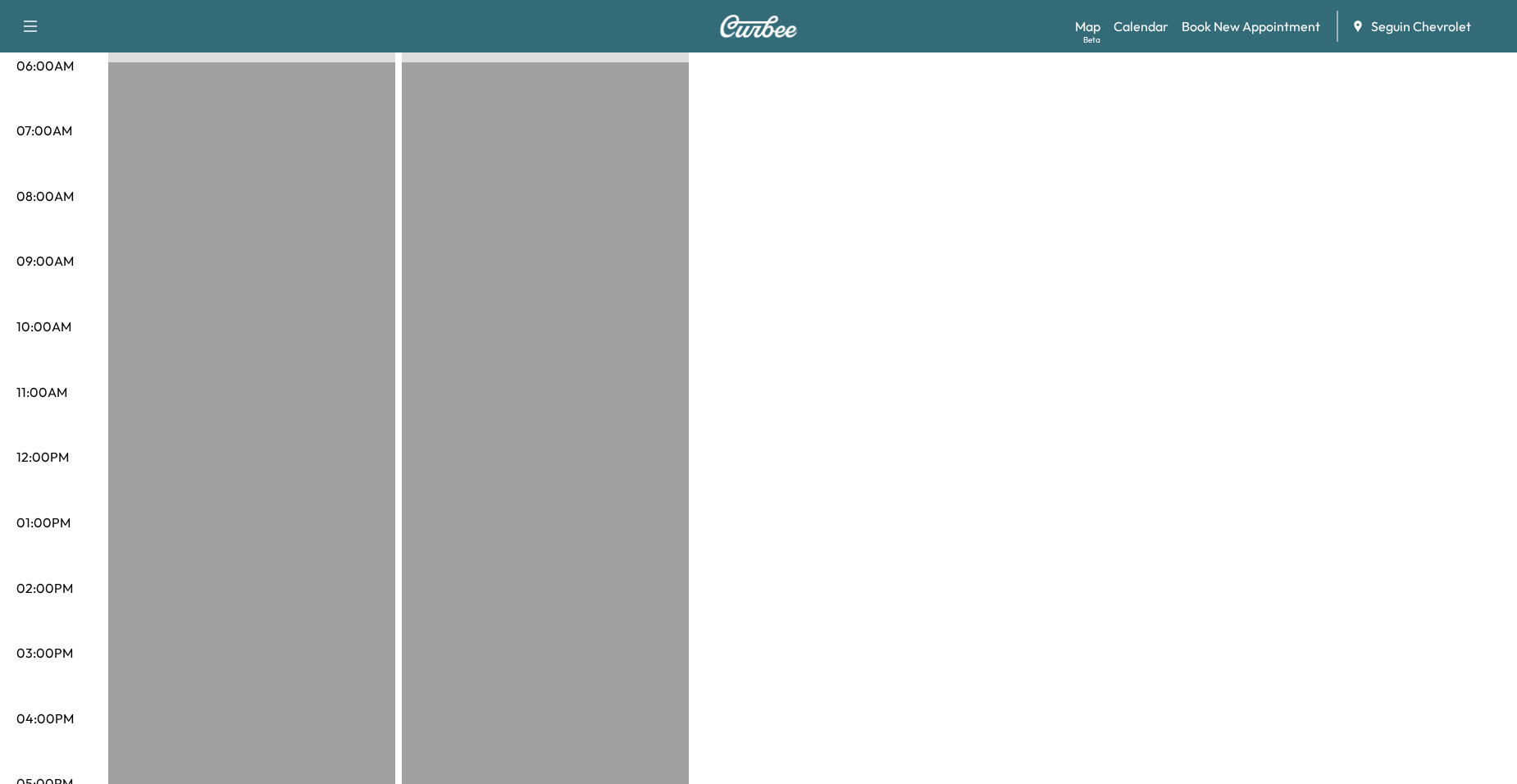
scroll to position [82, 0]
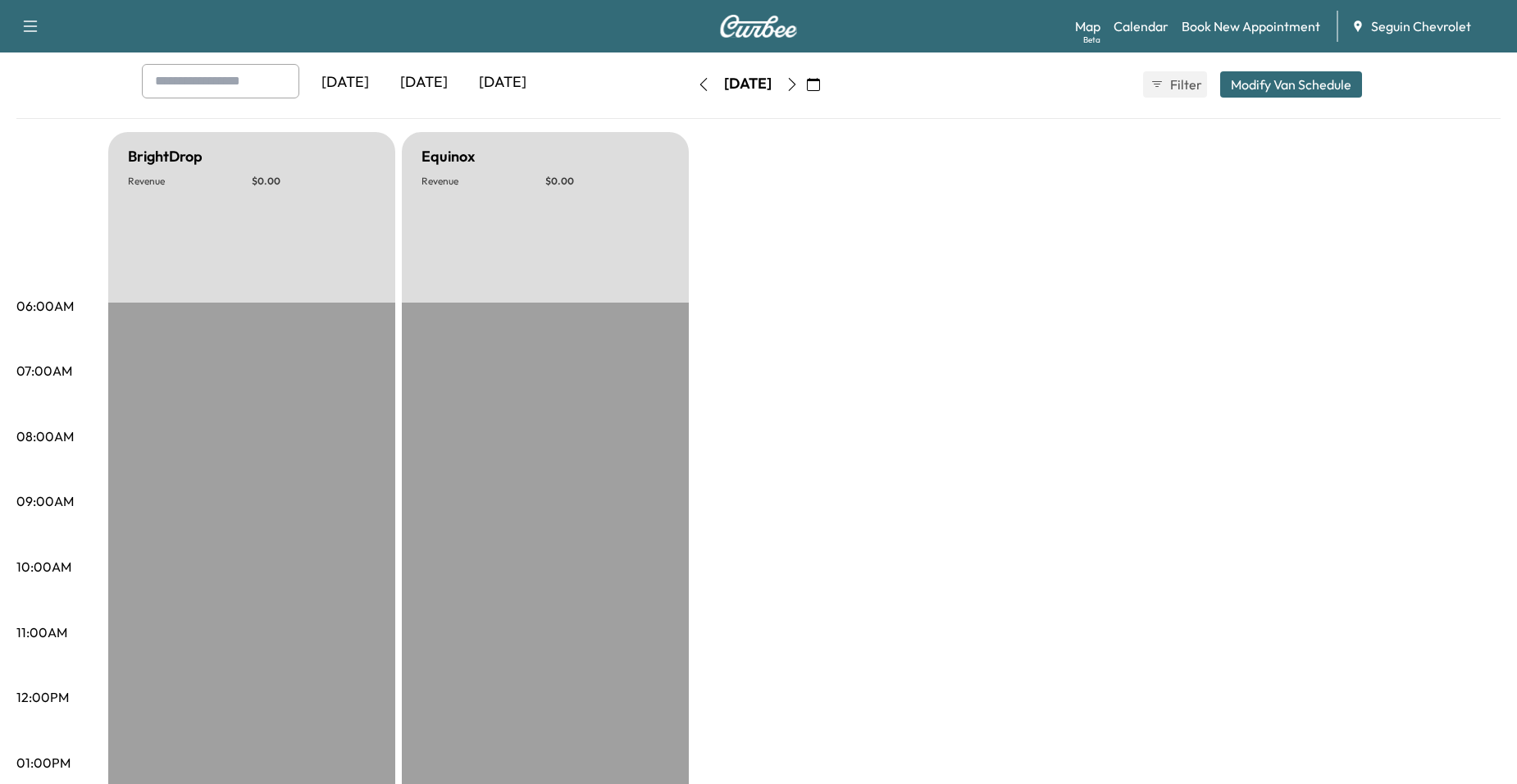
click at [807, 83] on div "[DATE]" at bounding box center [748, 84] width 117 height 26
click at [807, 85] on button "button" at bounding box center [792, 84] width 28 height 26
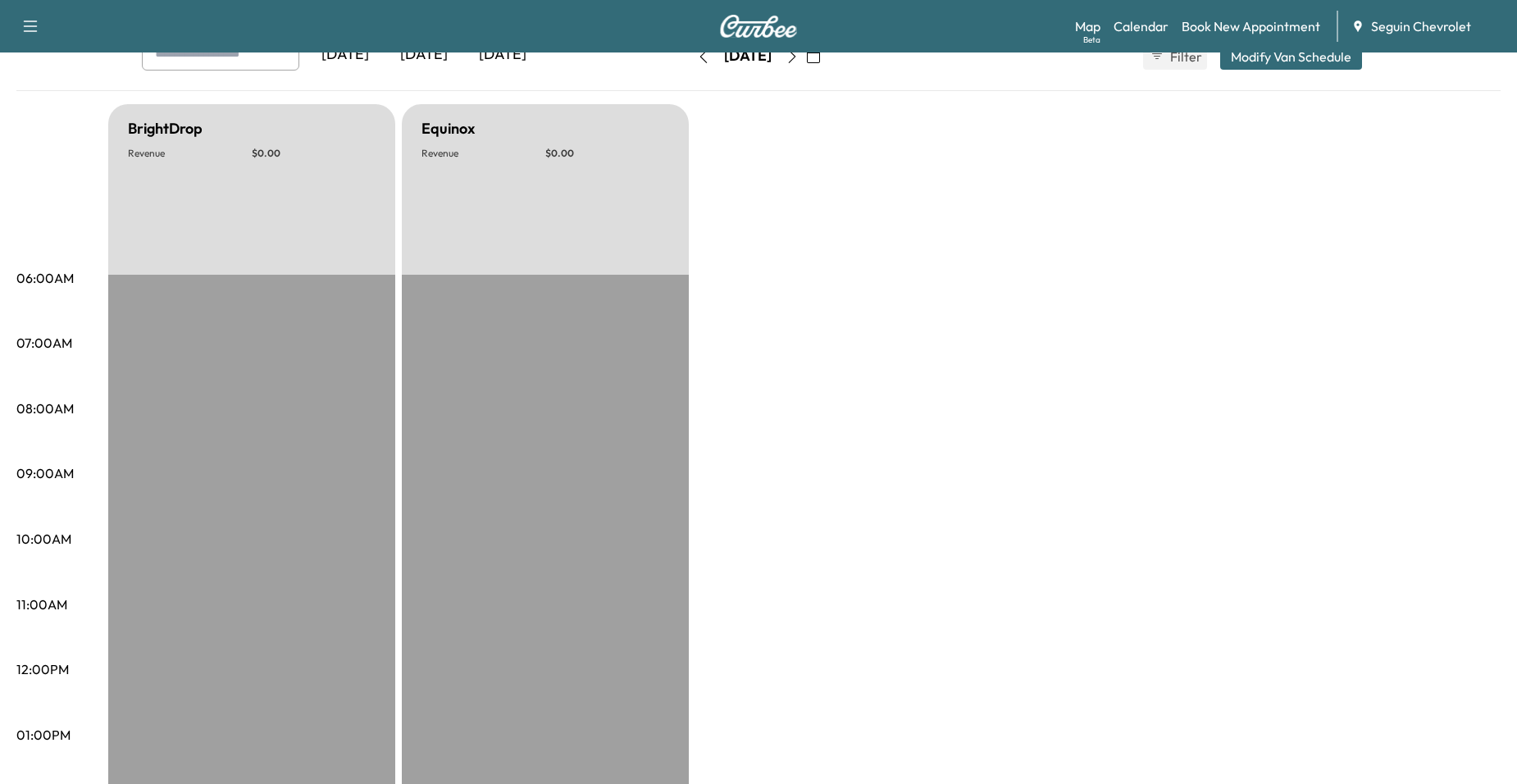
scroll to position [82, 0]
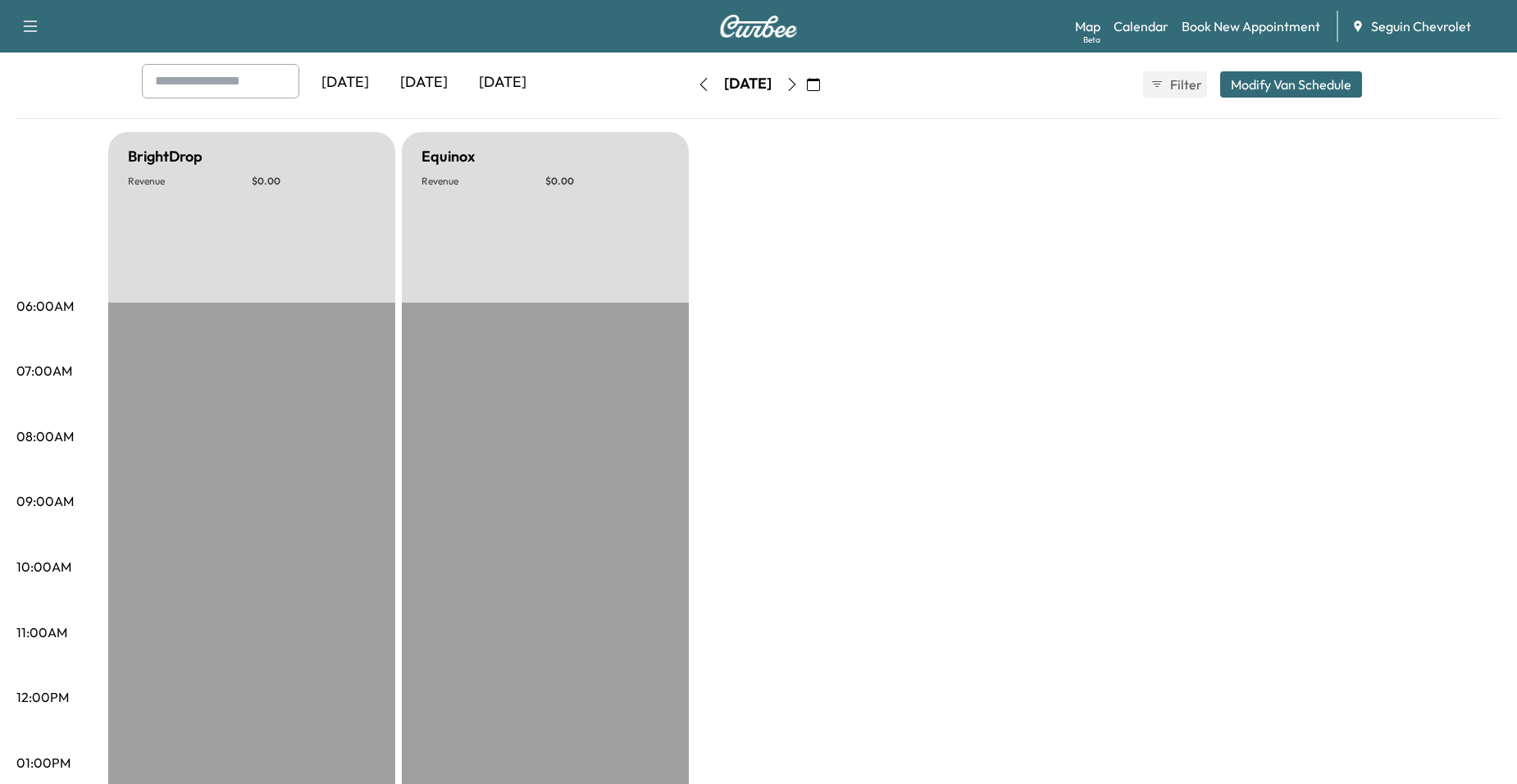
click at [799, 89] on icon "button" at bounding box center [791, 83] width 13 height 13
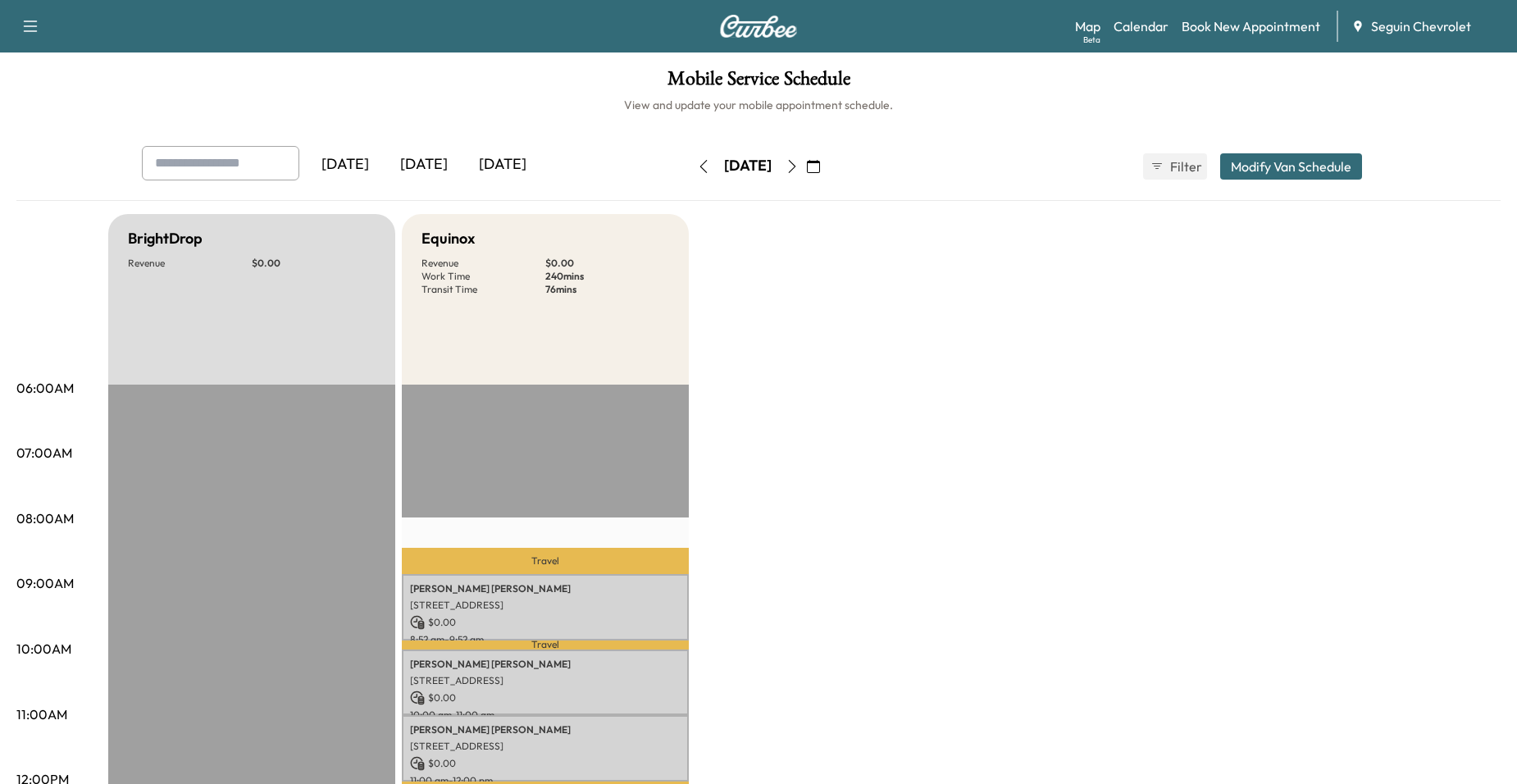
click at [807, 157] on button "button" at bounding box center [792, 166] width 28 height 26
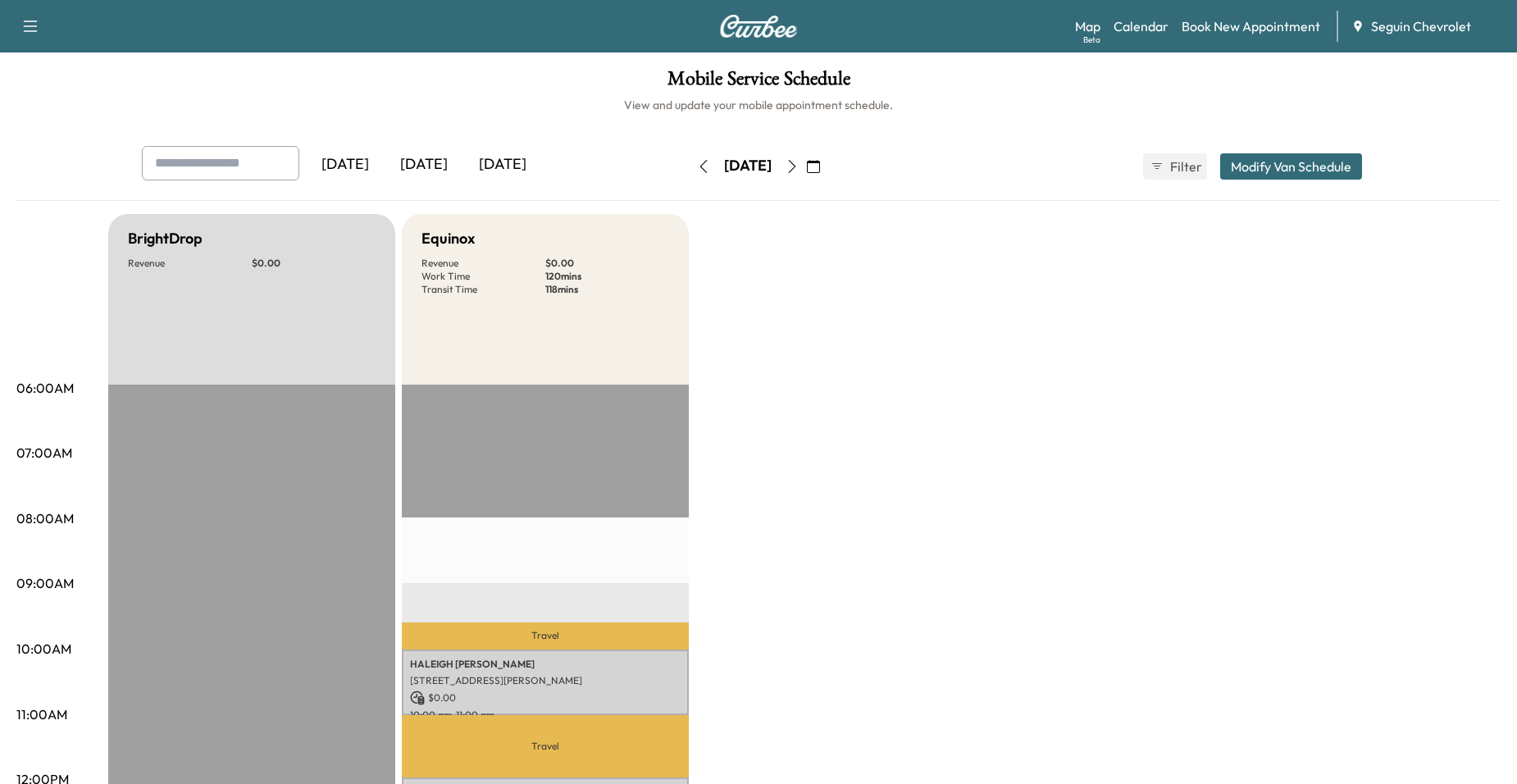
click at [807, 165] on div "[DATE]" at bounding box center [748, 166] width 117 height 26
click at [799, 164] on icon "button" at bounding box center [791, 166] width 13 height 13
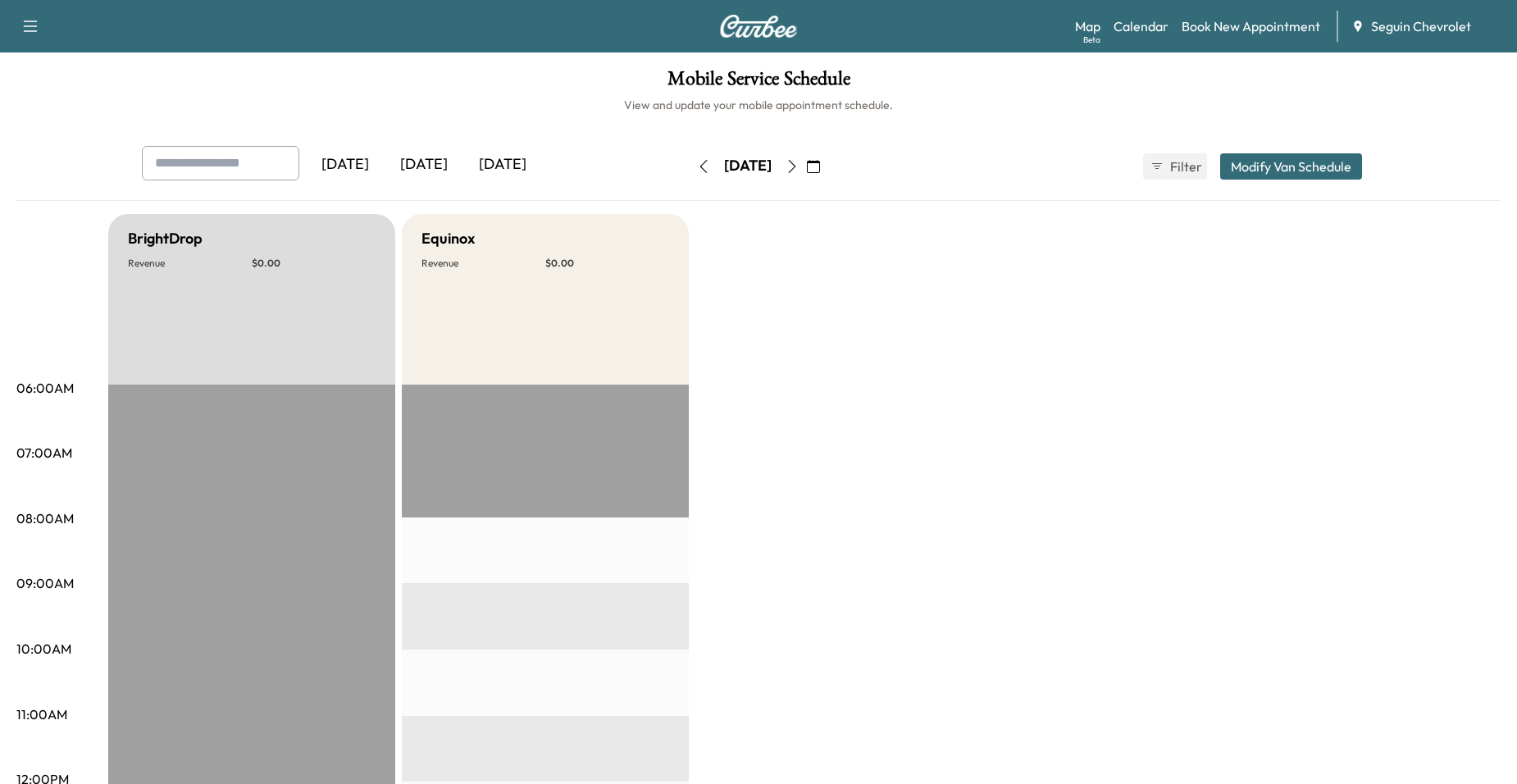
click at [807, 165] on button "button" at bounding box center [792, 166] width 28 height 26
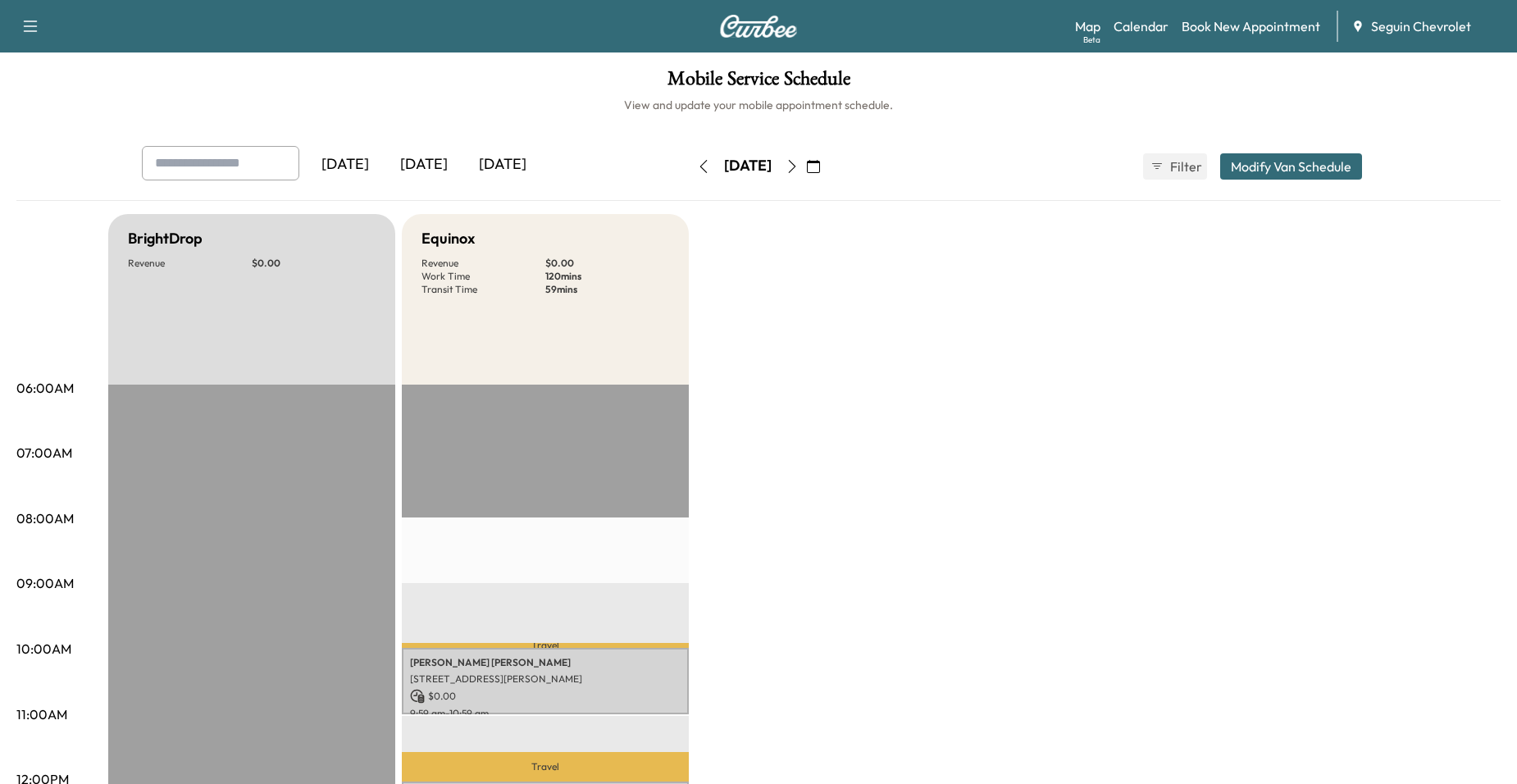
click at [807, 156] on button "button" at bounding box center [792, 166] width 28 height 26
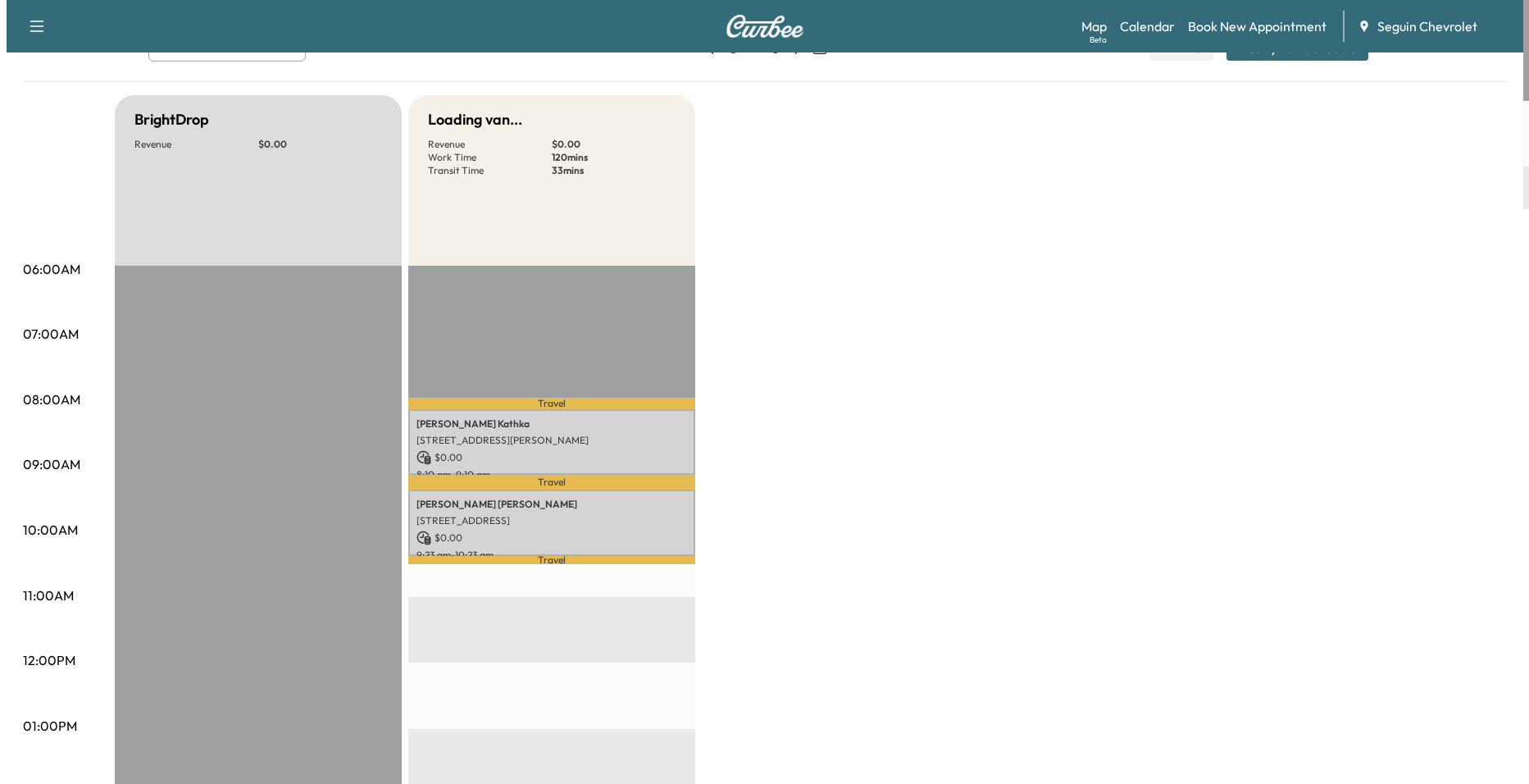
scroll to position [328, 0]
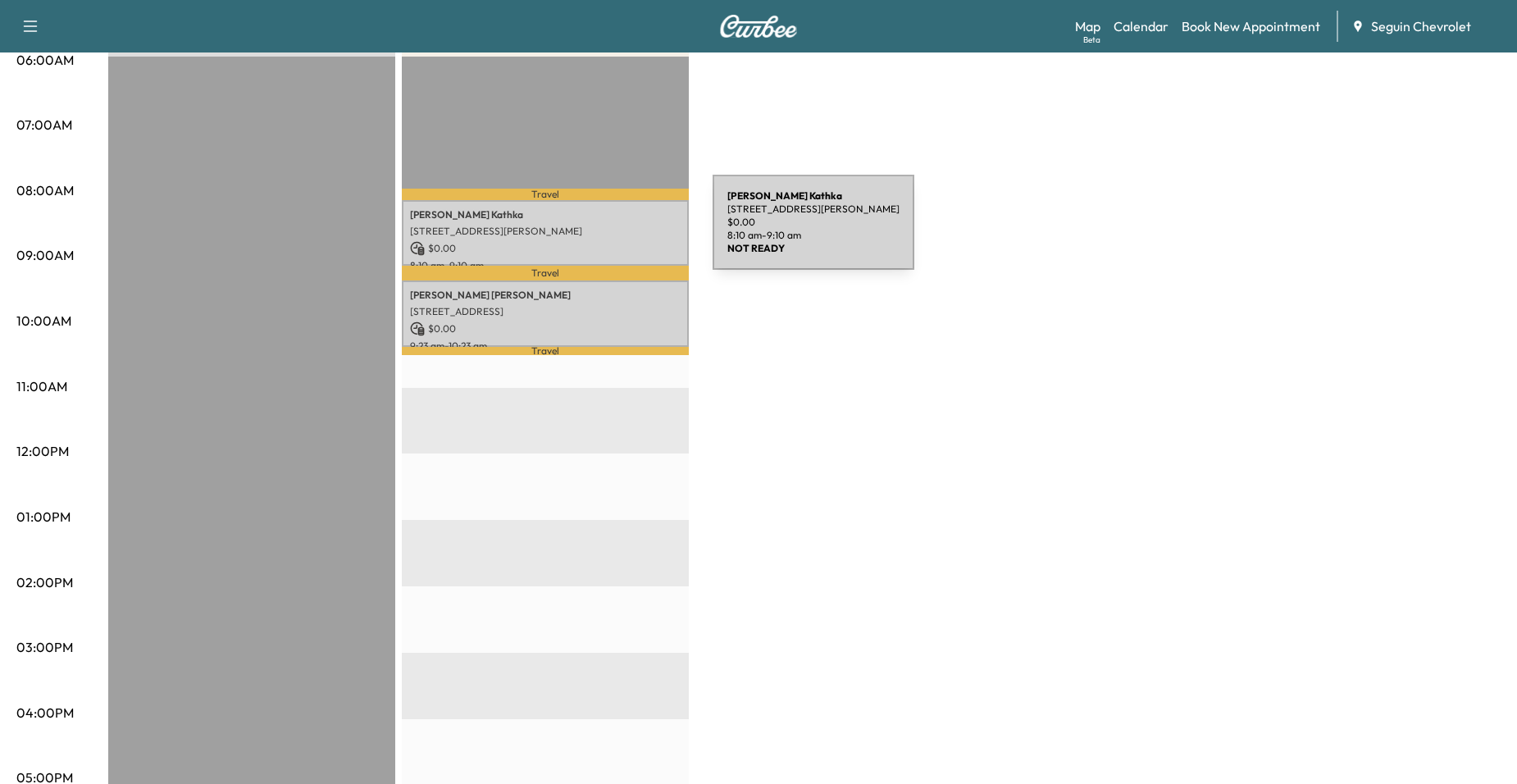
click at [589, 232] on p "[STREET_ADDRESS][PERSON_NAME]" at bounding box center [545, 231] width 271 height 13
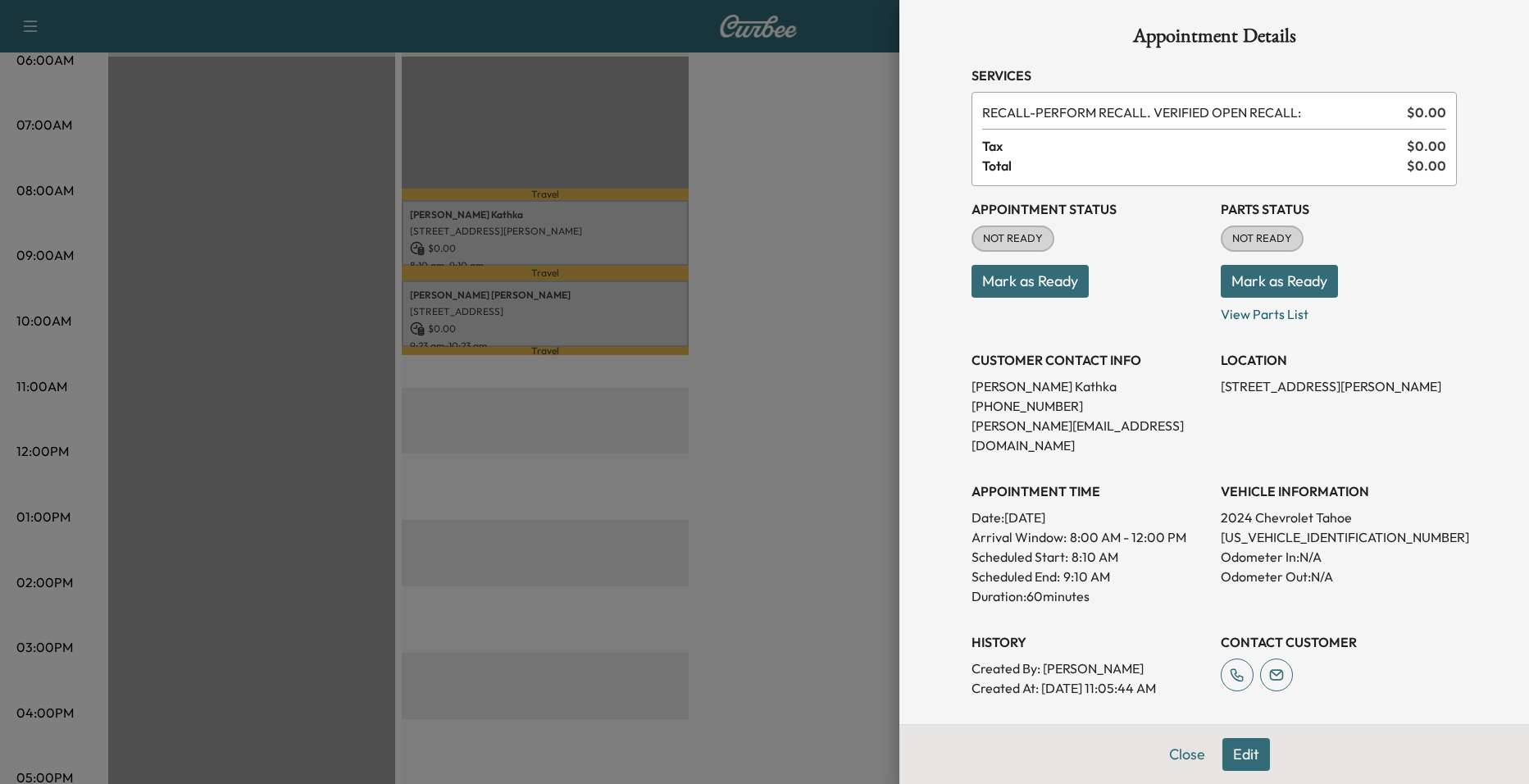
scroll to position [0, 0]
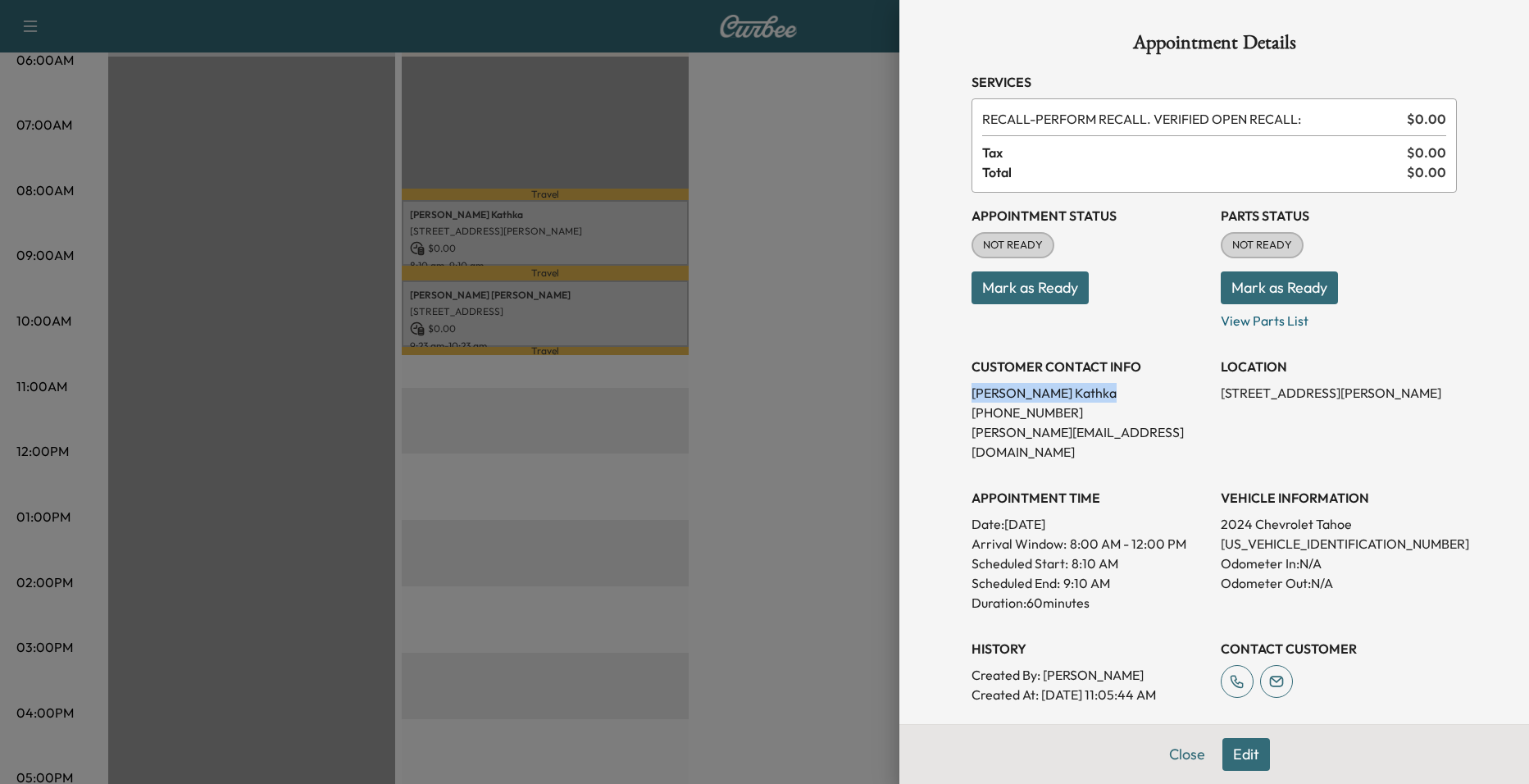
drag, startPoint x: 958, startPoint y: 392, endPoint x: 1046, endPoint y: 392, distance: 88.0
click at [1046, 392] on div "Appointment Details Services RECALL - PERFORM RECALL. VERIFIED OPEN RECALL: $ 0…" at bounding box center [1214, 527] width 524 height 1055
drag, startPoint x: 1046, startPoint y: 392, endPoint x: 1016, endPoint y: 411, distance: 35.5
click at [1016, 411] on p "[PHONE_NUMBER]" at bounding box center [1089, 412] width 236 height 20
drag, startPoint x: 1016, startPoint y: 411, endPoint x: 1051, endPoint y: 412, distance: 35.0
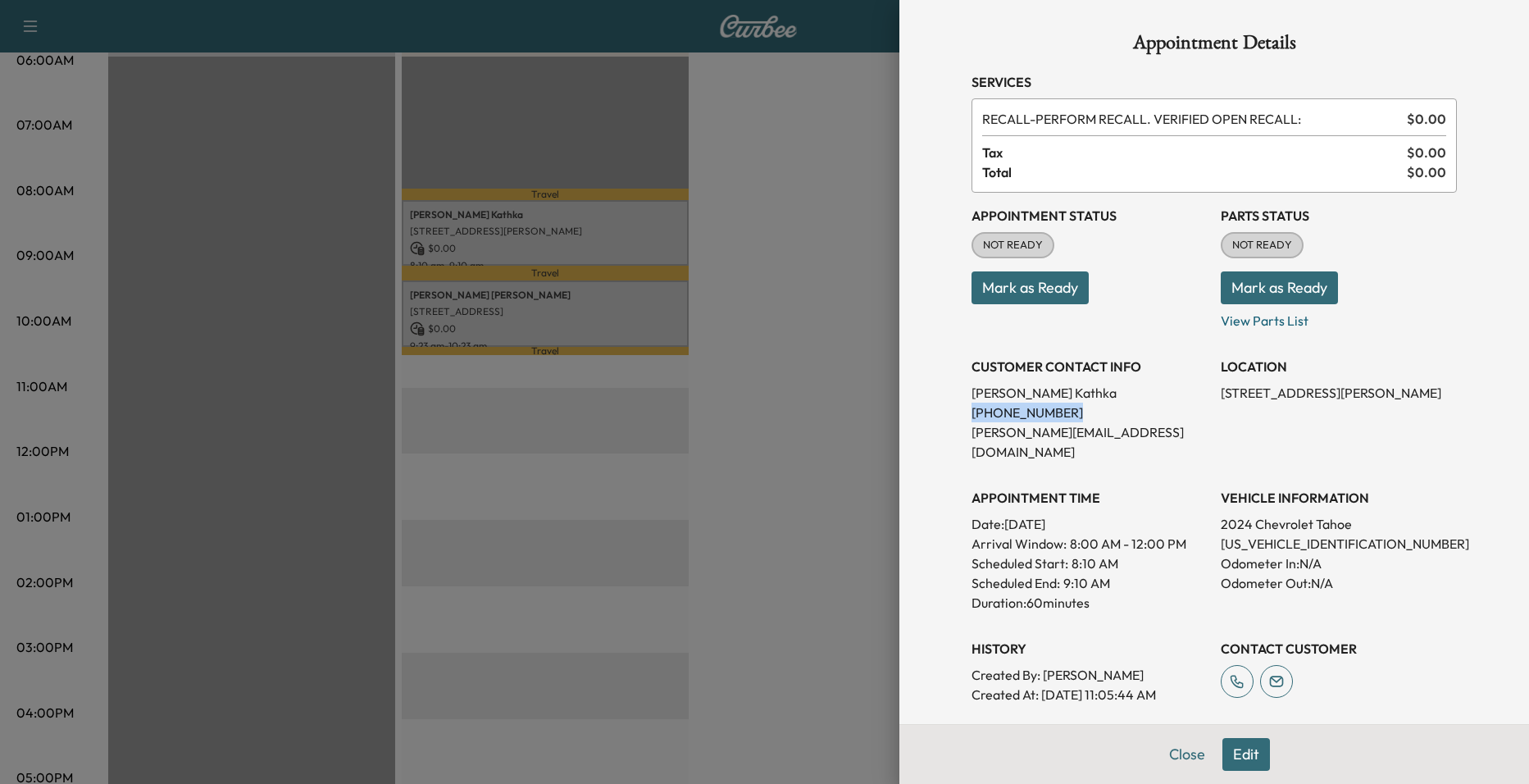
click at [1051, 412] on p "[PHONE_NUMBER]" at bounding box center [1089, 412] width 236 height 20
drag, startPoint x: 1051, startPoint y: 412, endPoint x: 1040, endPoint y: 412, distance: 11.0
copy p "[PHONE_NUMBER]"
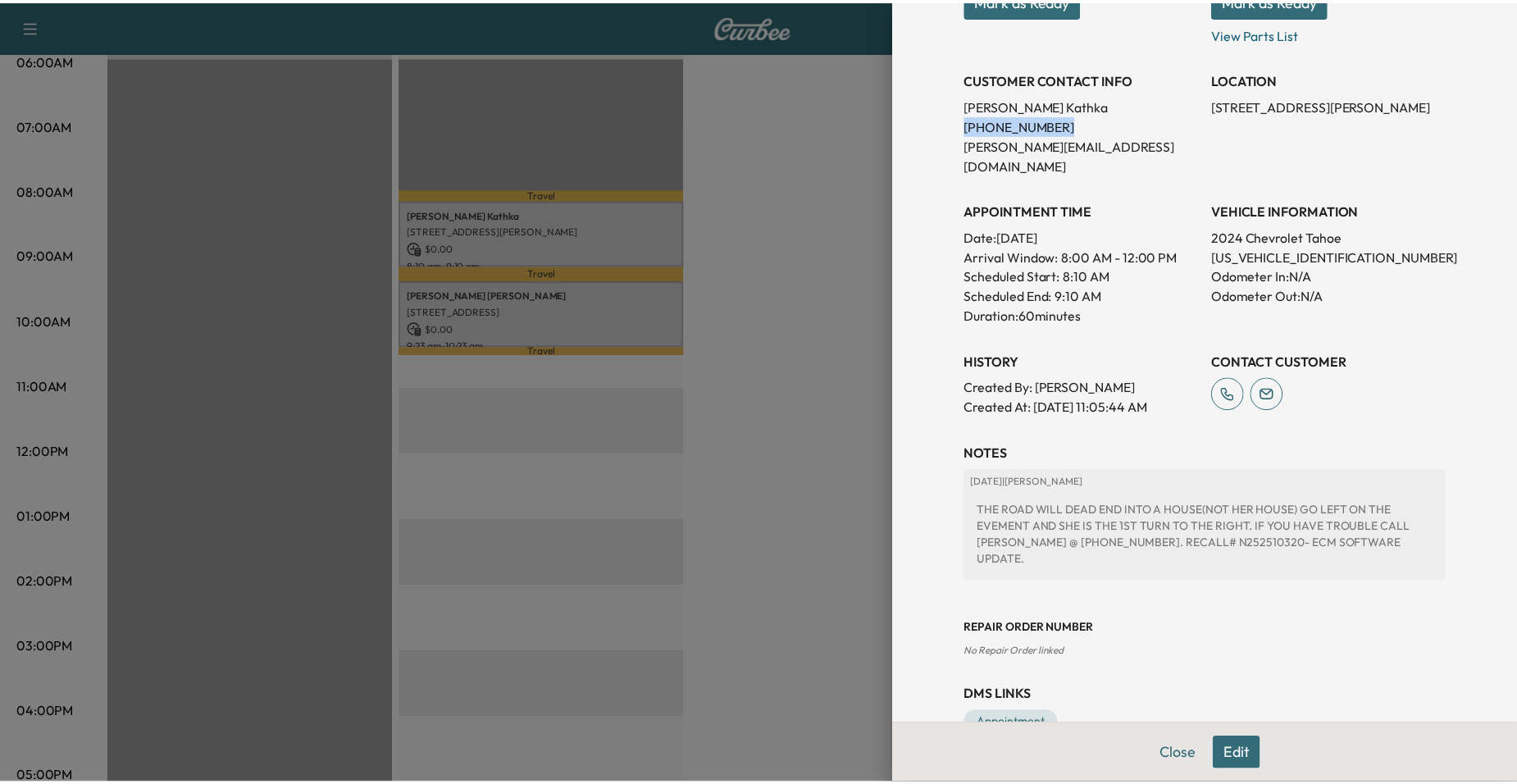
scroll to position [295, 0]
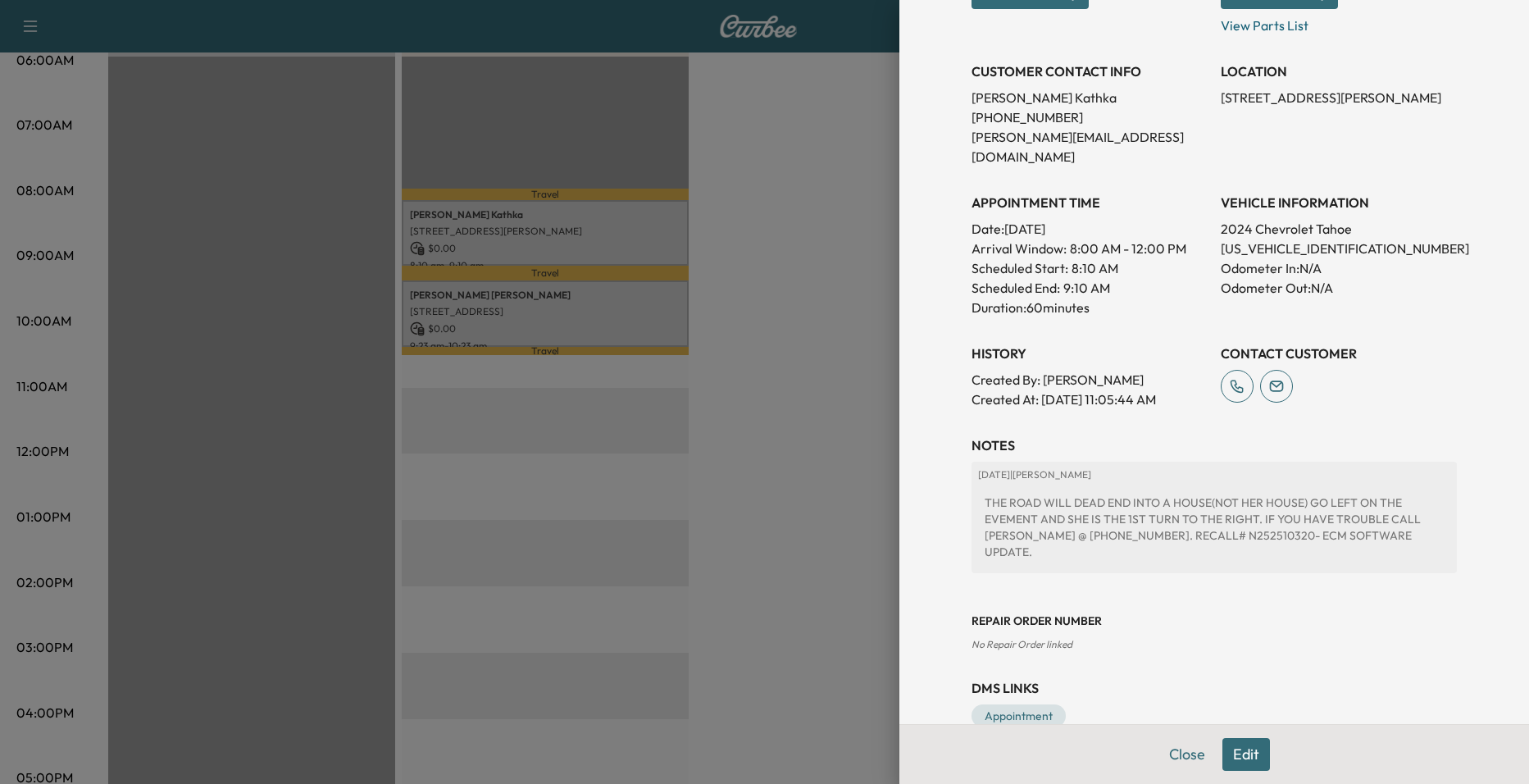
click at [850, 419] on div at bounding box center [764, 392] width 1529 height 784
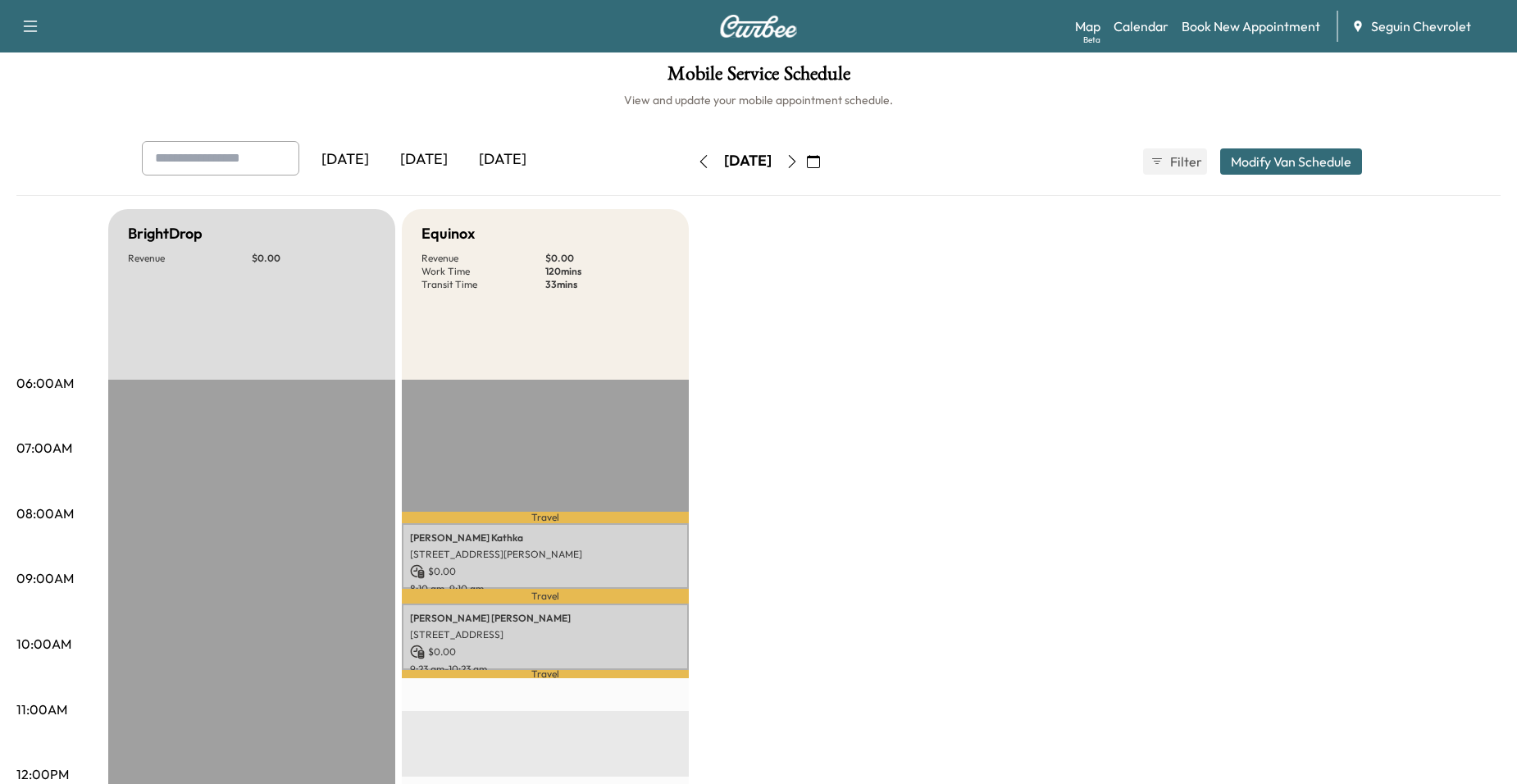
scroll to position [0, 0]
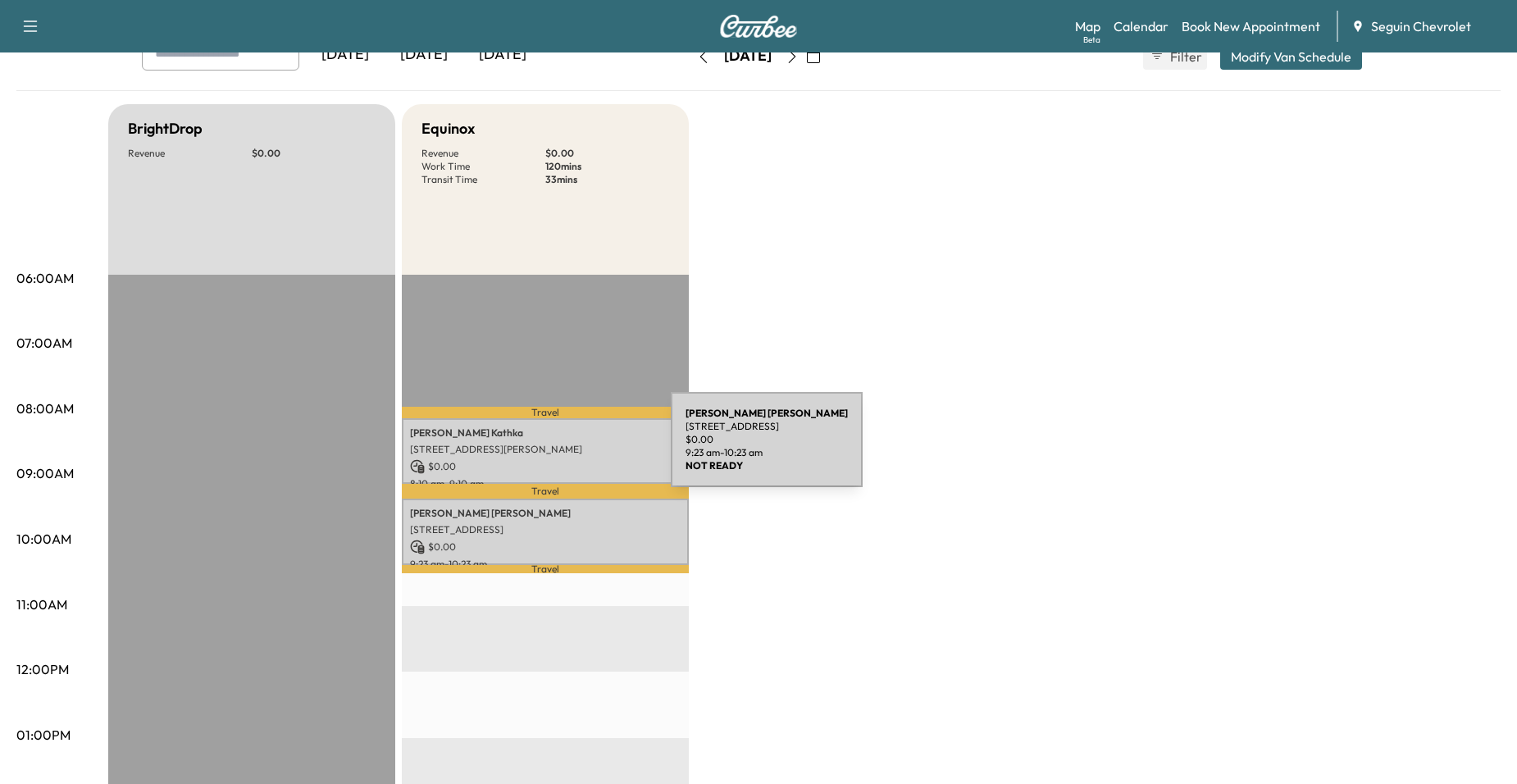
scroll to position [82, 0]
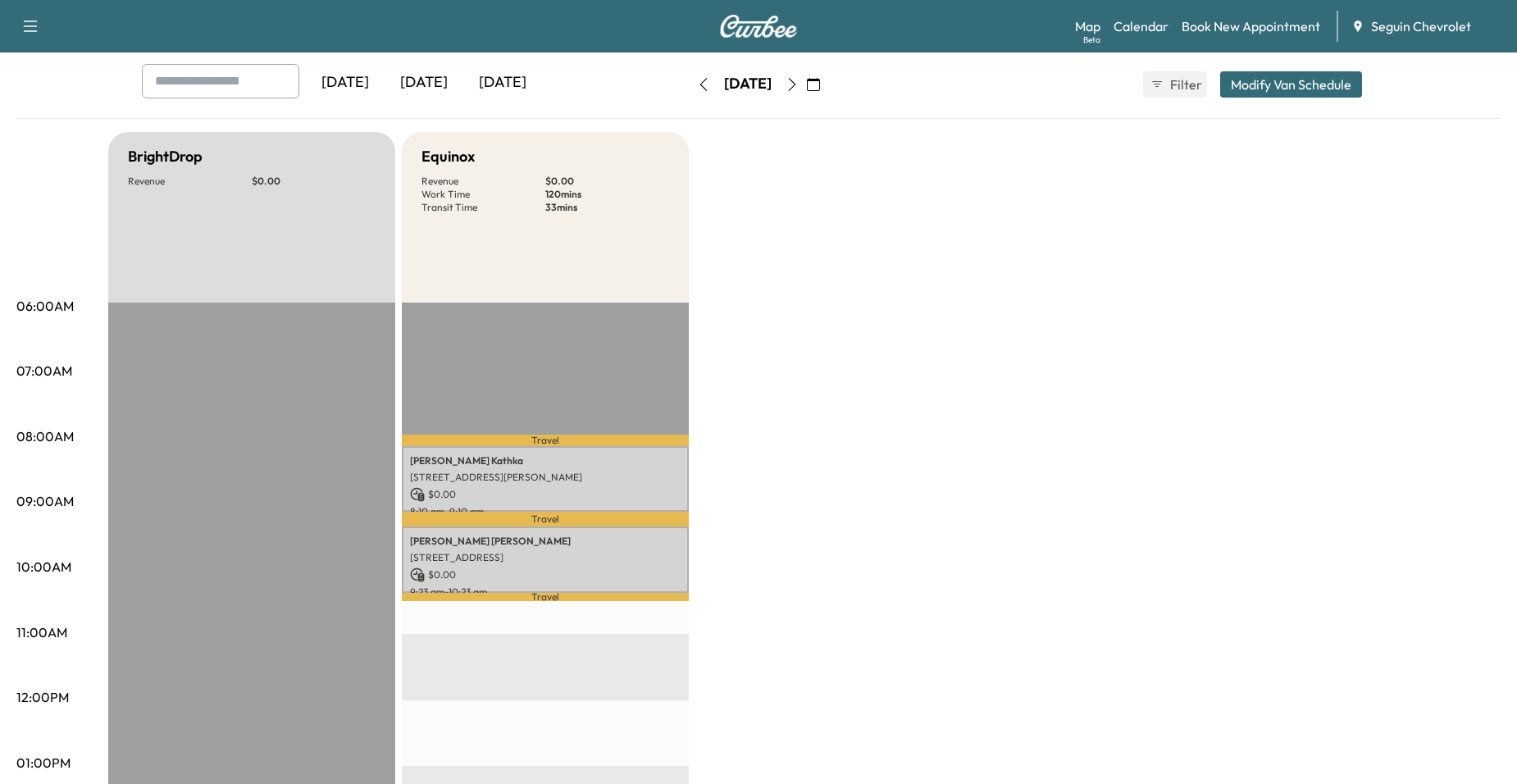
click at [828, 83] on button "button" at bounding box center [813, 84] width 28 height 26
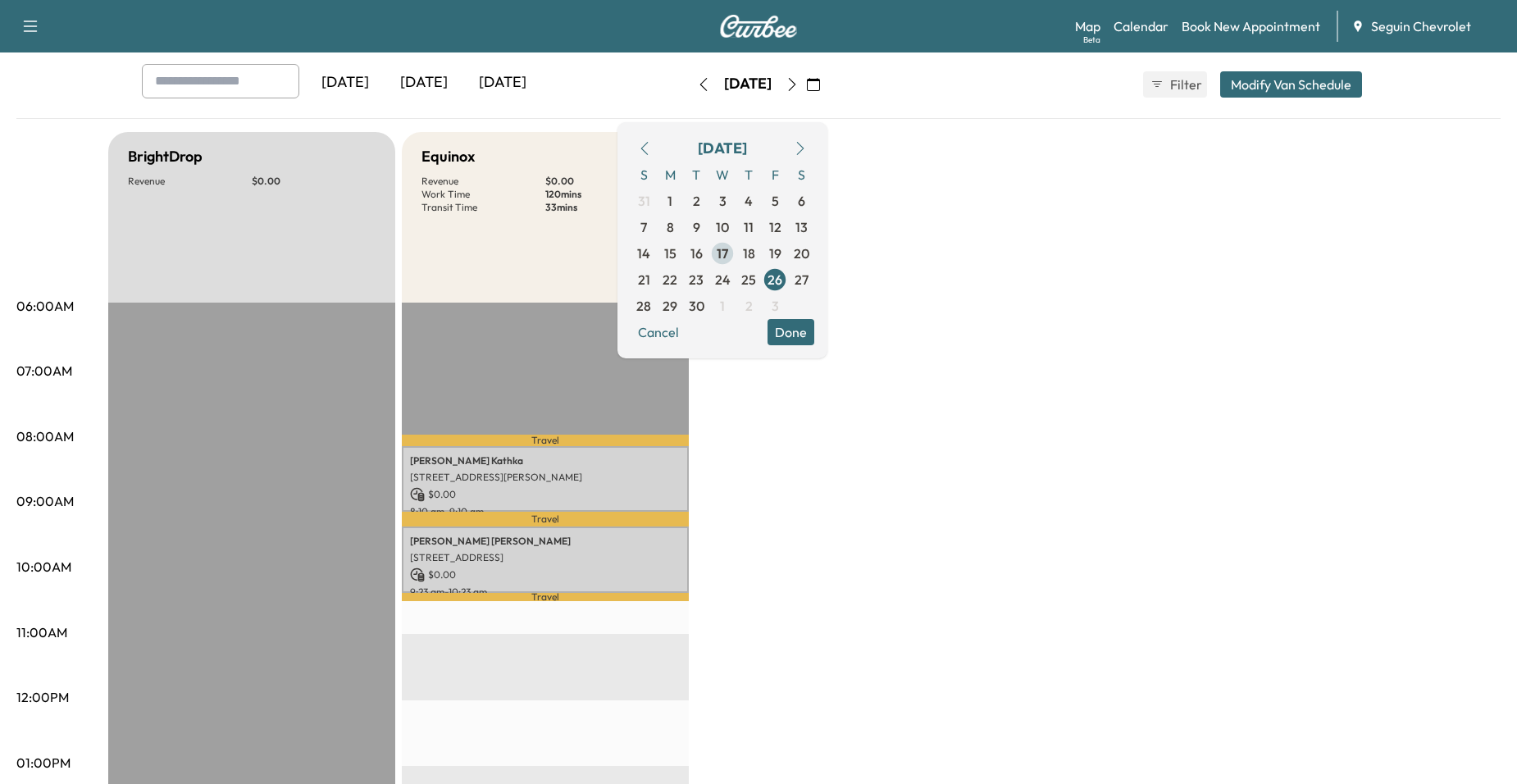
click at [728, 251] on span "17" at bounding box center [722, 253] width 11 height 20
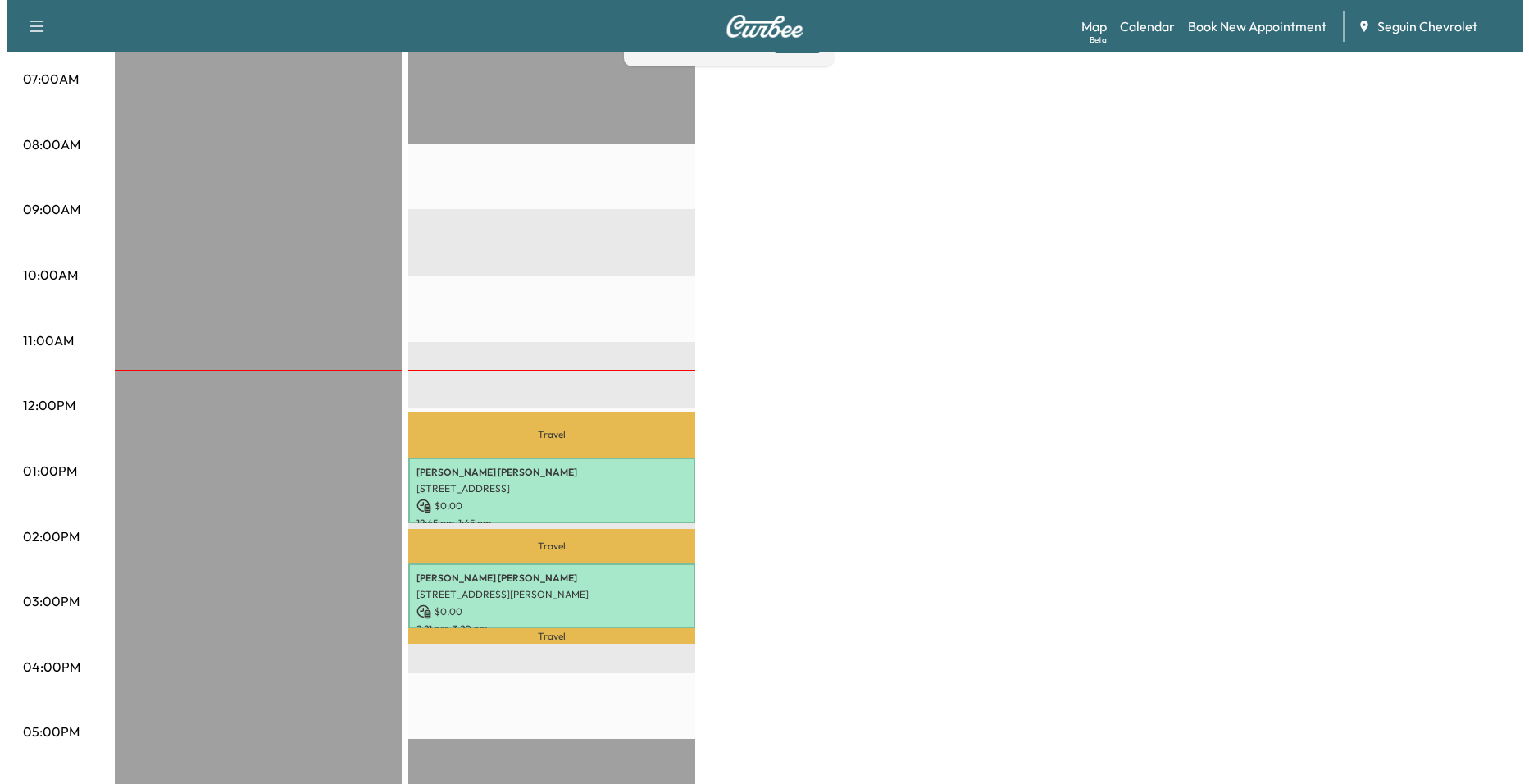
scroll to position [409, 0]
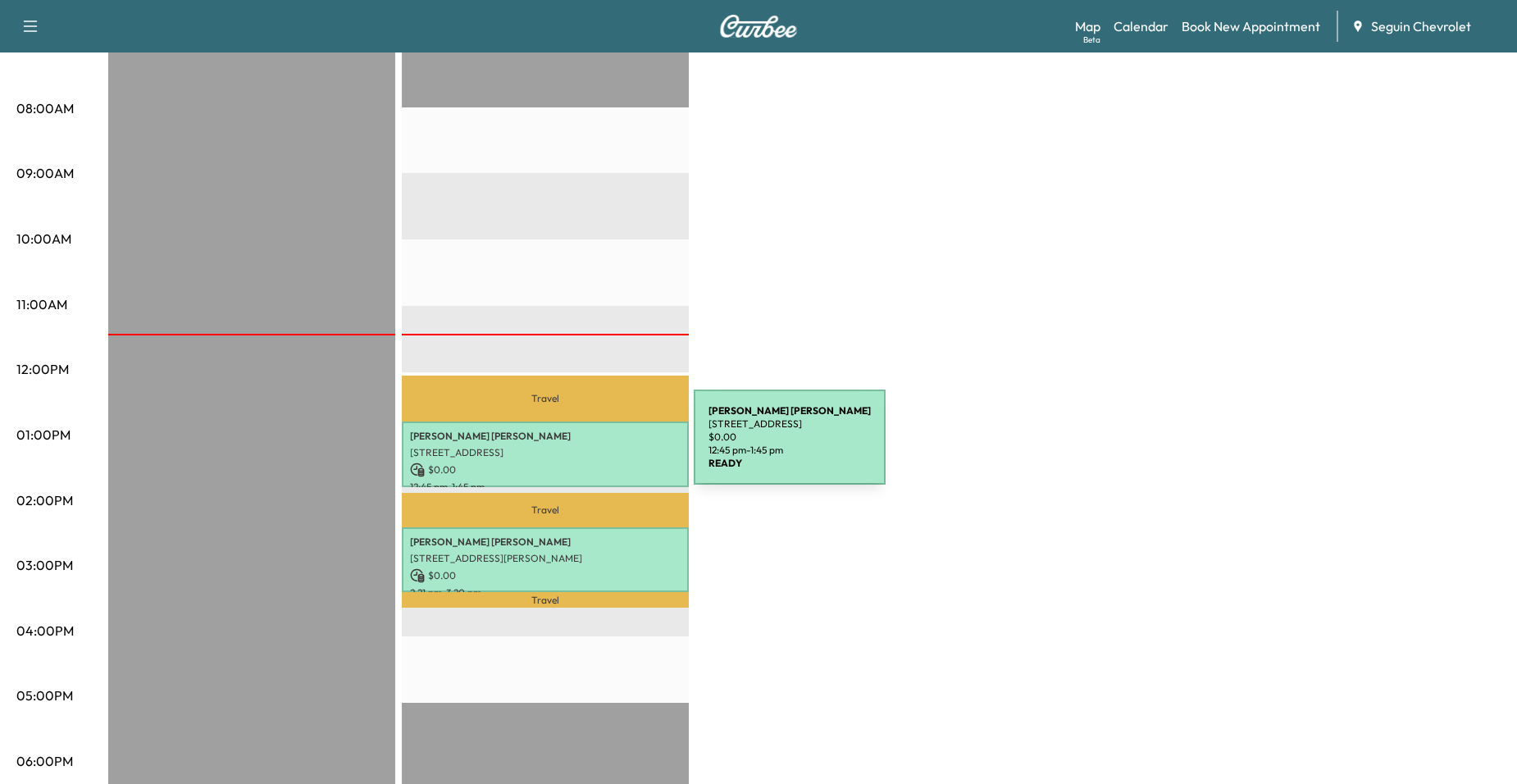
click at [571, 447] on p "[STREET_ADDRESS]" at bounding box center [545, 452] width 271 height 13
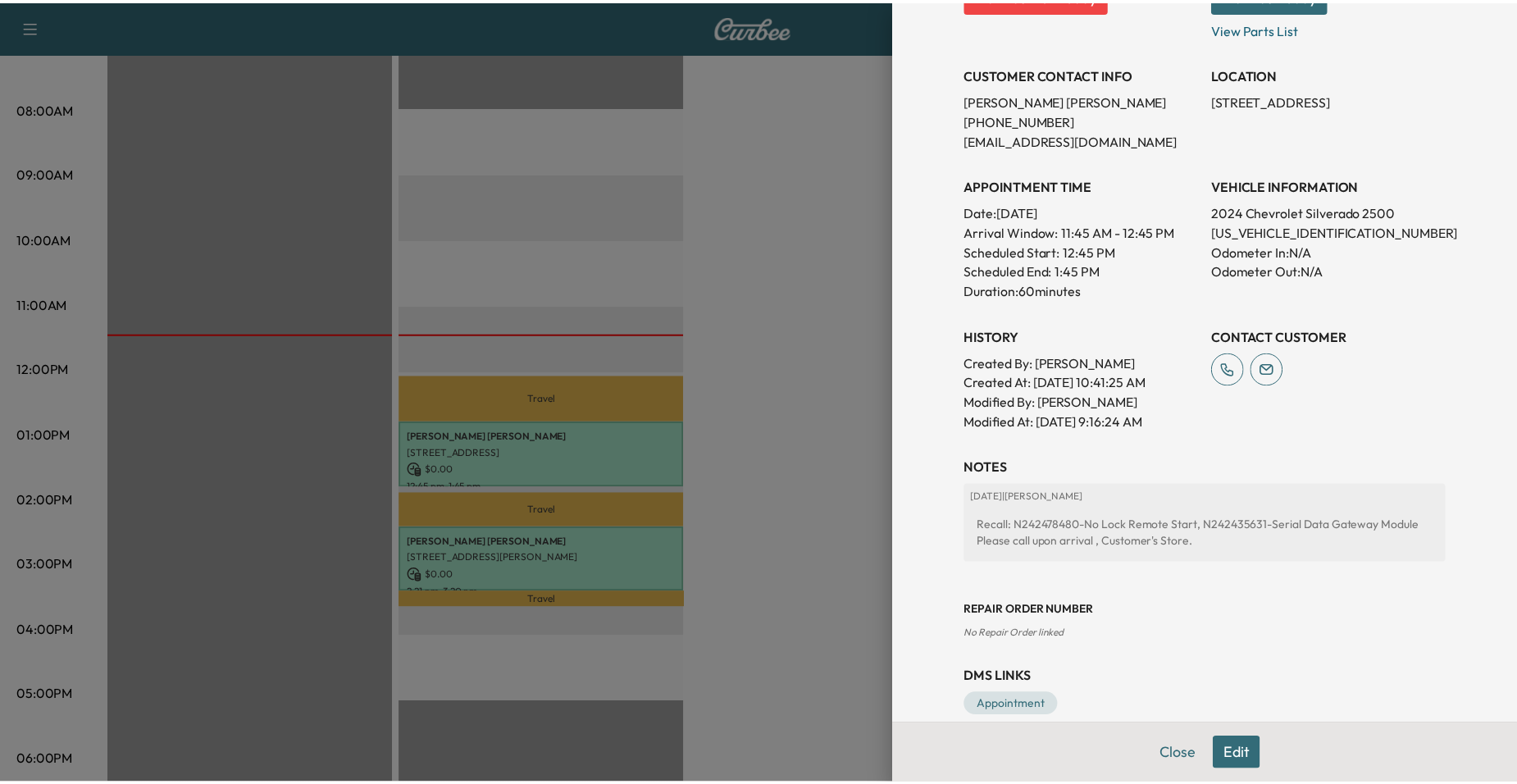
scroll to position [318, 0]
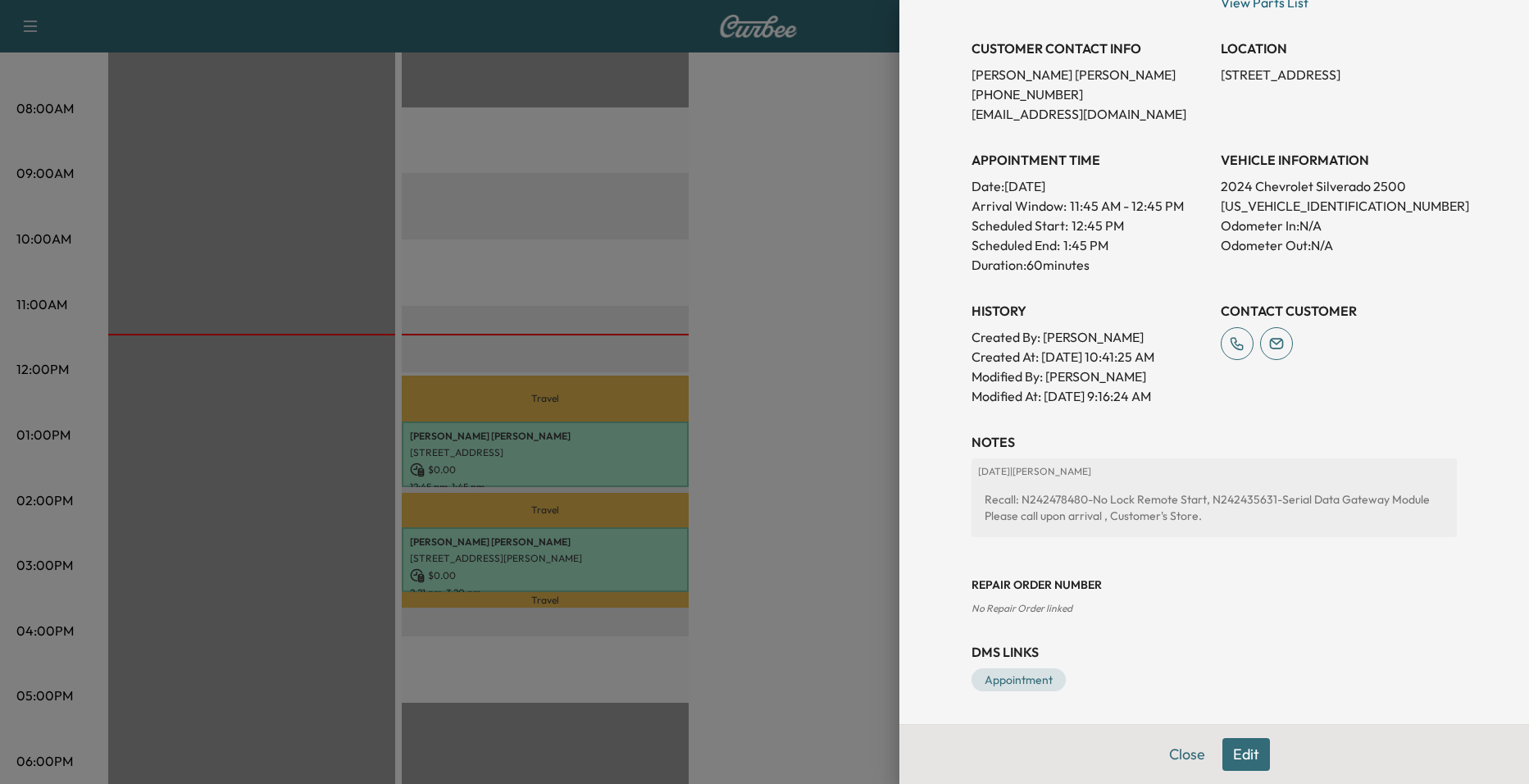
click at [855, 409] on div at bounding box center [764, 392] width 1529 height 784
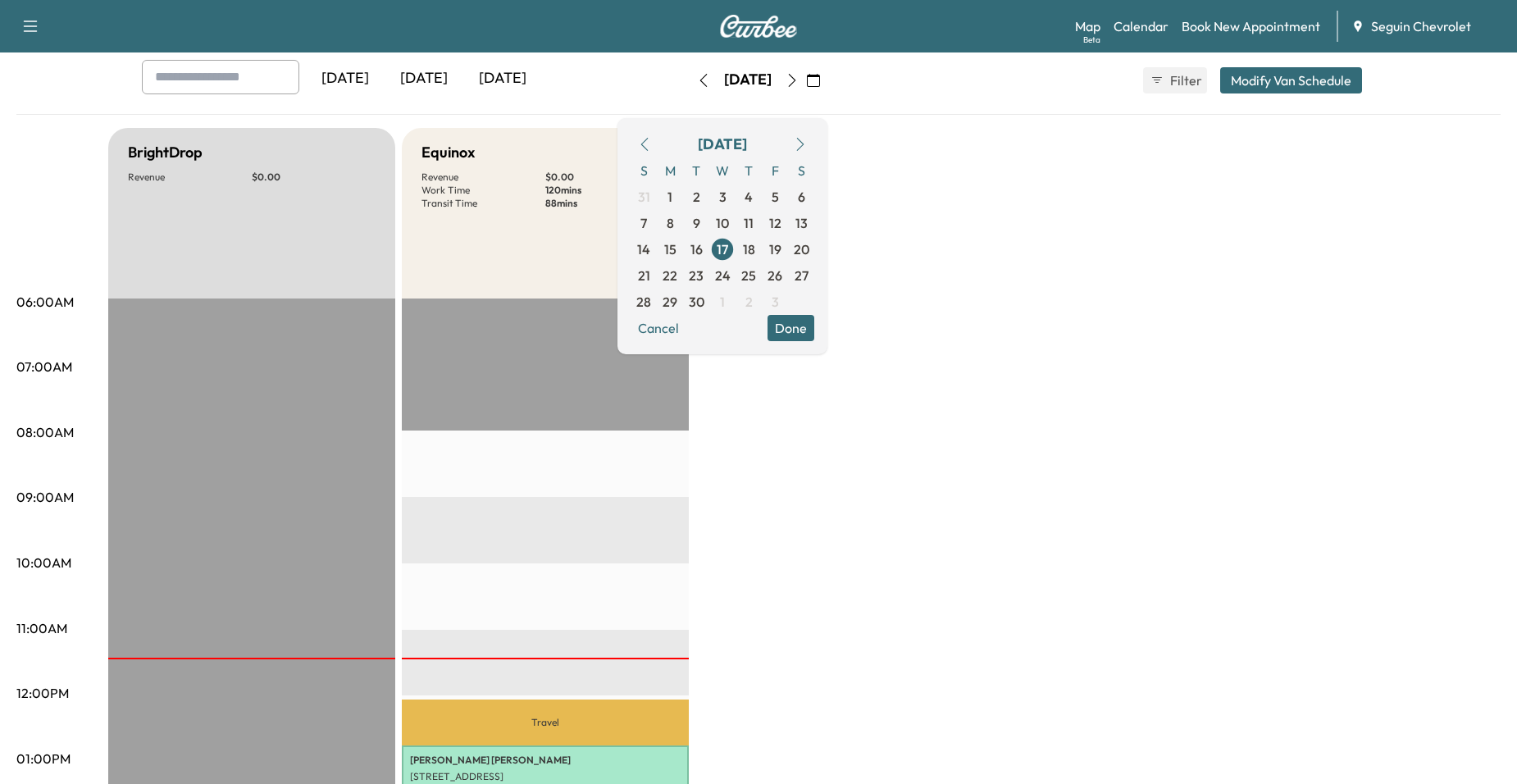
scroll to position [0, 0]
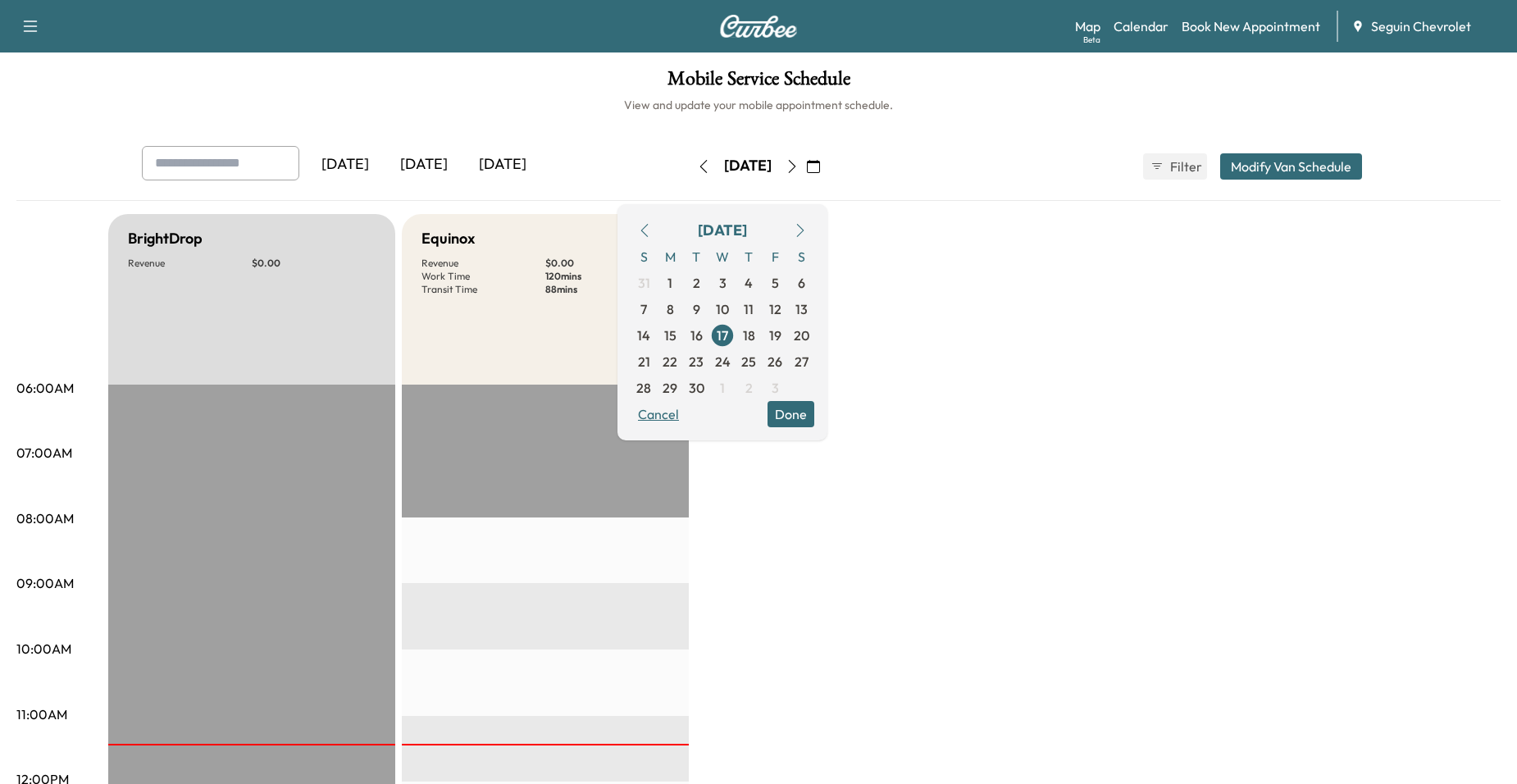
click at [687, 414] on button "Cancel" at bounding box center [658, 414] width 55 height 26
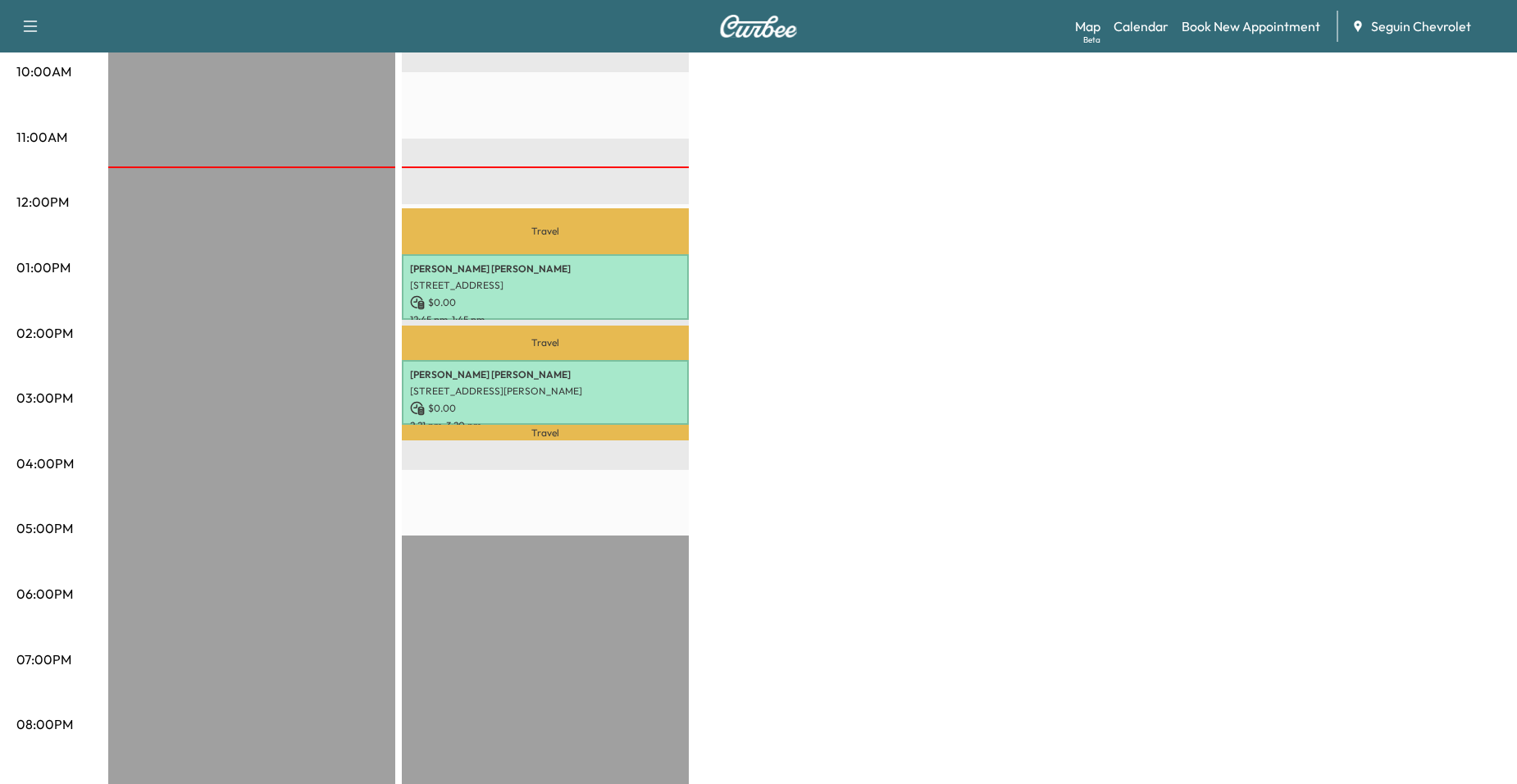
scroll to position [676, 0]
